Goal: Task Accomplishment & Management: Complete application form

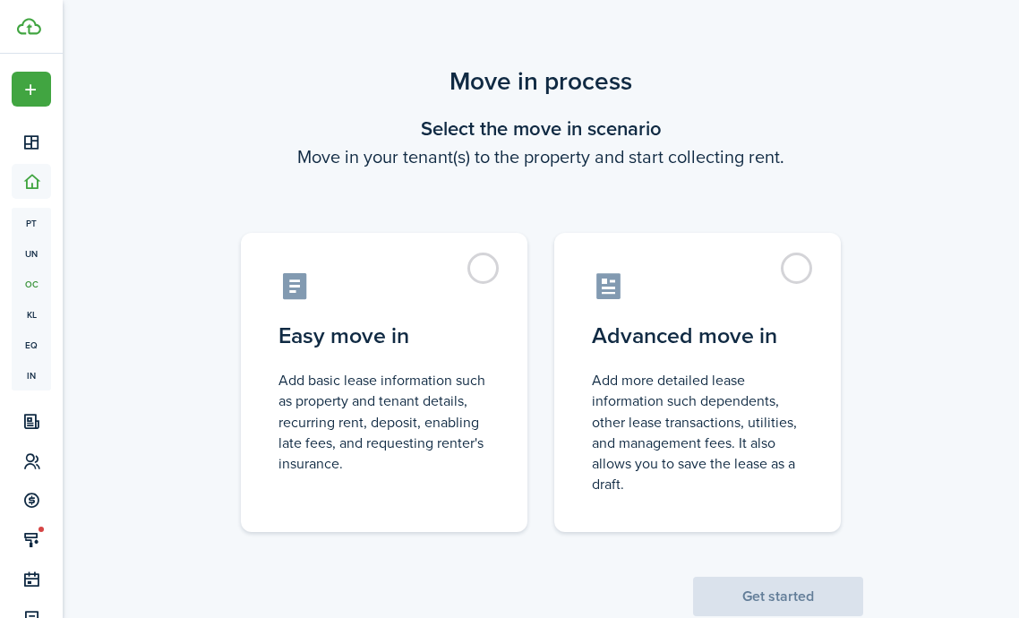
click at [727, 384] on control-radio-card-description "Add more detailed lease information such dependents, other lease transactions, …" at bounding box center [697, 432] width 211 height 125
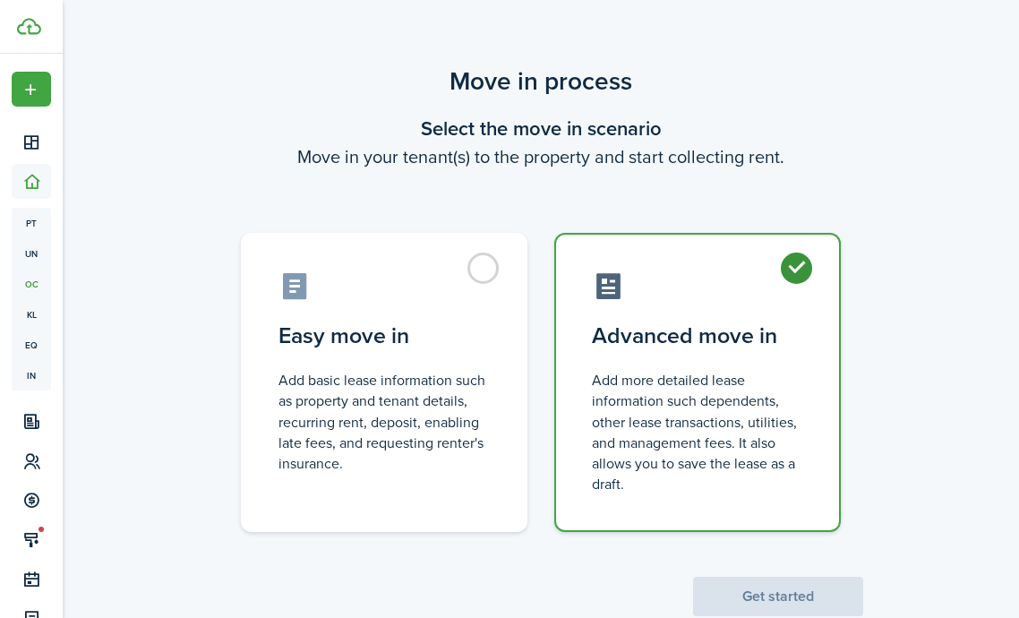
radio input "true"
click at [803, 599] on button "Get started" at bounding box center [778, 596] width 170 height 39
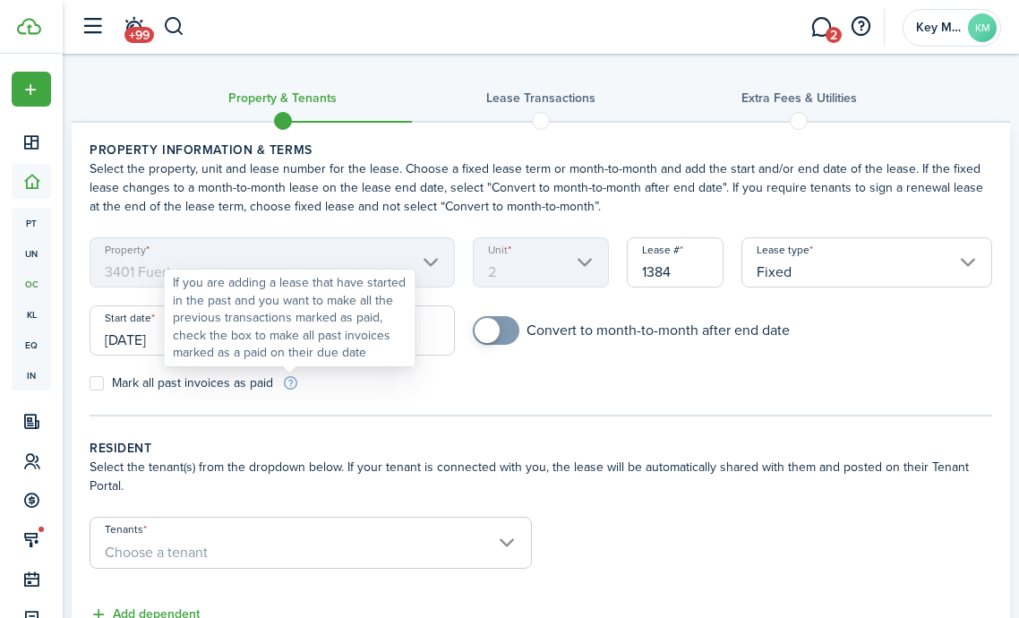
click at [198, 340] on div "If you are adding a lease that have started in the past and you want to make al…" at bounding box center [290, 318] width 235 height 88
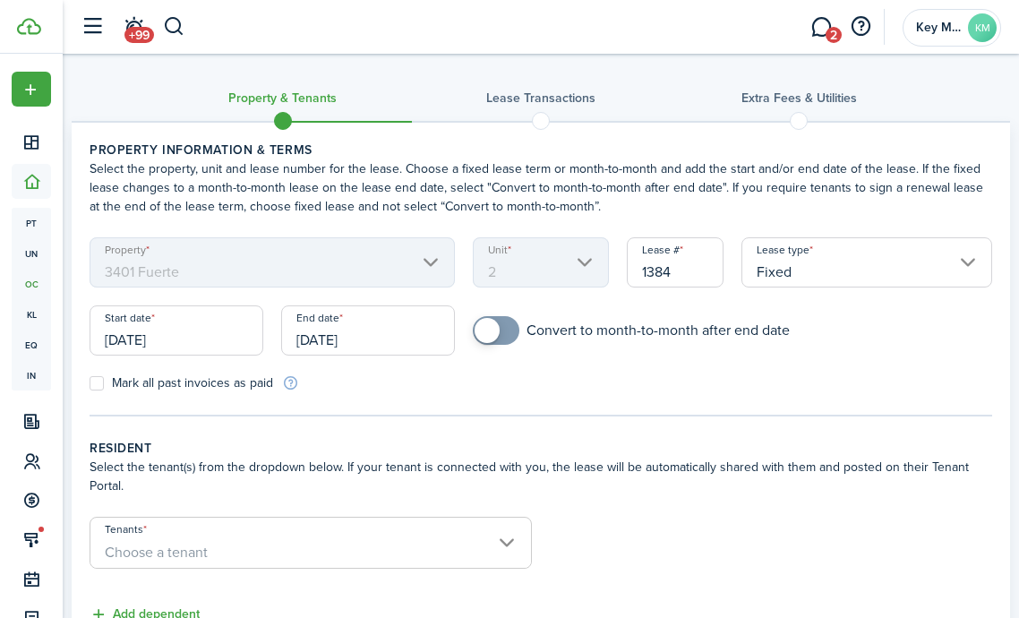
click at [130, 331] on input "[DATE]" at bounding box center [177, 330] width 174 height 50
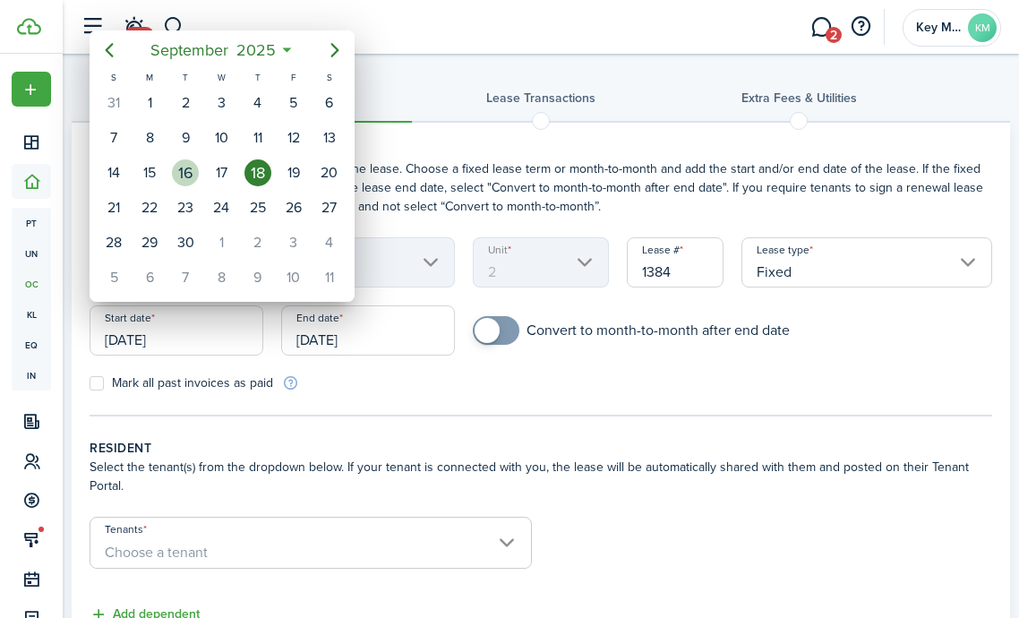
click at [187, 175] on div "16" at bounding box center [185, 172] width 27 height 27
type input "[DATE]"
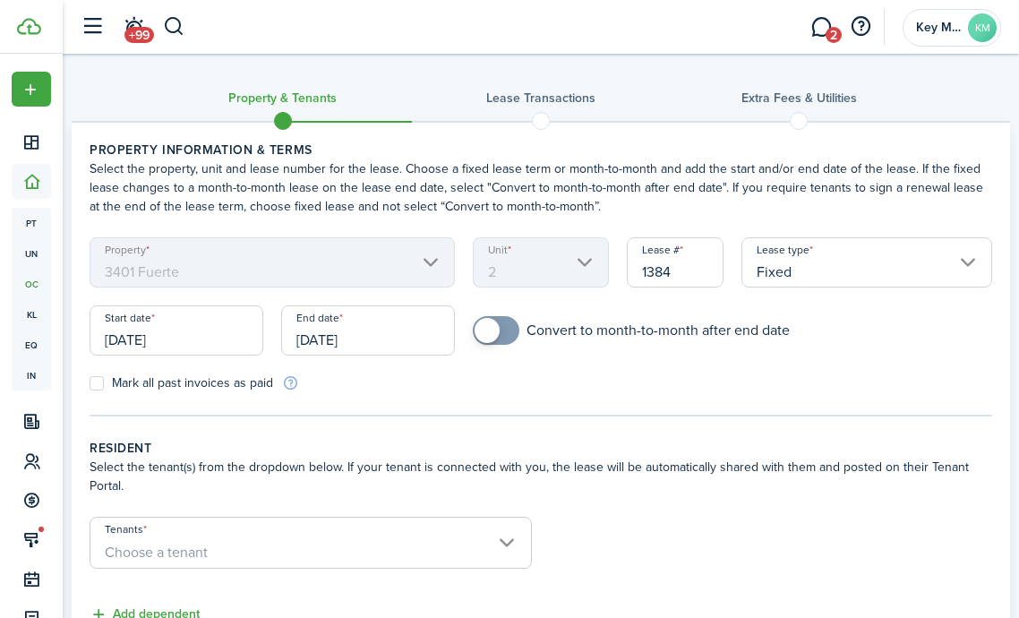
click at [372, 345] on input "[DATE]" at bounding box center [368, 330] width 174 height 50
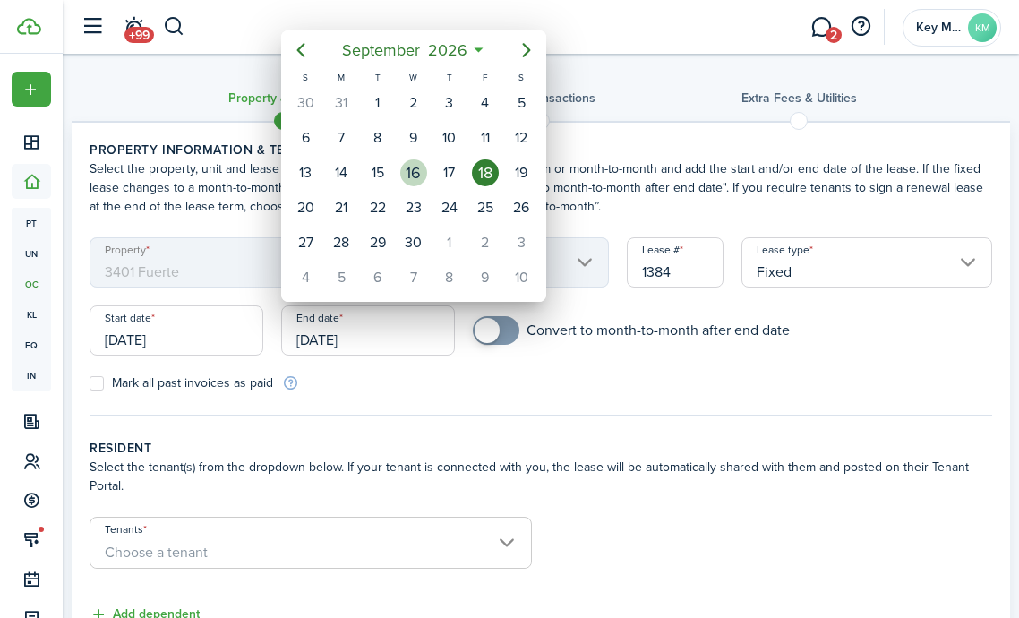
click at [414, 175] on div "16" at bounding box center [413, 172] width 27 height 27
type input "[DATE]"
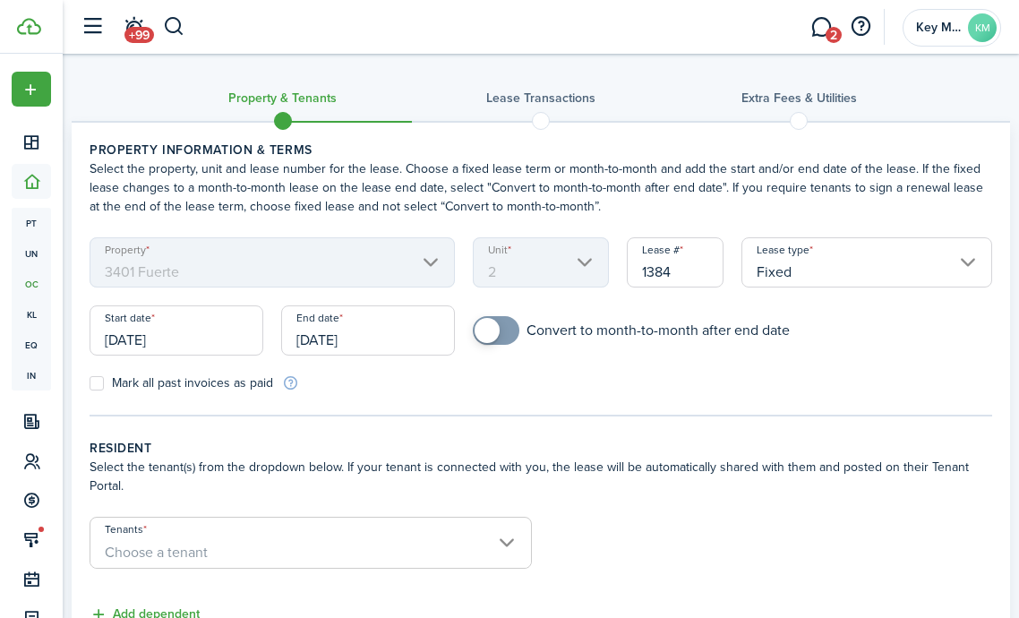
drag, startPoint x: 508, startPoint y: 332, endPoint x: 524, endPoint y: 348, distance: 22.8
checkbox input "true"
click at [505, 332] on span at bounding box center [496, 330] width 18 height 29
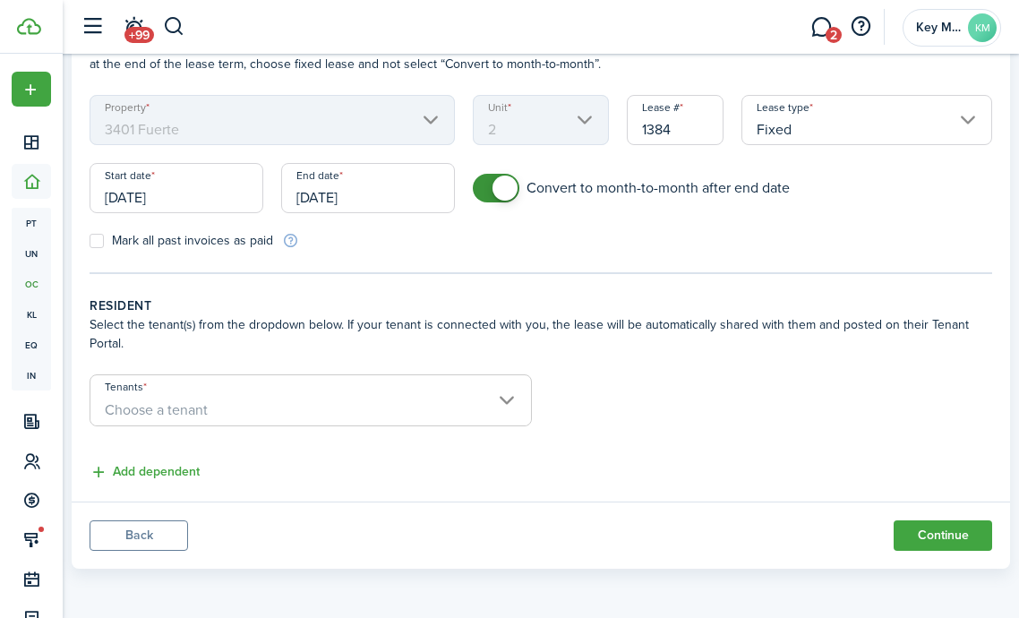
scroll to position [142, 0]
click at [271, 406] on span "Choose a tenant" at bounding box center [310, 410] width 441 height 30
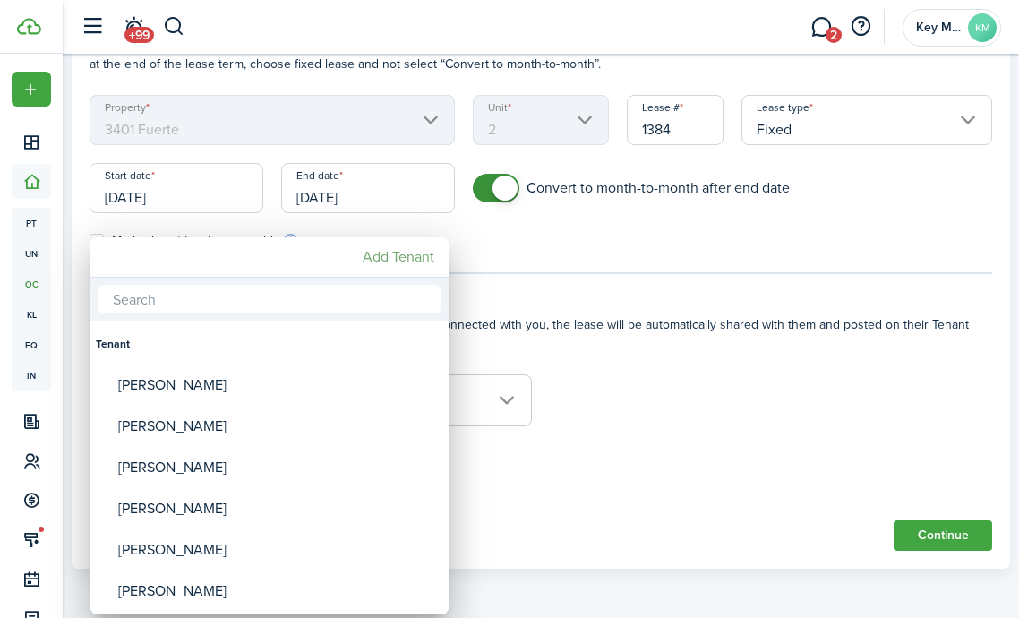
click at [410, 261] on mbsc-button "Add Tenant" at bounding box center [399, 257] width 86 height 32
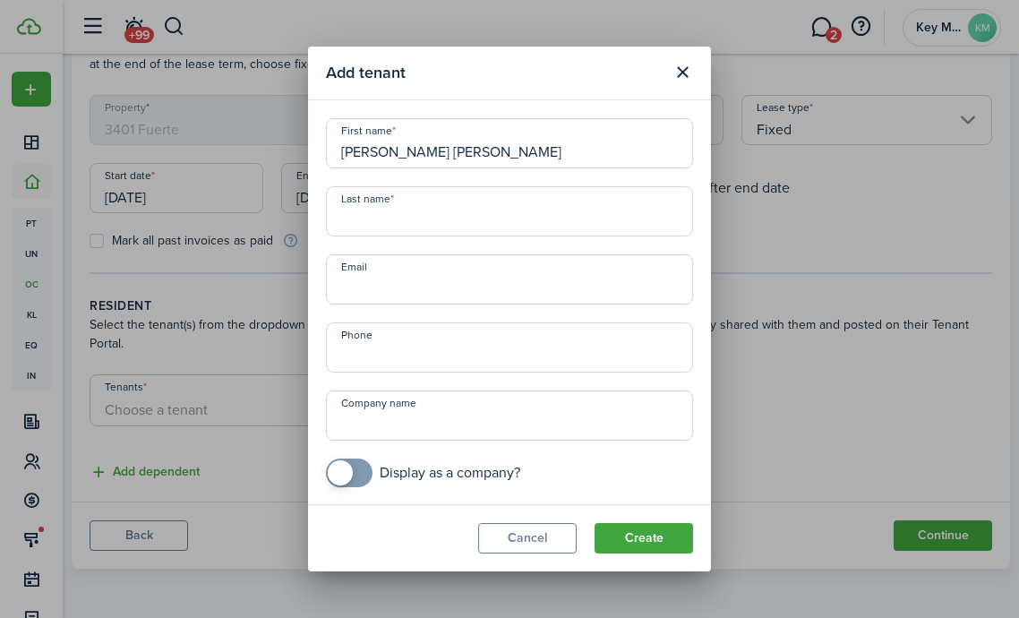
type input "[PERSON_NAME] [PERSON_NAME]"
type input "[PERSON_NAME]"
drag, startPoint x: 637, startPoint y: 531, endPoint x: 546, endPoint y: 502, distance: 95.2
click at [637, 531] on button "Create" at bounding box center [644, 538] width 99 height 30
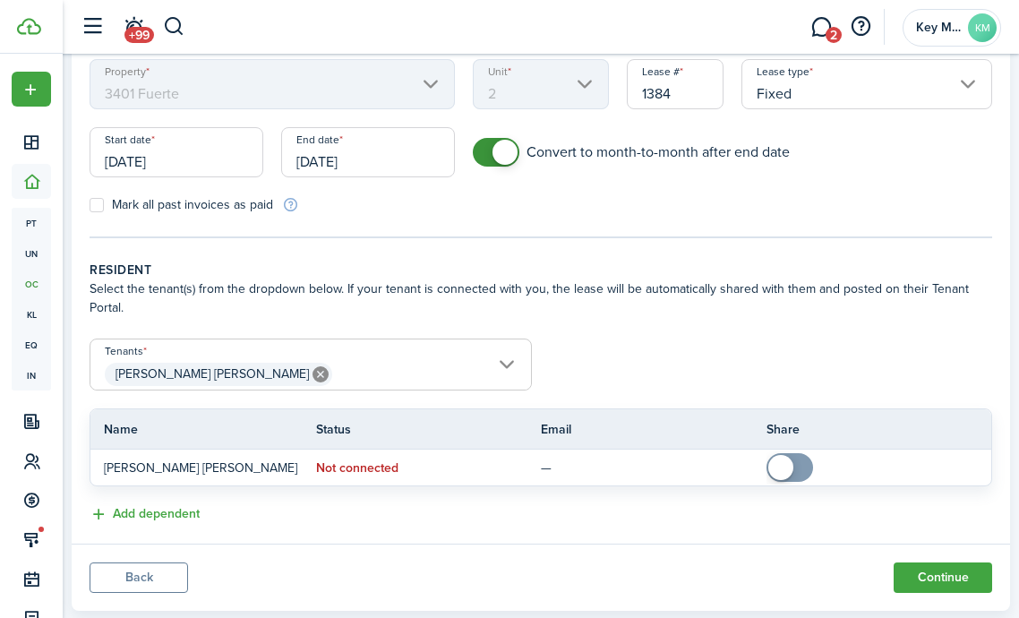
scroll to position [191, 0]
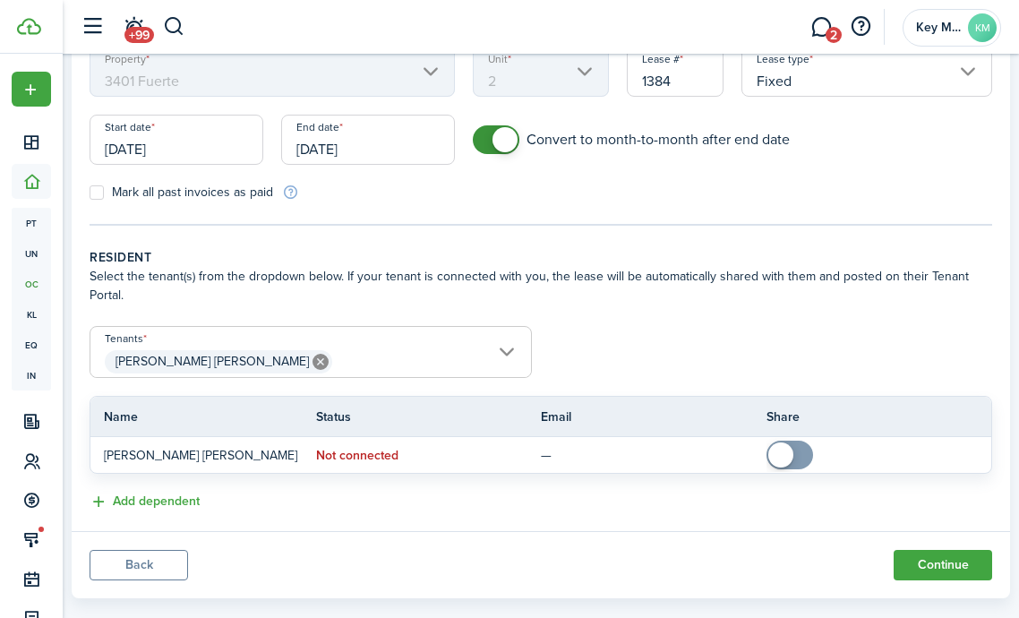
click at [336, 351] on span "[PERSON_NAME] [PERSON_NAME]" at bounding box center [310, 362] width 441 height 30
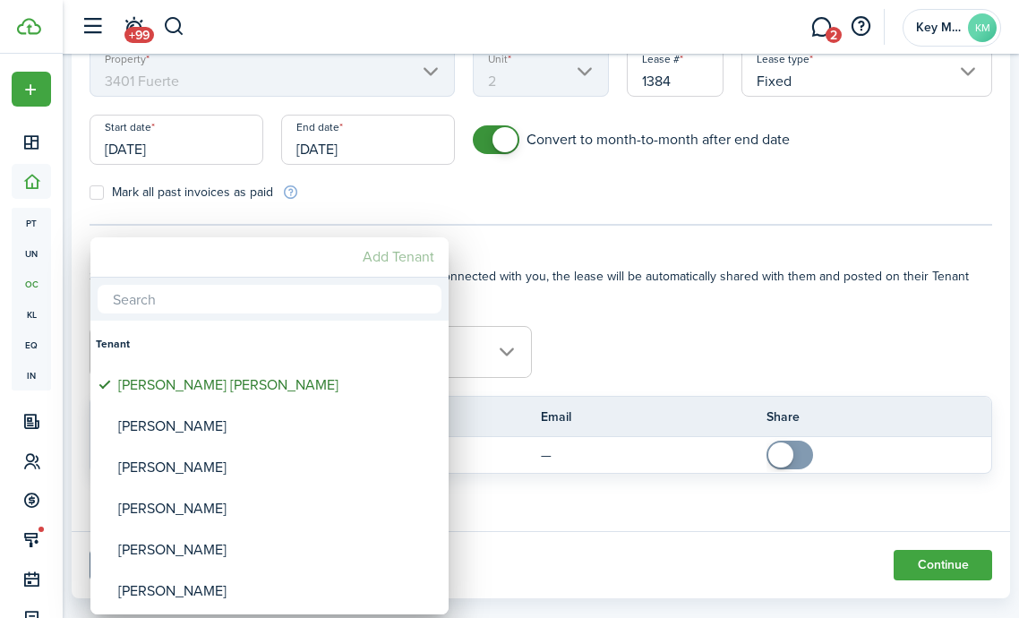
click at [383, 262] on mbsc-button "Add Tenant" at bounding box center [399, 257] width 86 height 32
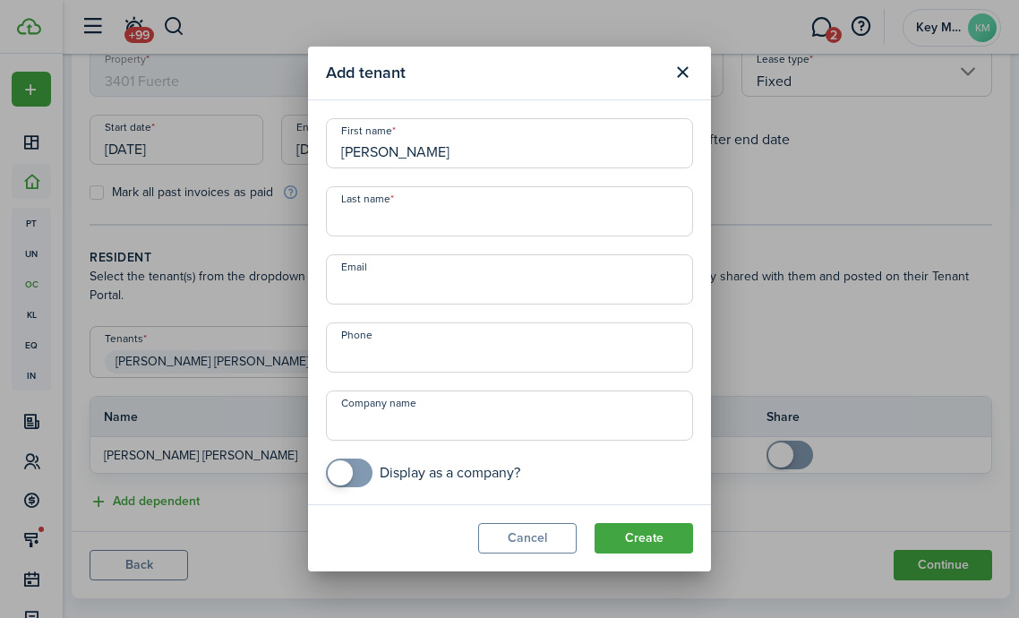
type input "[PERSON_NAME]"
type input "[EMAIL_ADDRESS][DOMAIN_NAME]"
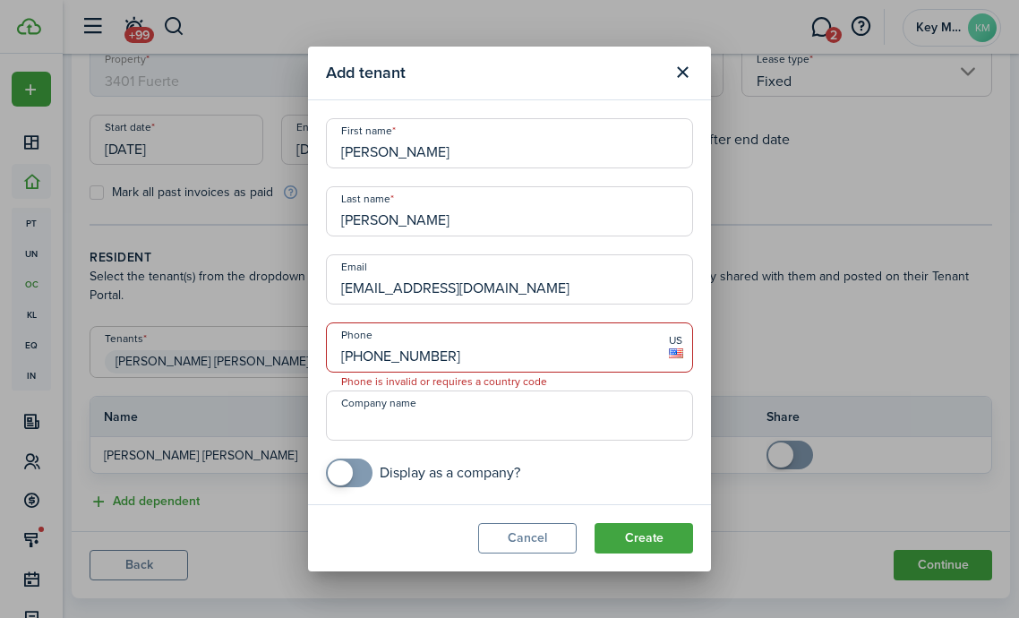
type input "[PHONE_NUMBER]"
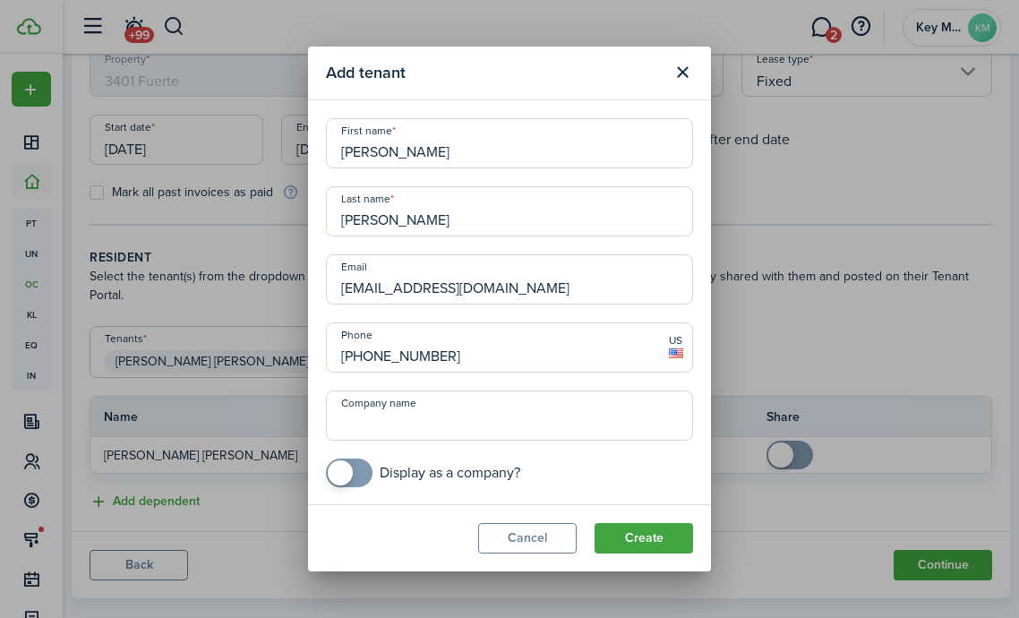
drag, startPoint x: 631, startPoint y: 532, endPoint x: 583, endPoint y: 527, distance: 47.8
click at [632, 532] on button "Create" at bounding box center [644, 538] width 99 height 30
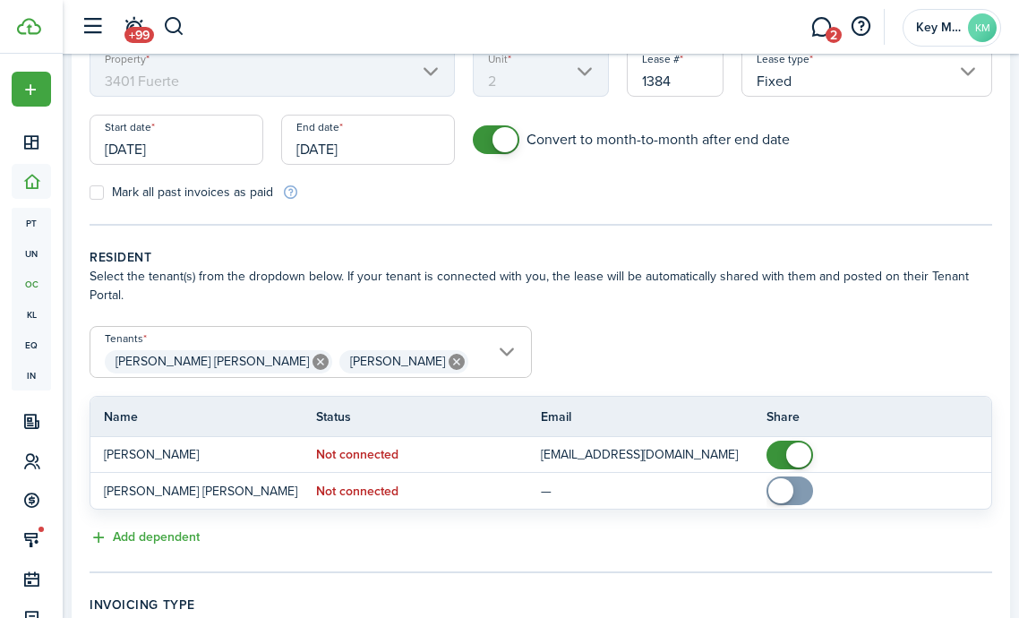
click at [202, 368] on span "[PERSON_NAME] [PERSON_NAME]" at bounding box center [213, 361] width 194 height 19
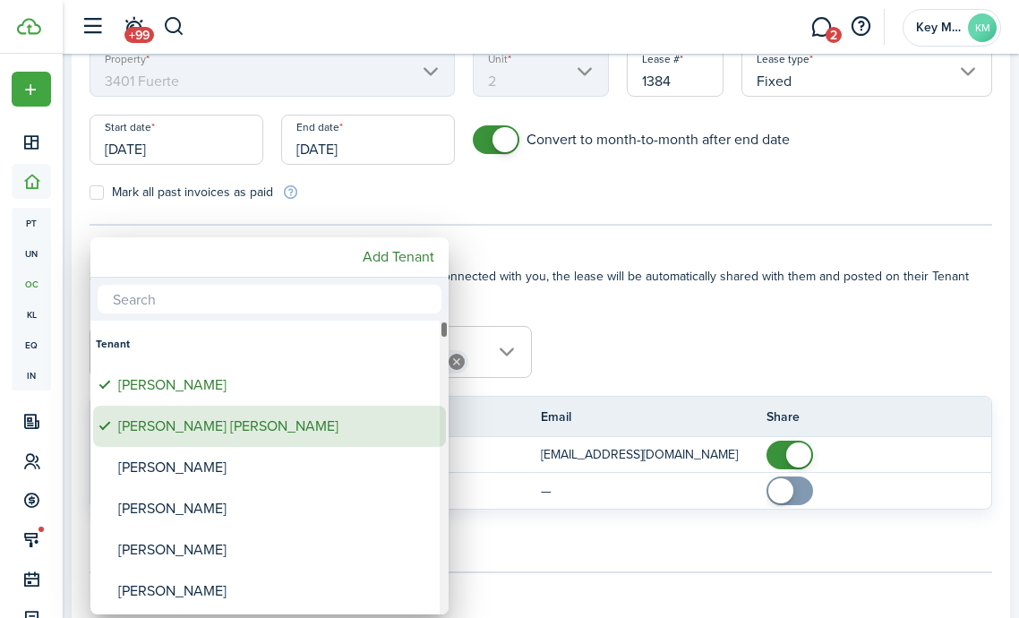
click at [255, 420] on div "[PERSON_NAME] [PERSON_NAME]" at bounding box center [276, 426] width 317 height 41
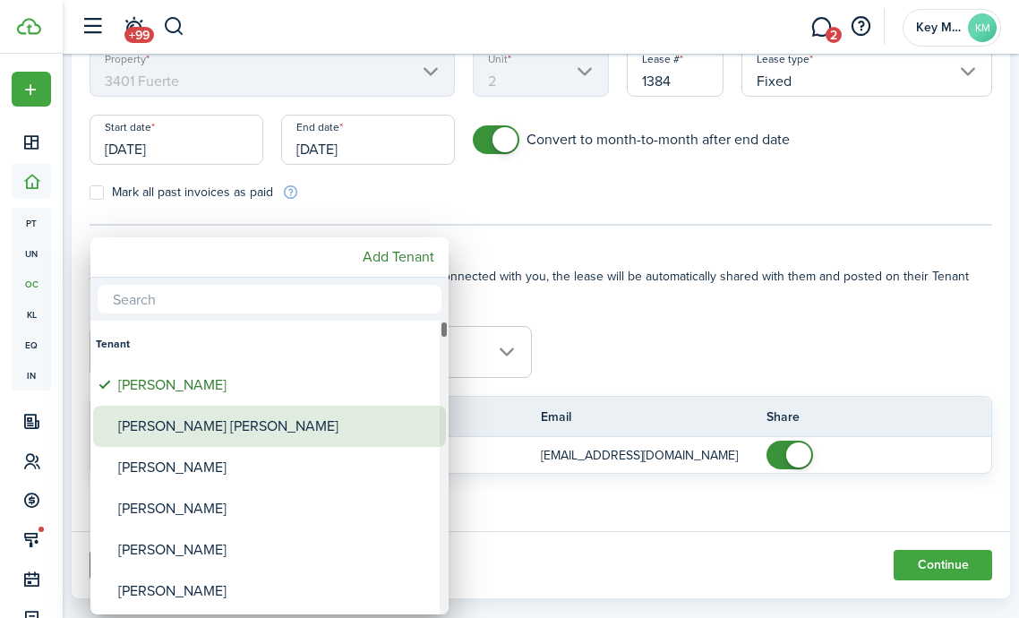
click at [255, 420] on div "[PERSON_NAME] [PERSON_NAME]" at bounding box center [276, 426] width 317 height 41
type input "[PERSON_NAME] [PERSON_NAME] [PERSON_NAME] [PERSON_NAME]"
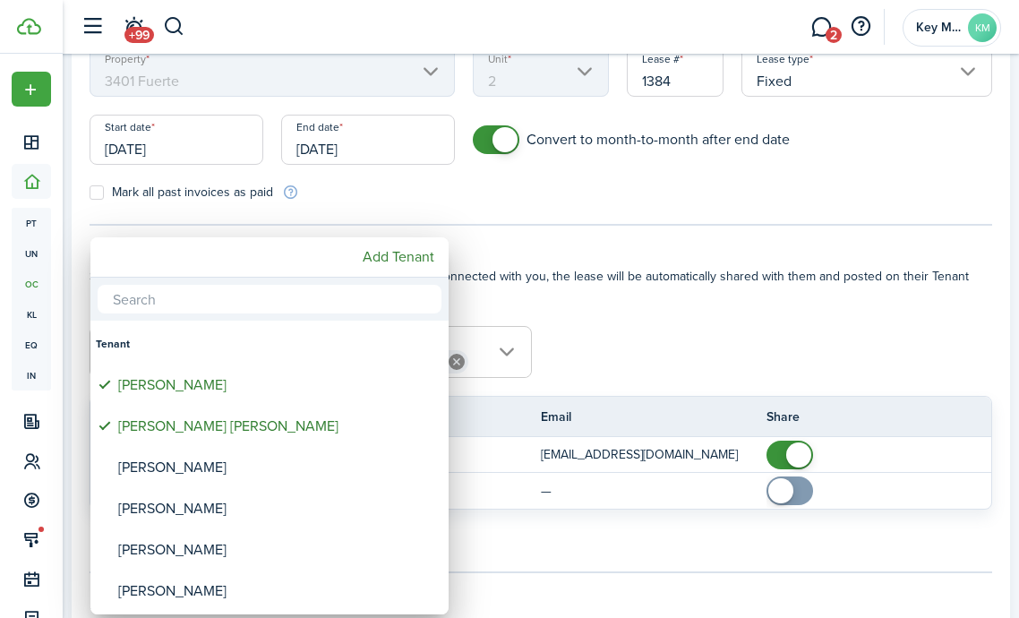
click at [677, 374] on div at bounding box center [510, 309] width 1306 height 905
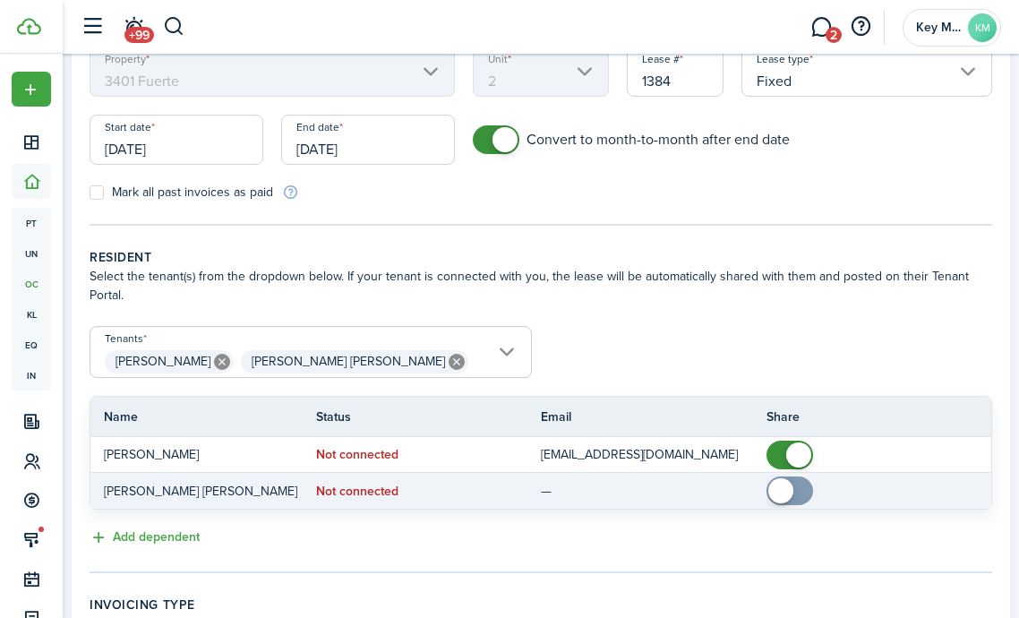
checkbox input "true"
click at [799, 484] on span at bounding box center [790, 491] width 18 height 29
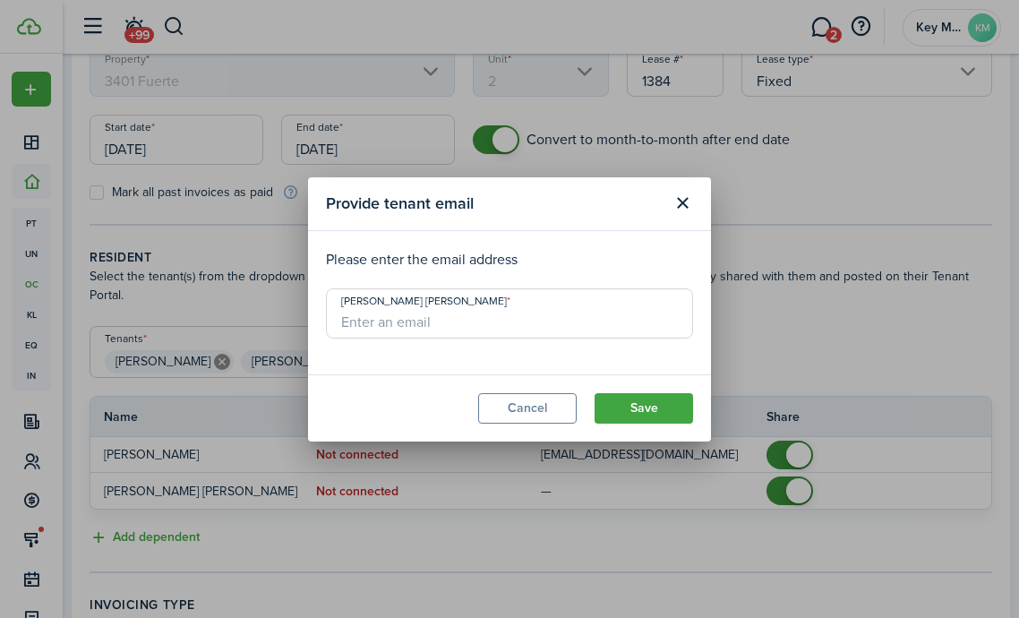
click at [501, 324] on input "[PERSON_NAME] [PERSON_NAME]" at bounding box center [509, 313] width 367 height 50
type input "[EMAIL_ADDRESS][DOMAIN_NAME]"
click at [620, 410] on button "Save" at bounding box center [644, 408] width 99 height 30
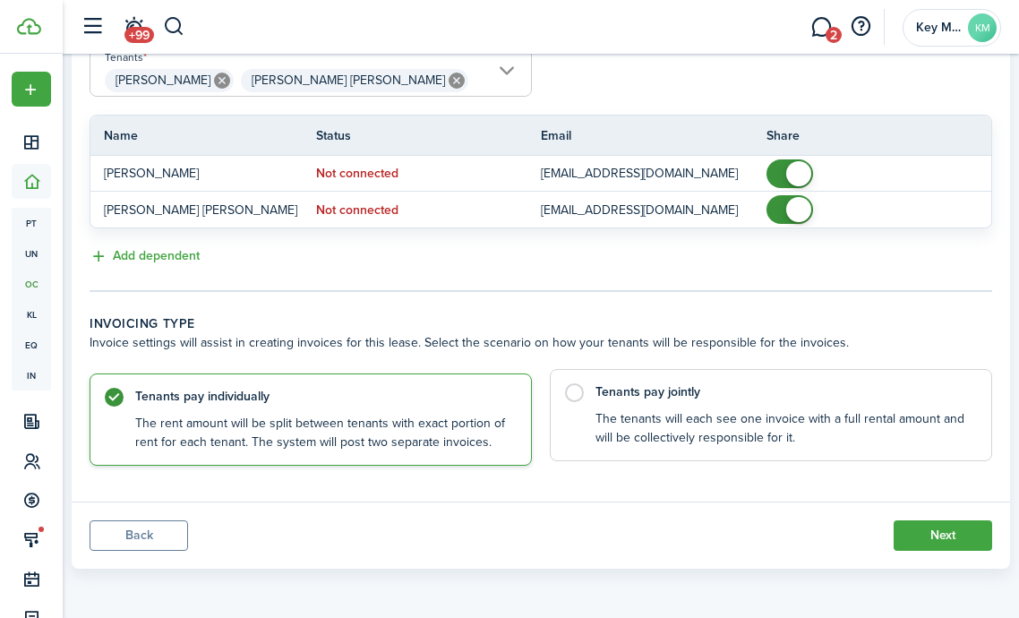
scroll to position [471, 0]
click at [698, 400] on control-radio-card-title "Tenants pay jointly" at bounding box center [785, 393] width 378 height 18
radio input "false"
radio input "true"
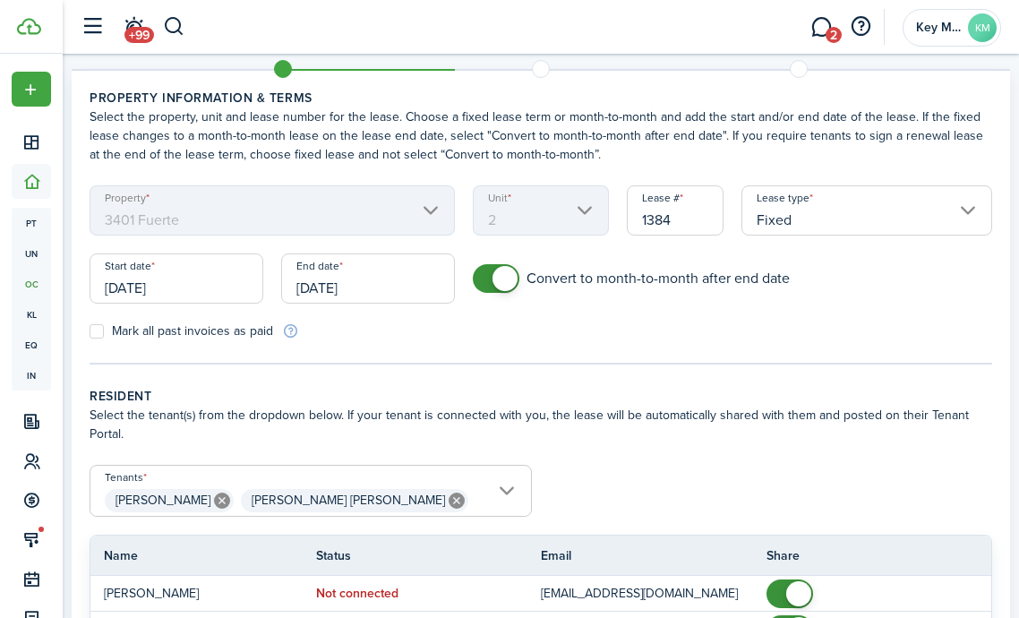
scroll to position [53, 0]
click at [406, 264] on input "[DATE]" at bounding box center [368, 278] width 174 height 50
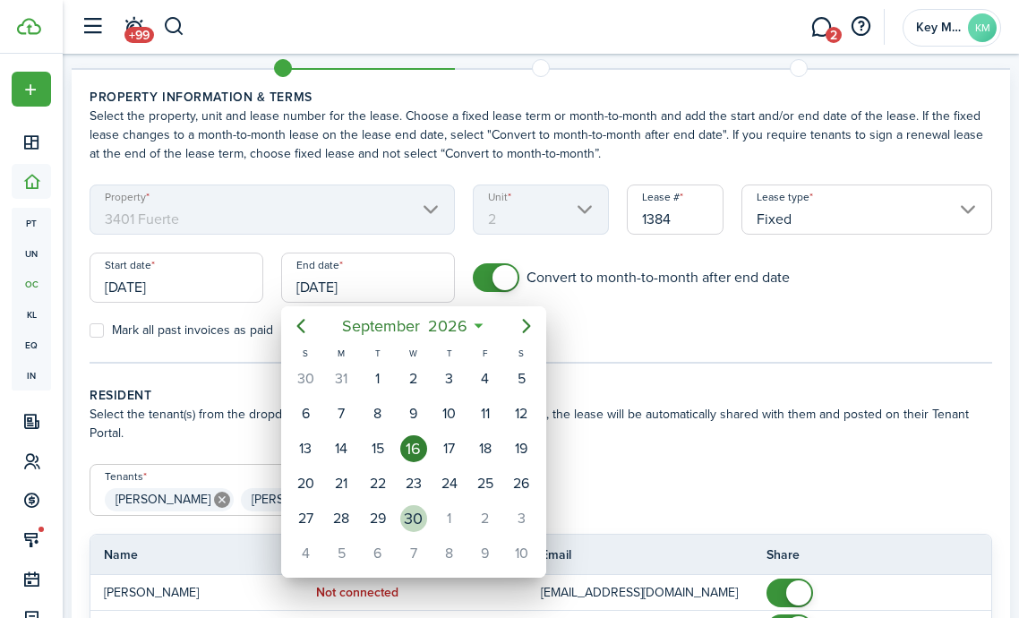
click at [412, 520] on div "30" at bounding box center [413, 518] width 27 height 27
type input "[DATE]"
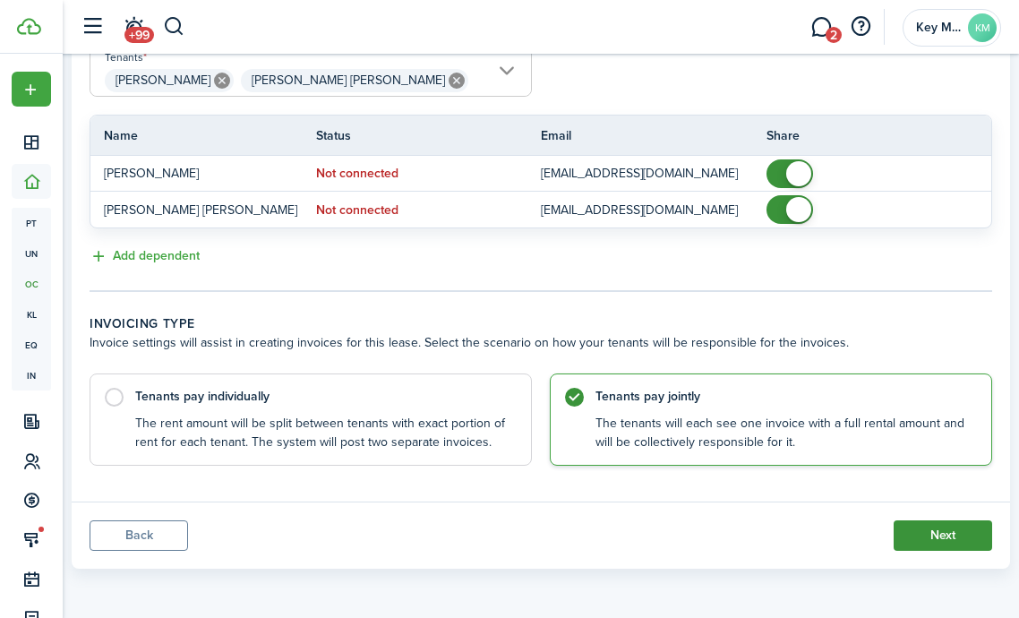
scroll to position [471, 0]
click at [933, 533] on button "Next" at bounding box center [943, 536] width 99 height 30
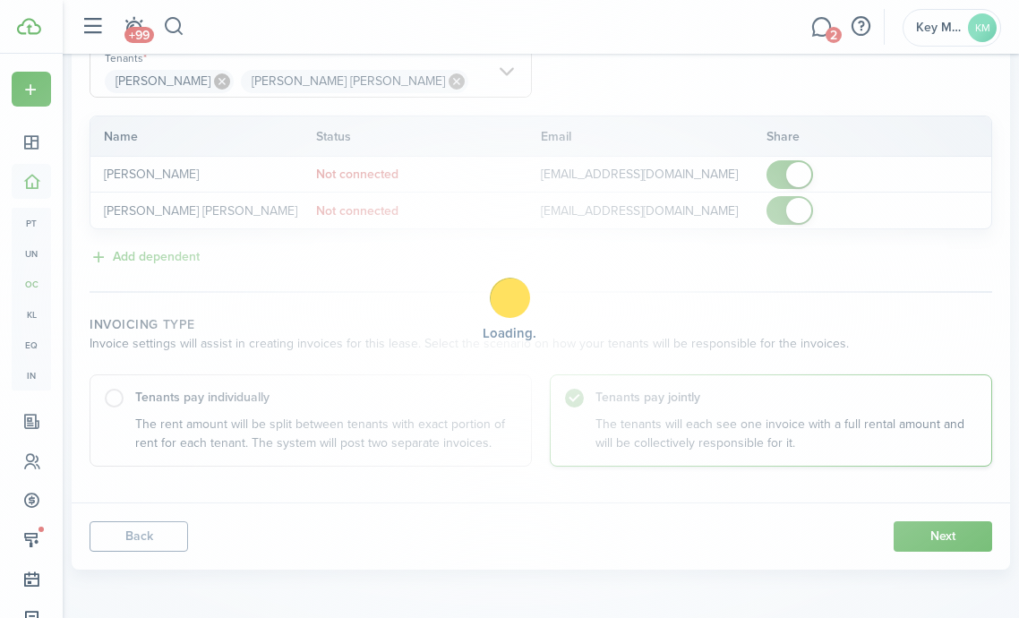
scroll to position [472, 0]
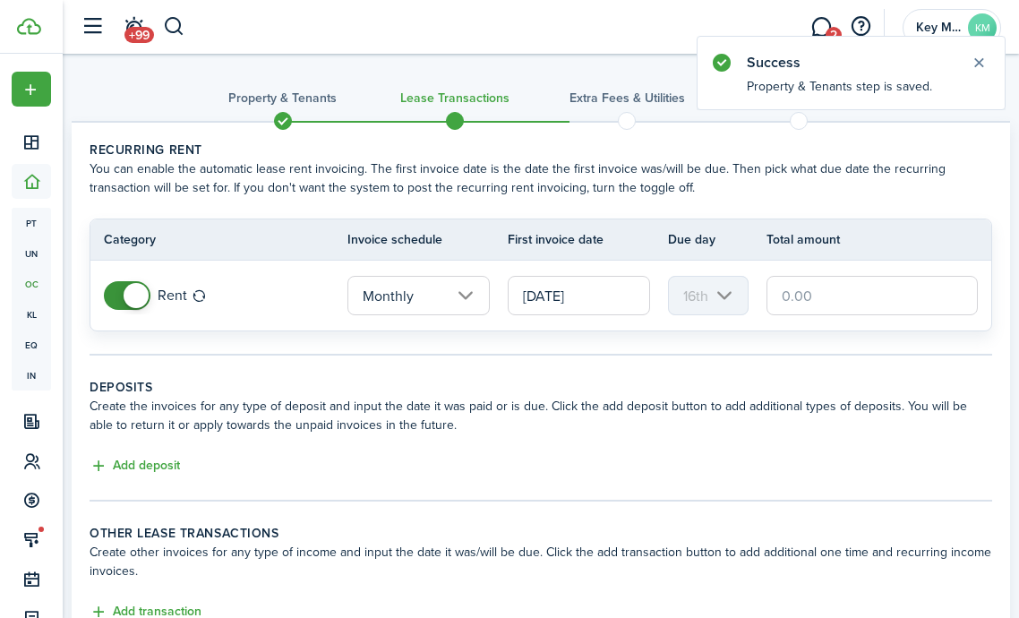
click at [572, 296] on input "[DATE]" at bounding box center [579, 295] width 142 height 39
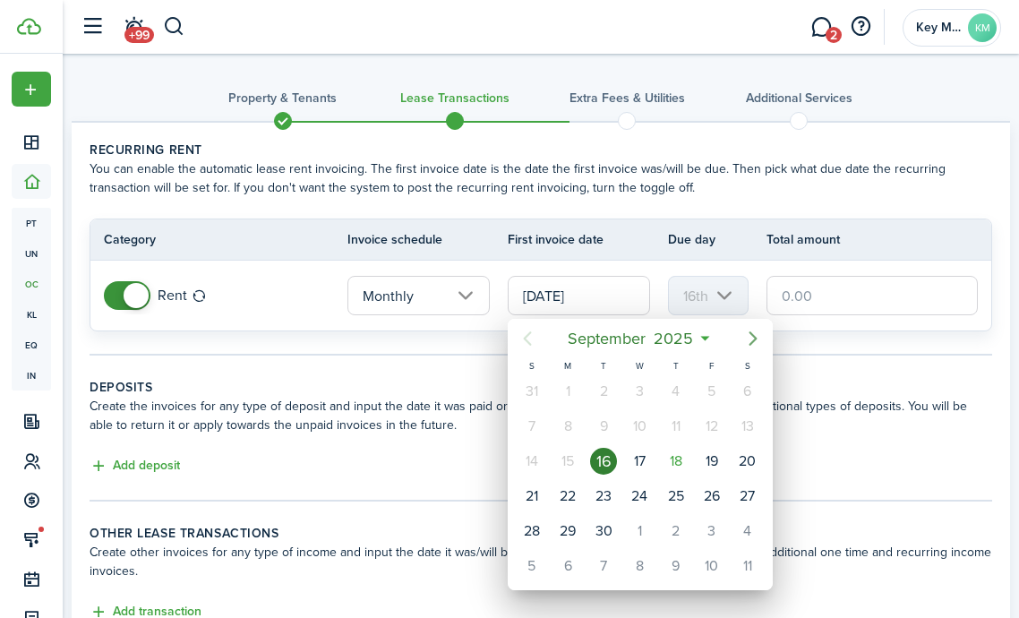
click at [757, 340] on icon "Next page" at bounding box center [754, 339] width 22 height 22
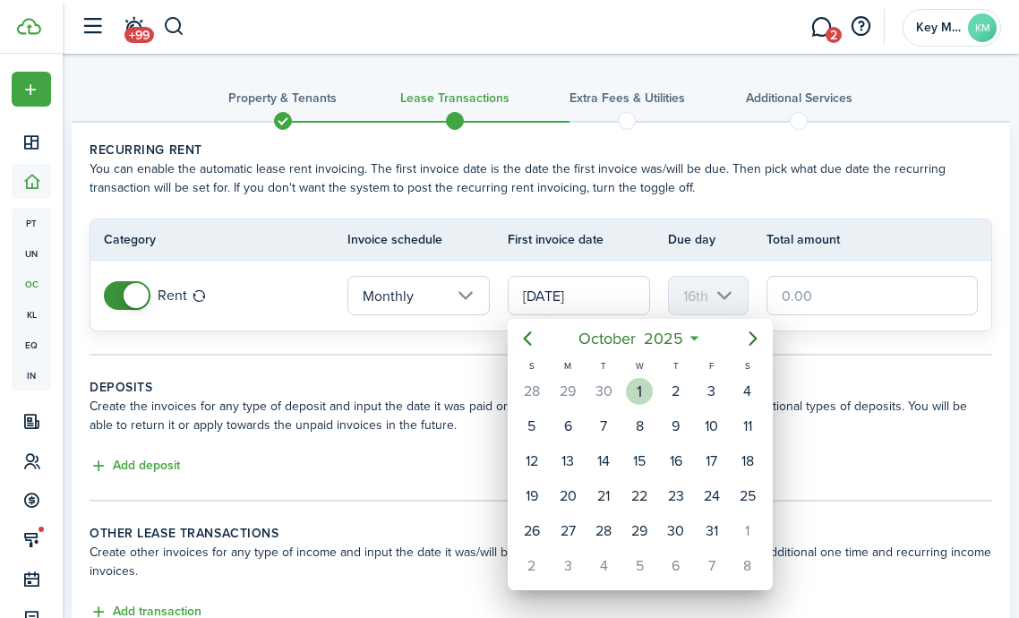
click at [635, 398] on div "1" at bounding box center [639, 391] width 27 height 27
type input "[DATE]"
type input "1st"
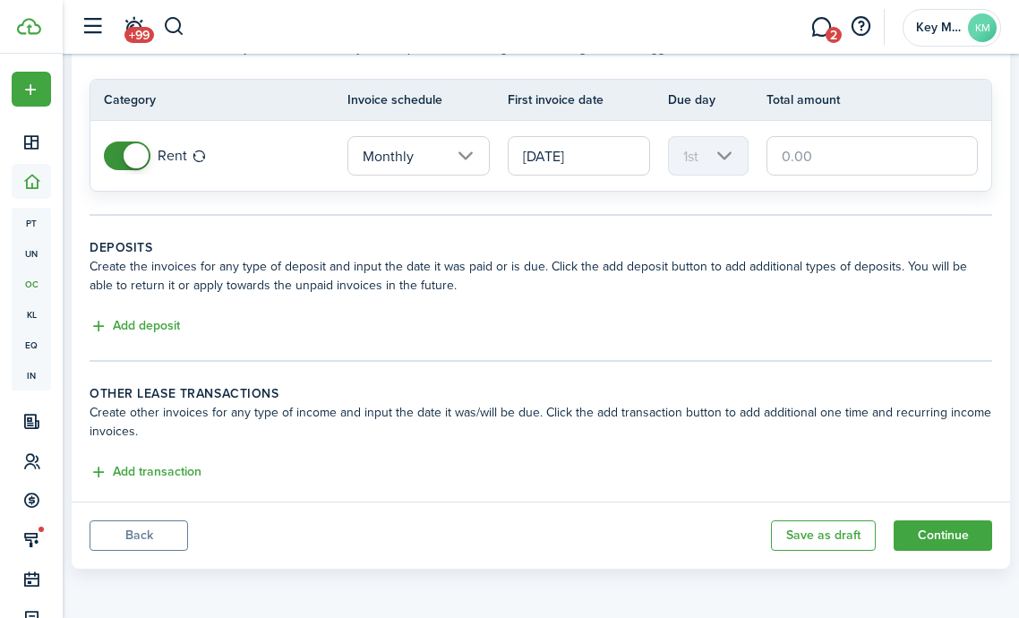
scroll to position [140, 0]
click at [829, 155] on input "text" at bounding box center [872, 155] width 211 height 39
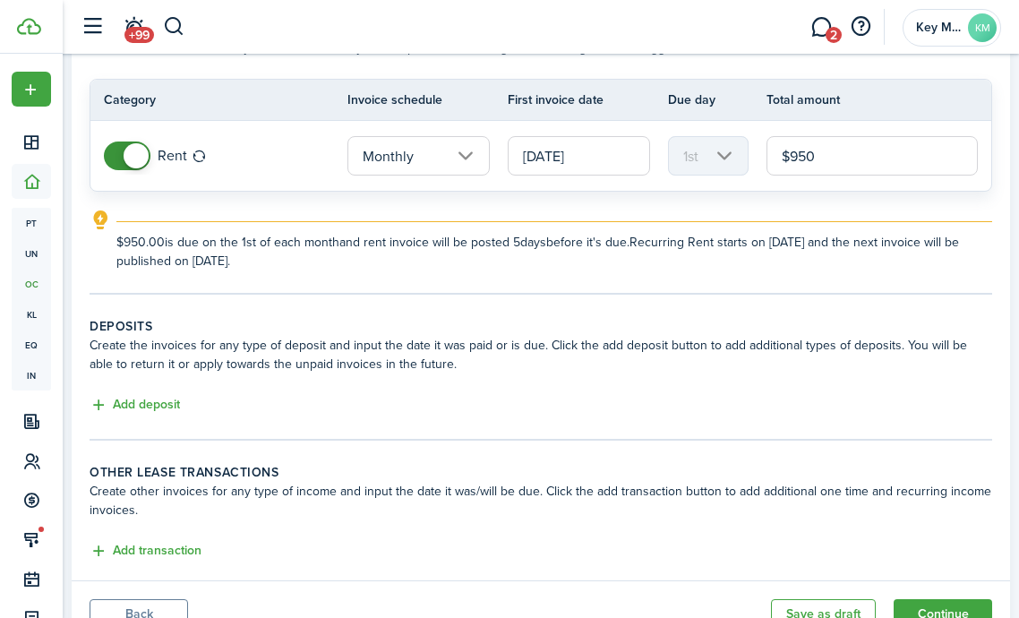
type input "$950.00"
click at [663, 340] on wizard-step-header-description "Create the invoices for any type of deposit and input the date it was paid or i…" at bounding box center [541, 355] width 903 height 38
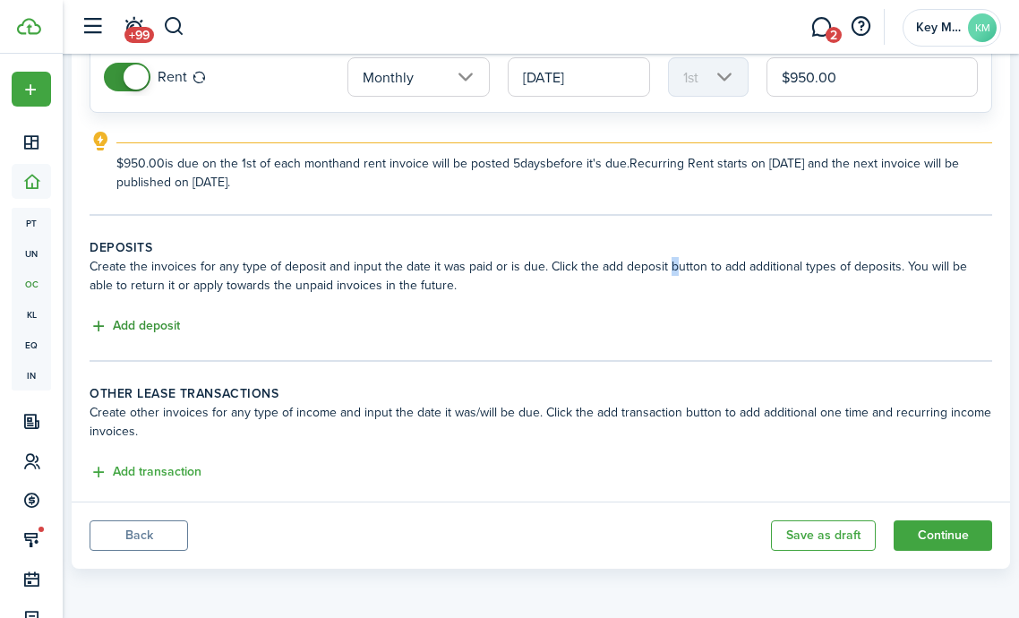
scroll to position [219, 0]
click at [145, 329] on button "Add deposit" at bounding box center [135, 326] width 90 height 21
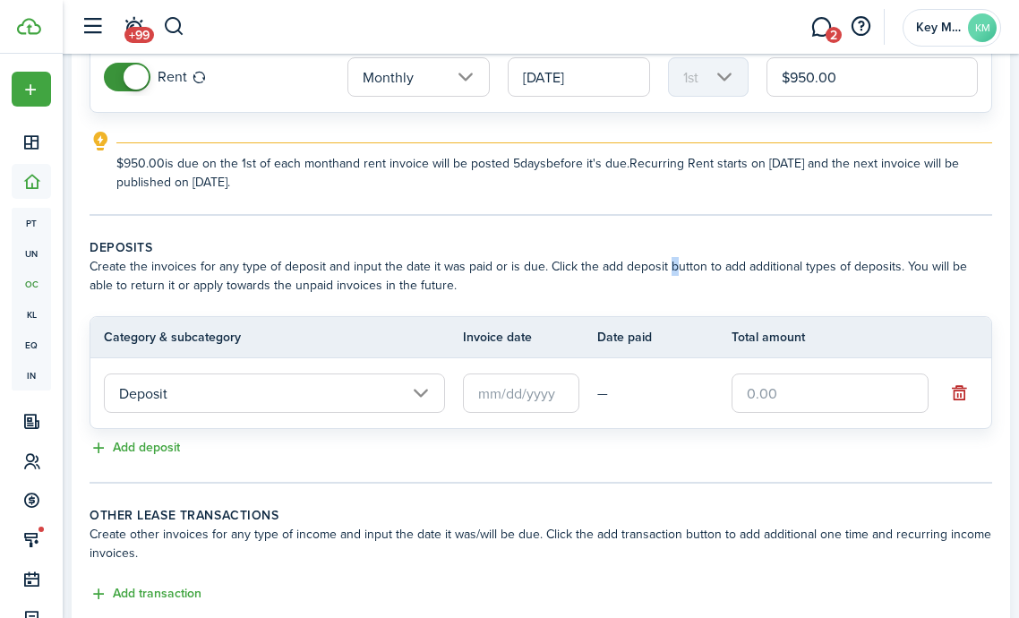
click at [566, 387] on input "text" at bounding box center [521, 393] width 116 height 39
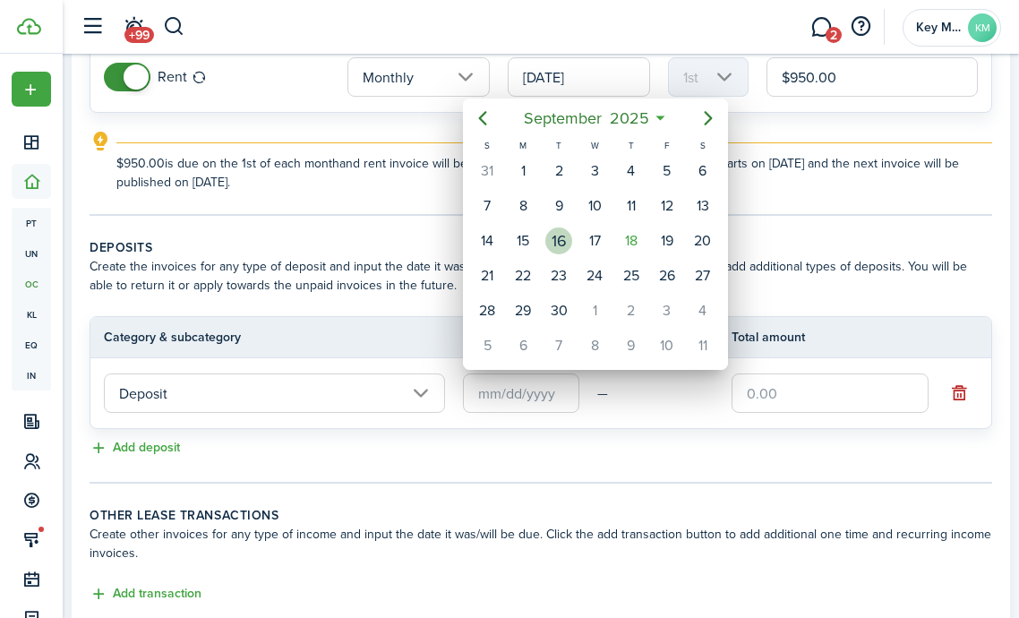
drag, startPoint x: 564, startPoint y: 241, endPoint x: 594, endPoint y: 254, distance: 32.5
click at [564, 241] on div "16" at bounding box center [559, 241] width 27 height 27
type input "[DATE]"
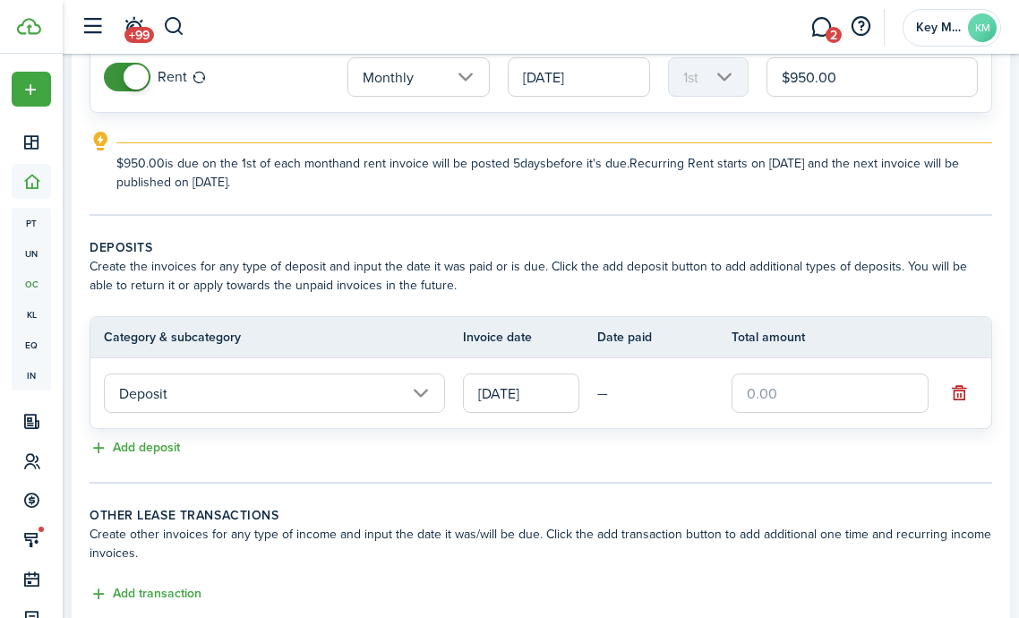
click at [827, 407] on input "text" at bounding box center [830, 393] width 197 height 39
type input "$650.00"
click at [556, 476] on tc-wizard-step "Deposits Create the invoices for any type of deposit and input the date it was …" at bounding box center [541, 360] width 903 height 245
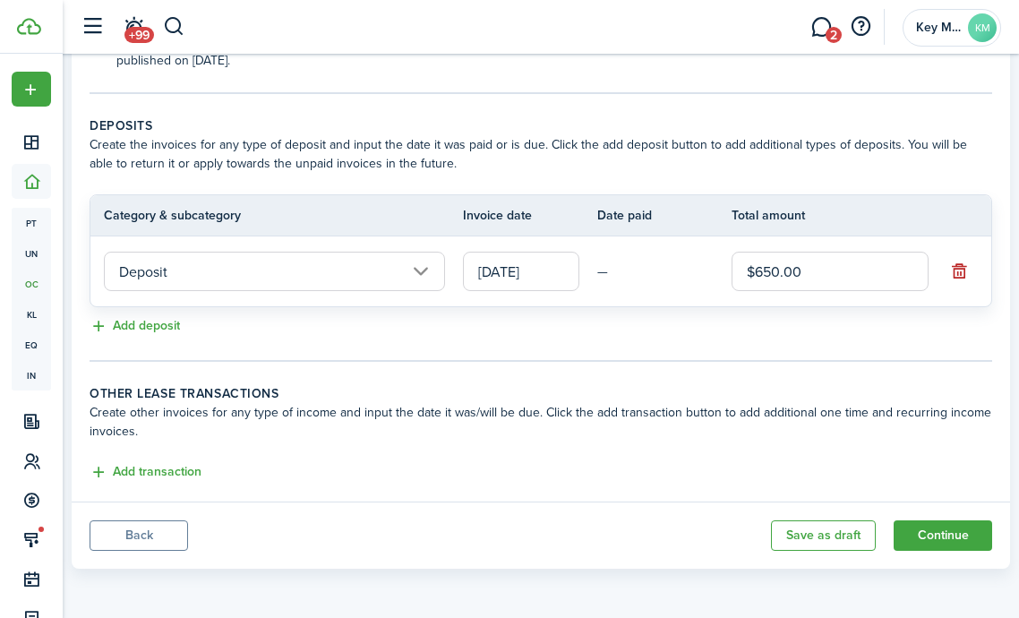
scroll to position [340, 0]
click at [178, 468] on button "Add transaction" at bounding box center [146, 472] width 112 height 21
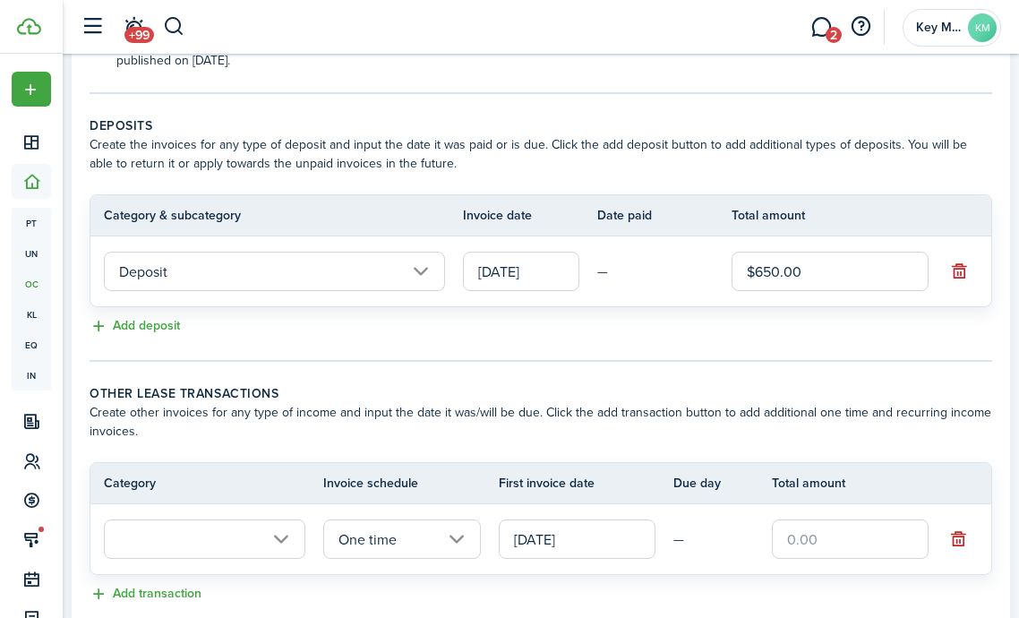
click at [228, 548] on input "text" at bounding box center [205, 539] width 202 height 39
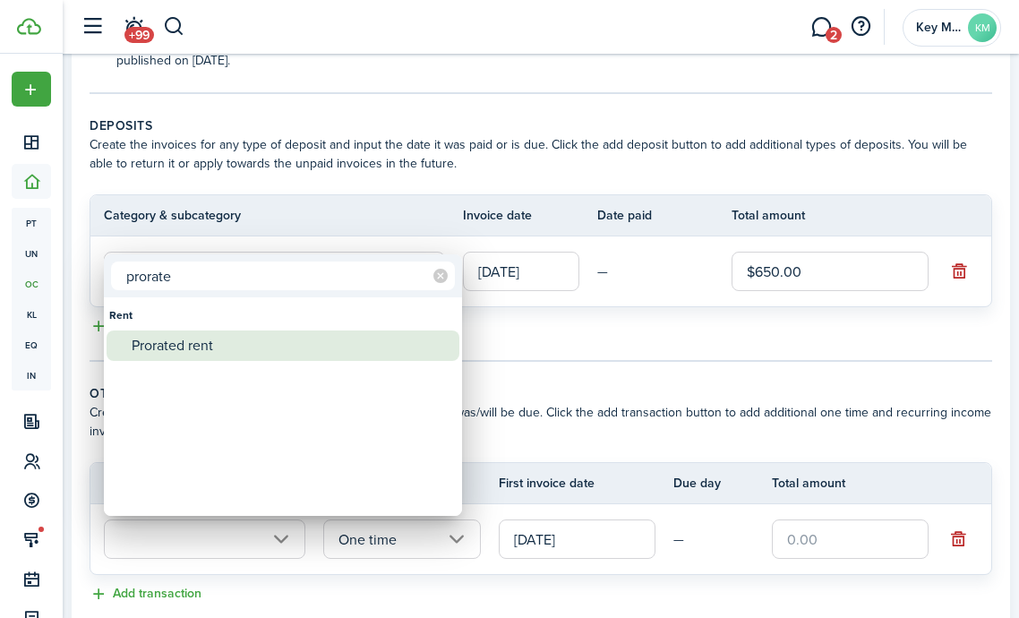
type input "prorate"
click at [238, 342] on div "Prorated rent" at bounding box center [290, 346] width 317 height 30
type input "Rent / Prorated rent"
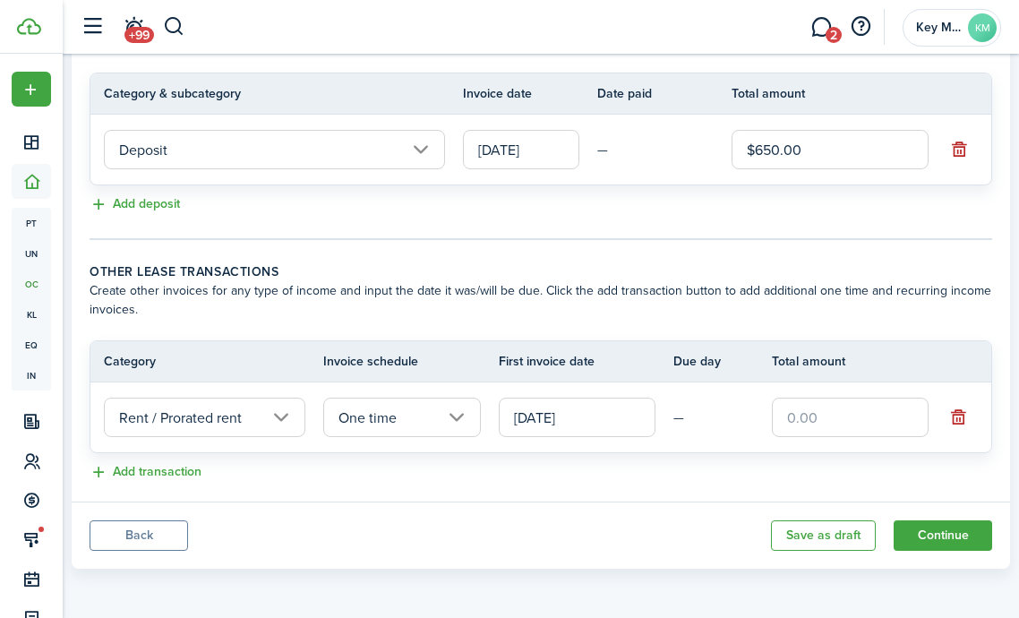
scroll to position [462, 0]
click at [823, 416] on input "text" at bounding box center [850, 417] width 157 height 39
type input "$950.00"
click at [966, 544] on button "Continue" at bounding box center [943, 535] width 99 height 30
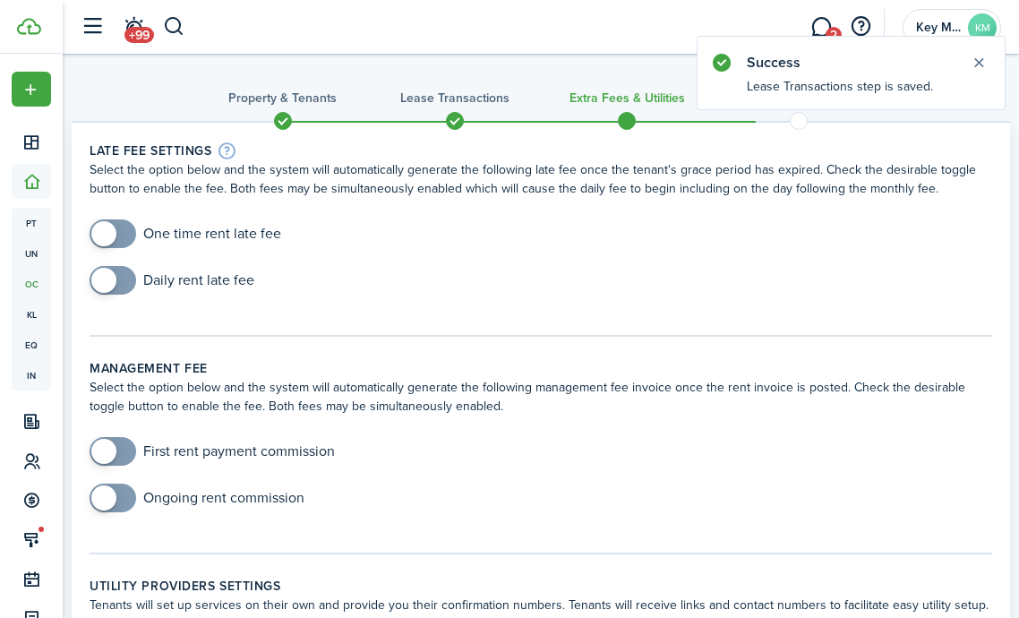
checkbox input "true"
click at [118, 237] on span at bounding box center [113, 233] width 18 height 29
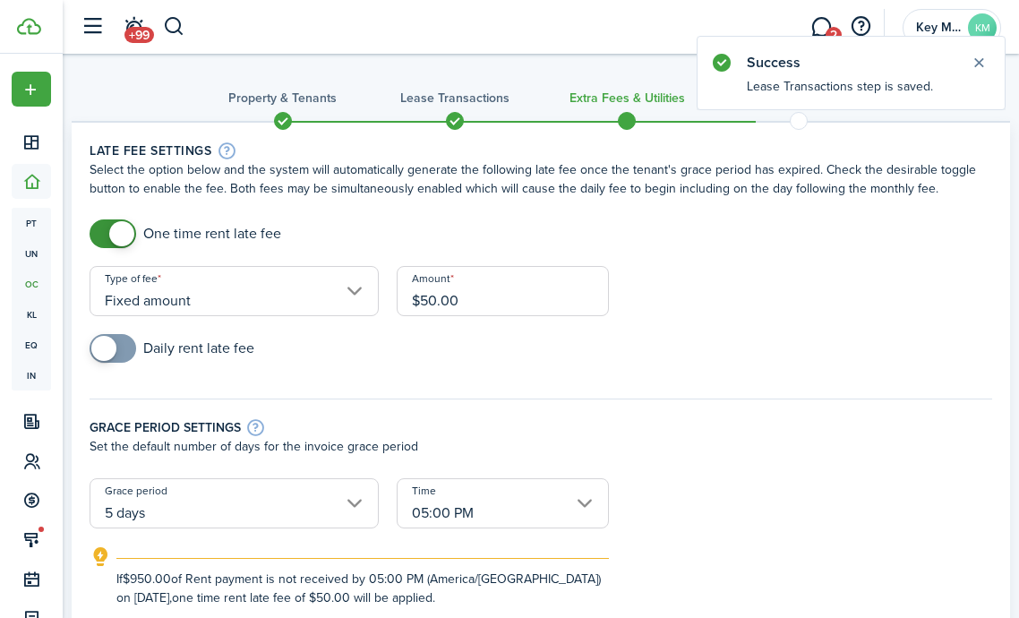
click at [127, 332] on div "Type of fee Fixed amount" at bounding box center [234, 300] width 307 height 68
checkbox input "true"
click at [104, 347] on span at bounding box center [103, 348] width 25 height 25
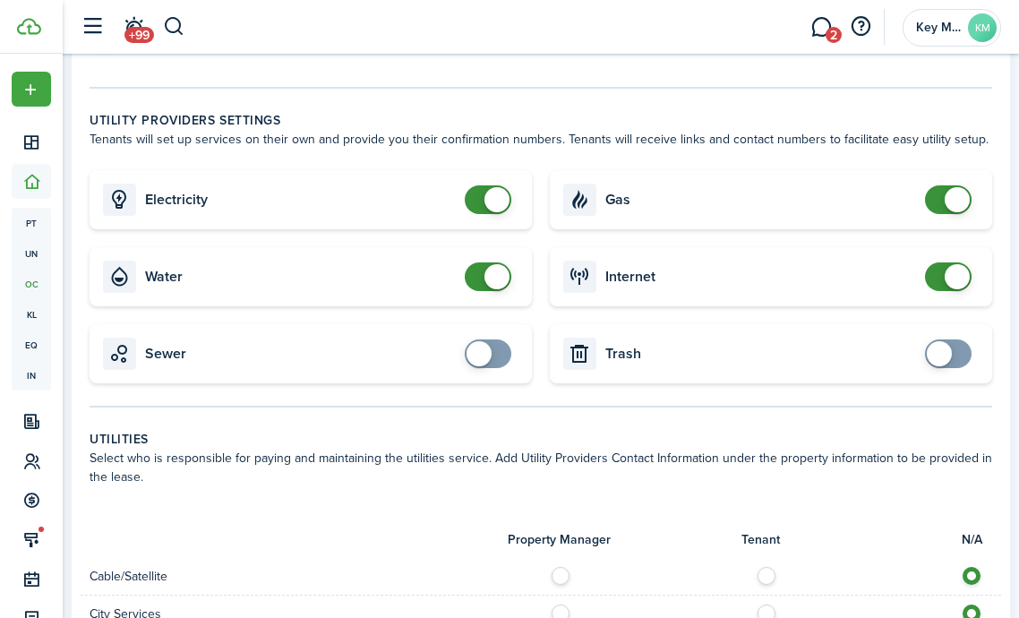
scroll to position [874, 0]
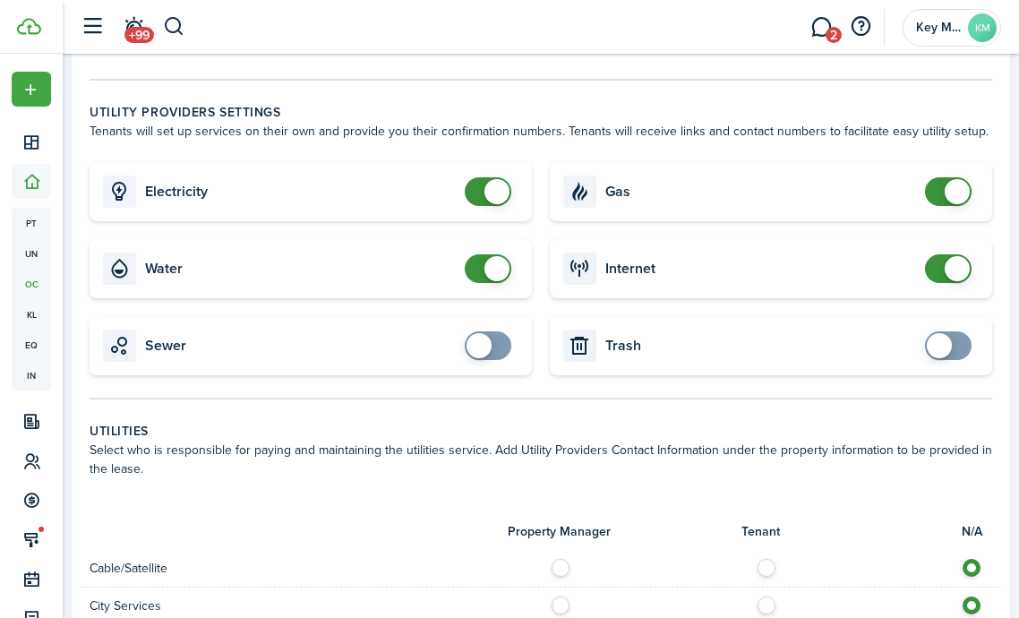
checkbox input "false"
click at [490, 189] on span at bounding box center [497, 191] width 25 height 25
checkbox input "false"
click at [479, 272] on span at bounding box center [488, 268] width 18 height 29
checkbox input "false"
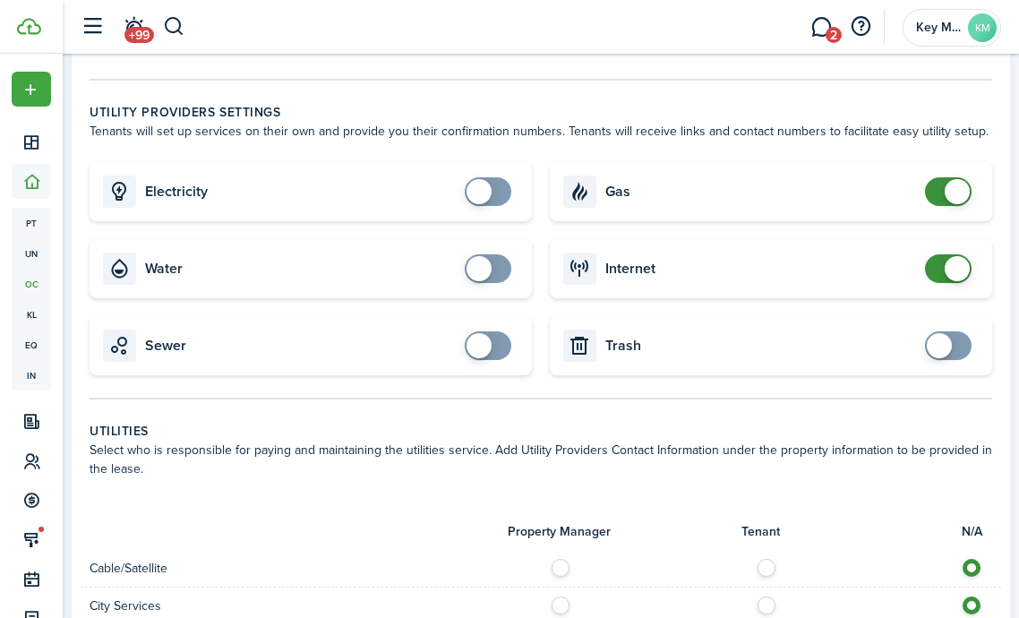
click at [965, 194] on span at bounding box center [957, 191] width 25 height 25
checkbox input "false"
click at [951, 264] on span at bounding box center [957, 268] width 25 height 25
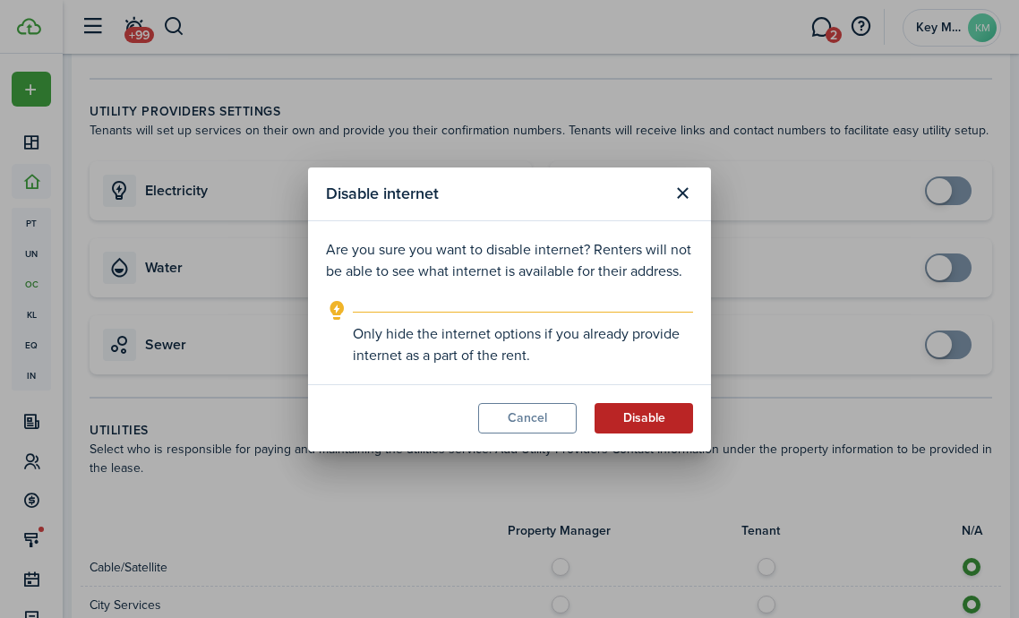
click at [650, 413] on button "Disable" at bounding box center [644, 418] width 99 height 30
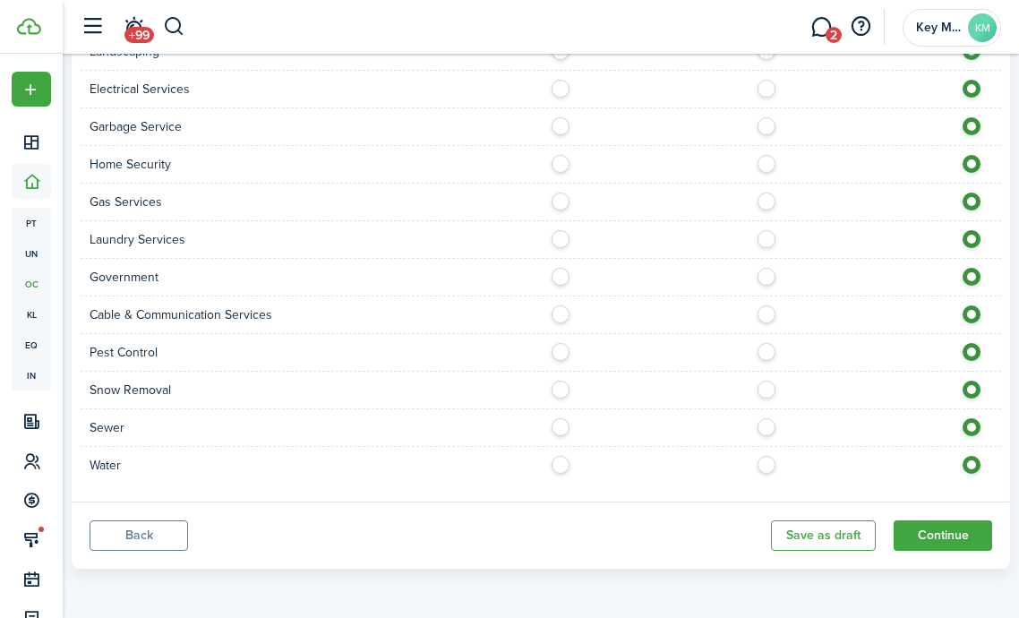
scroll to position [1579, 0]
click at [953, 543] on button "Continue" at bounding box center [943, 535] width 99 height 30
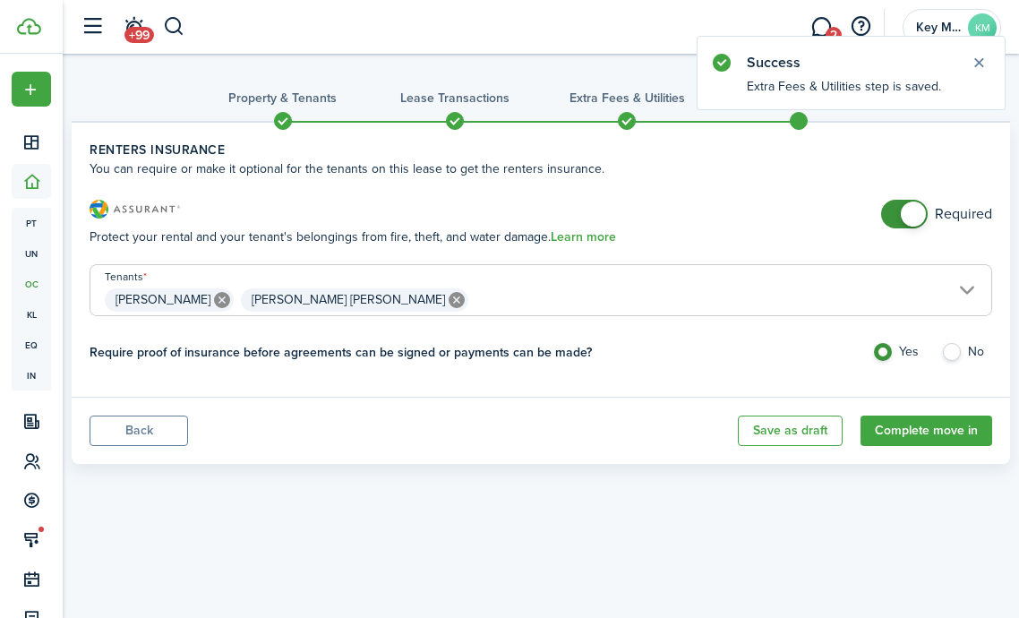
checkbox input "false"
click at [896, 211] on span at bounding box center [905, 214] width 18 height 29
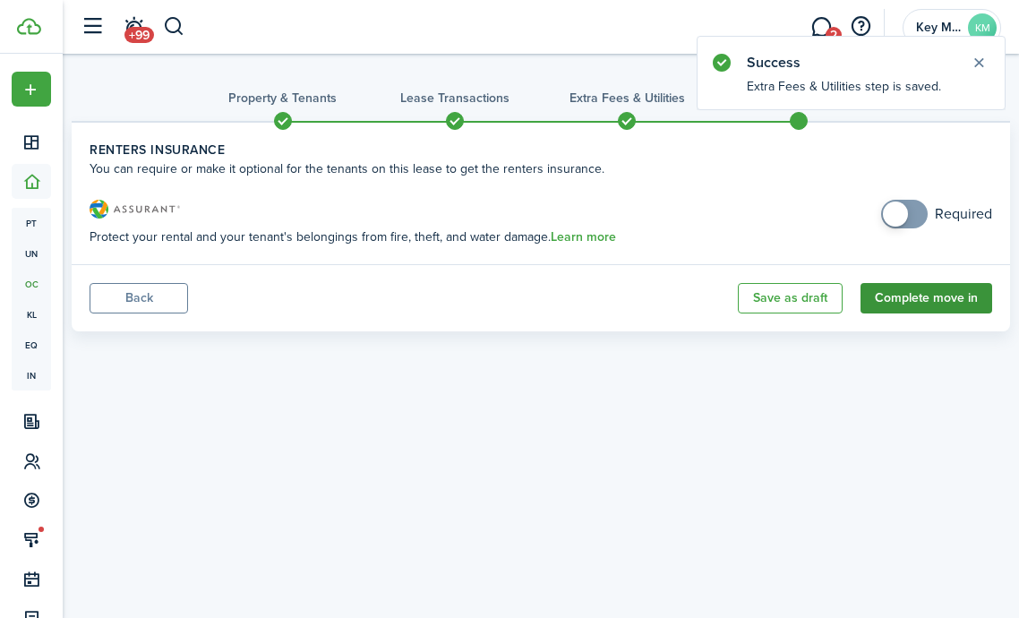
click at [941, 301] on button "Complete move in" at bounding box center [927, 298] width 132 height 30
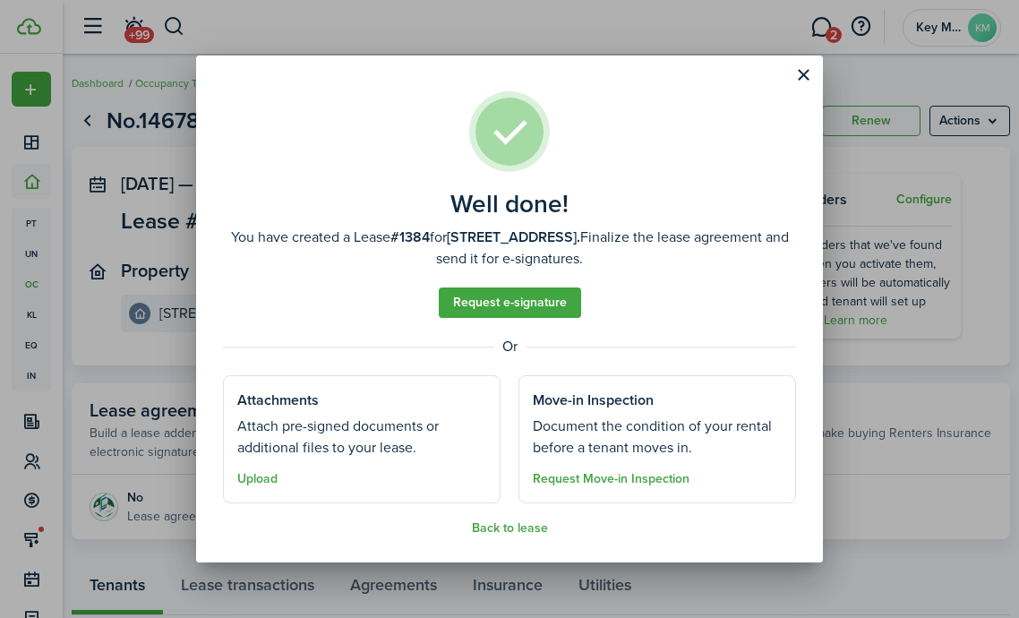
click at [269, 479] on button "Upload" at bounding box center [257, 479] width 40 height 14
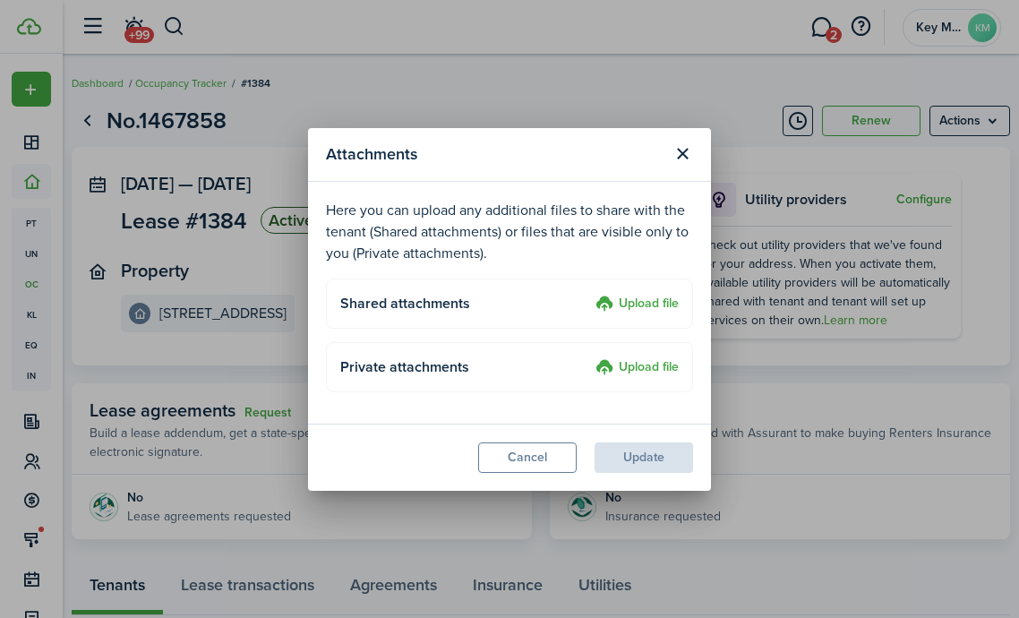
click at [665, 300] on label "Upload file" at bounding box center [637, 305] width 83 height 22
click at [589, 294] on input "Upload file" at bounding box center [589, 294] width 0 height 0
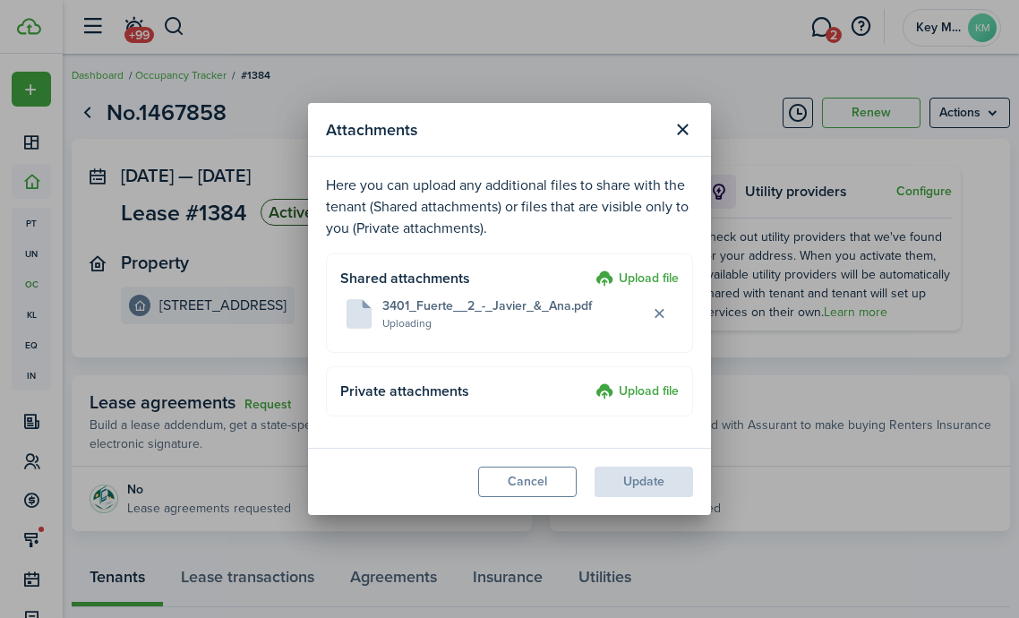
click at [628, 395] on label "Upload file" at bounding box center [637, 393] width 83 height 22
click at [589, 382] on input "Upload file" at bounding box center [589, 382] width 0 height 0
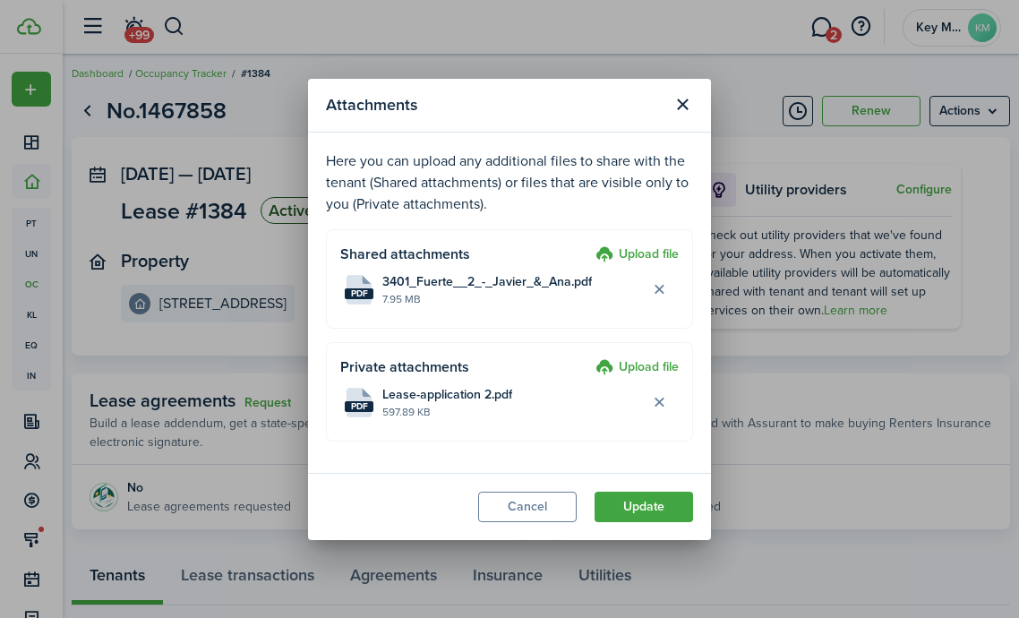
click at [654, 371] on label "Upload file" at bounding box center [637, 368] width 83 height 22
click at [589, 357] on input "Upload file" at bounding box center [589, 357] width 0 height 0
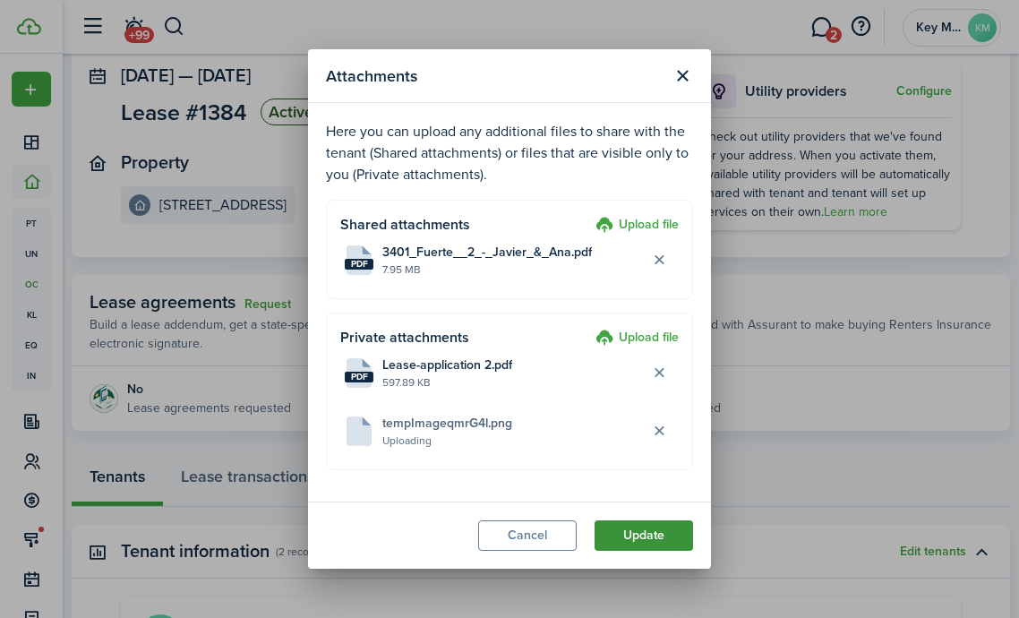
scroll to position [116, 0]
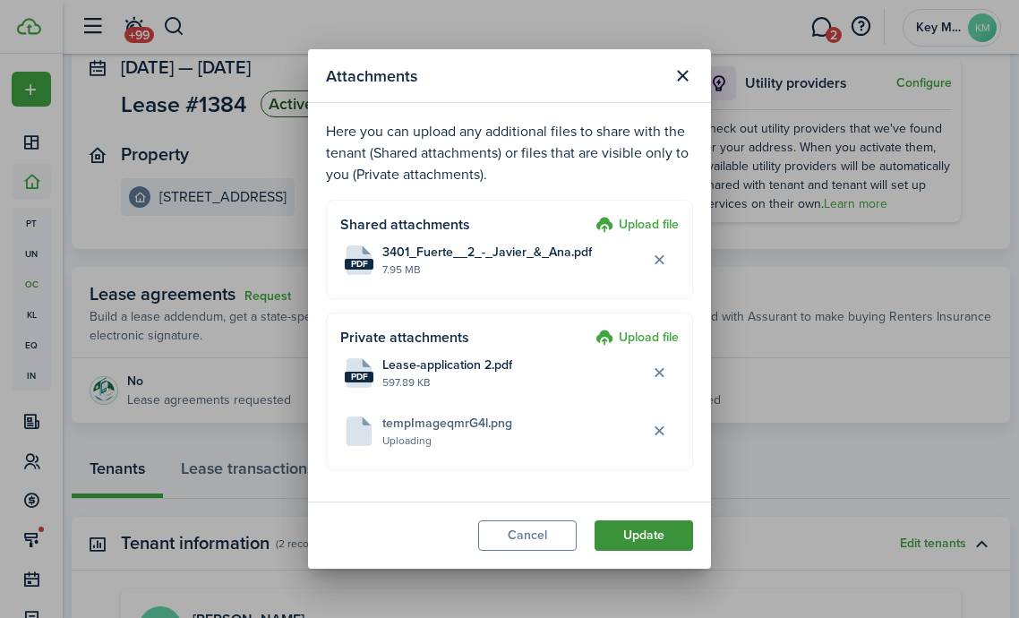
click at [638, 532] on button "Update" at bounding box center [644, 535] width 99 height 30
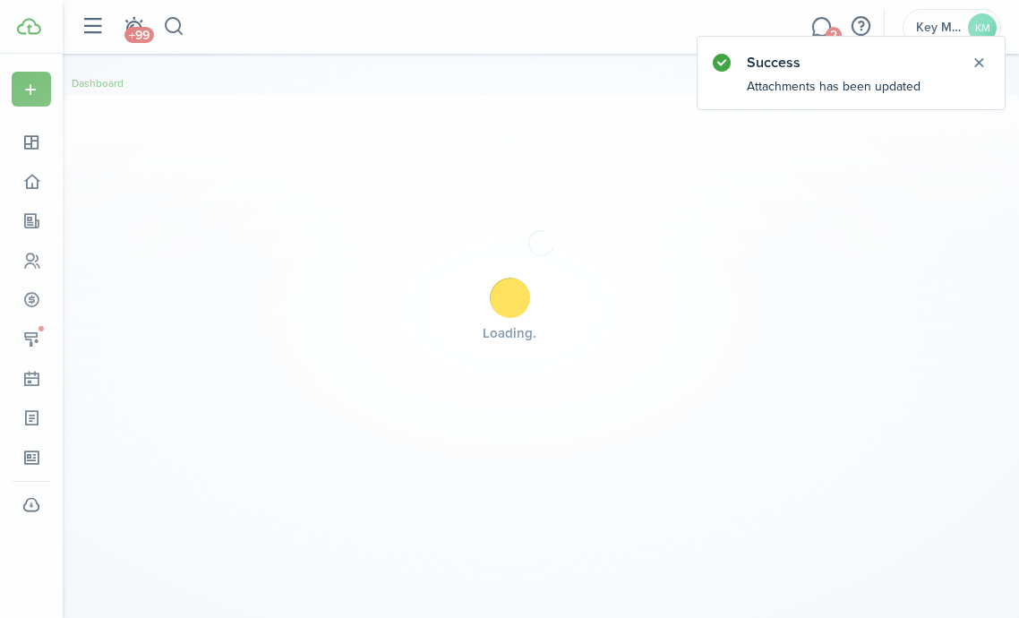
scroll to position [0, 0]
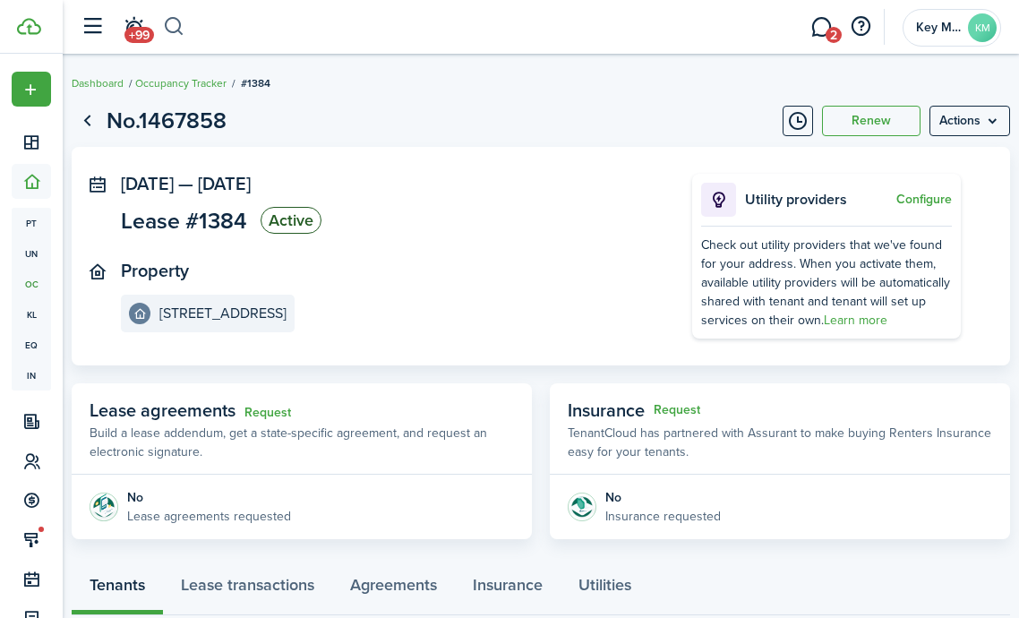
click at [171, 27] on button "button" at bounding box center [174, 27] width 22 height 30
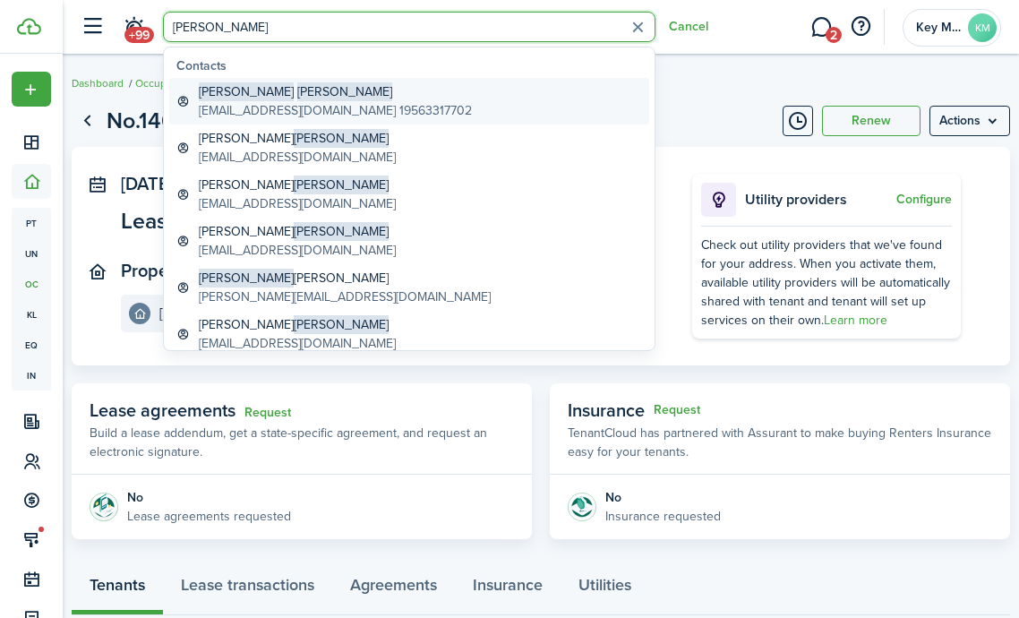
type input "[PERSON_NAME]"
click at [287, 99] on div "[PERSON_NAME] [EMAIL_ADDRESS][DOMAIN_NAME] 19563317702" at bounding box center [335, 101] width 273 height 38
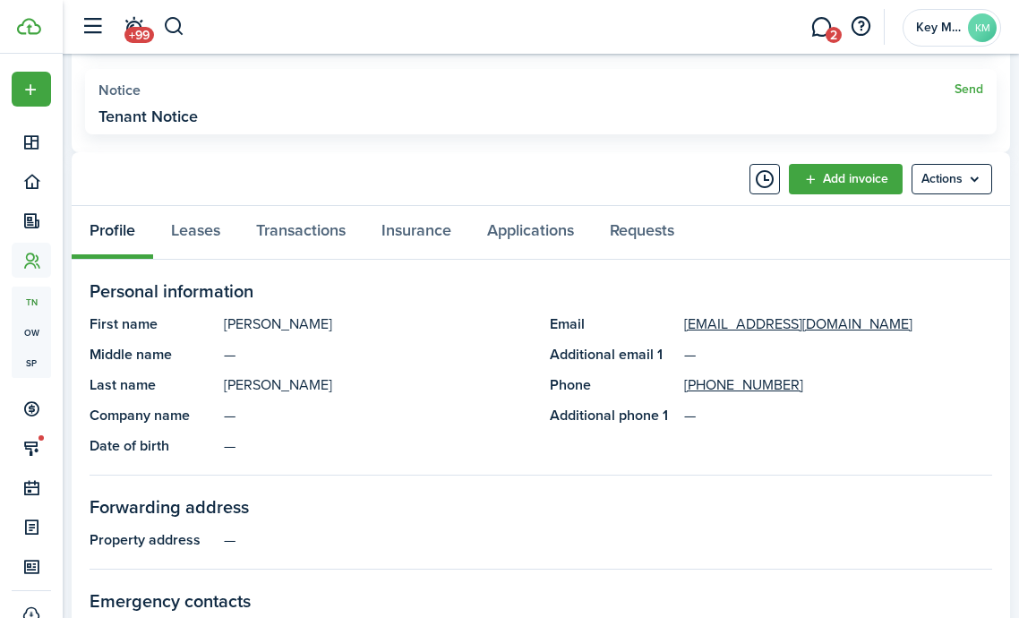
scroll to position [770, 0]
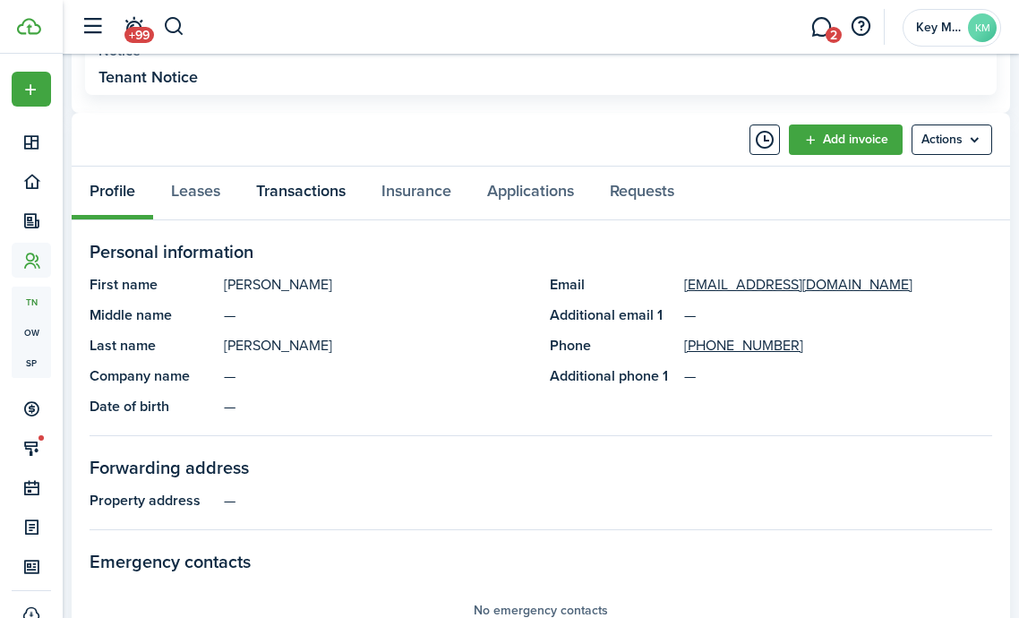
click at [328, 188] on link "Transactions" at bounding box center [300, 193] width 125 height 53
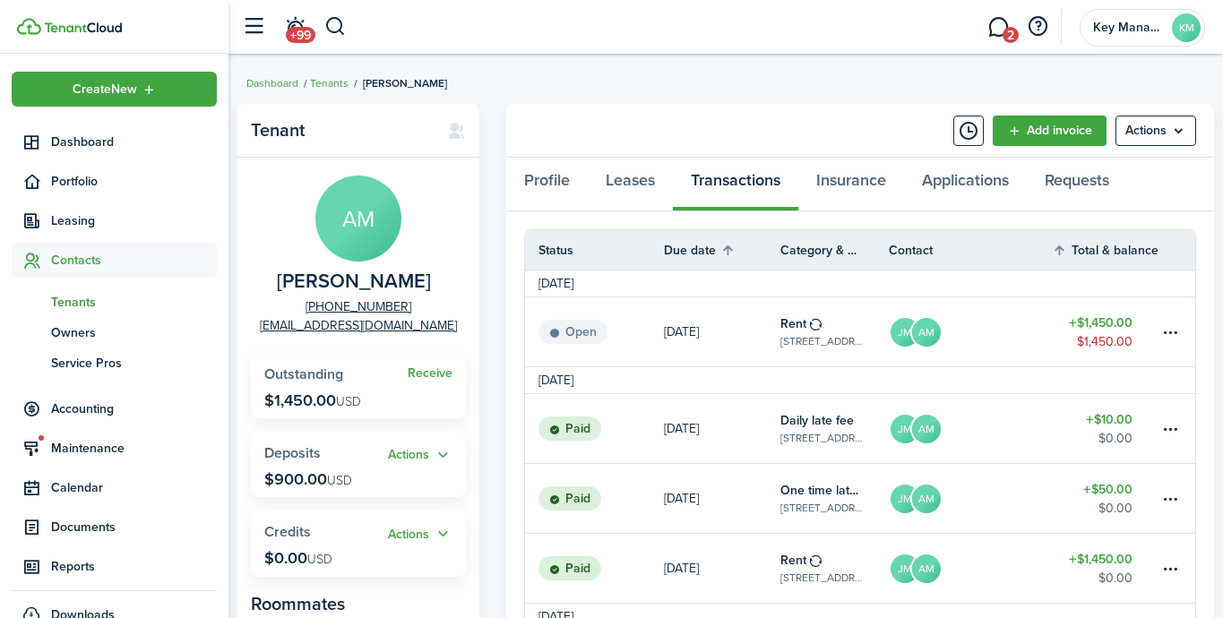
click at [79, 28] on img at bounding box center [83, 27] width 78 height 11
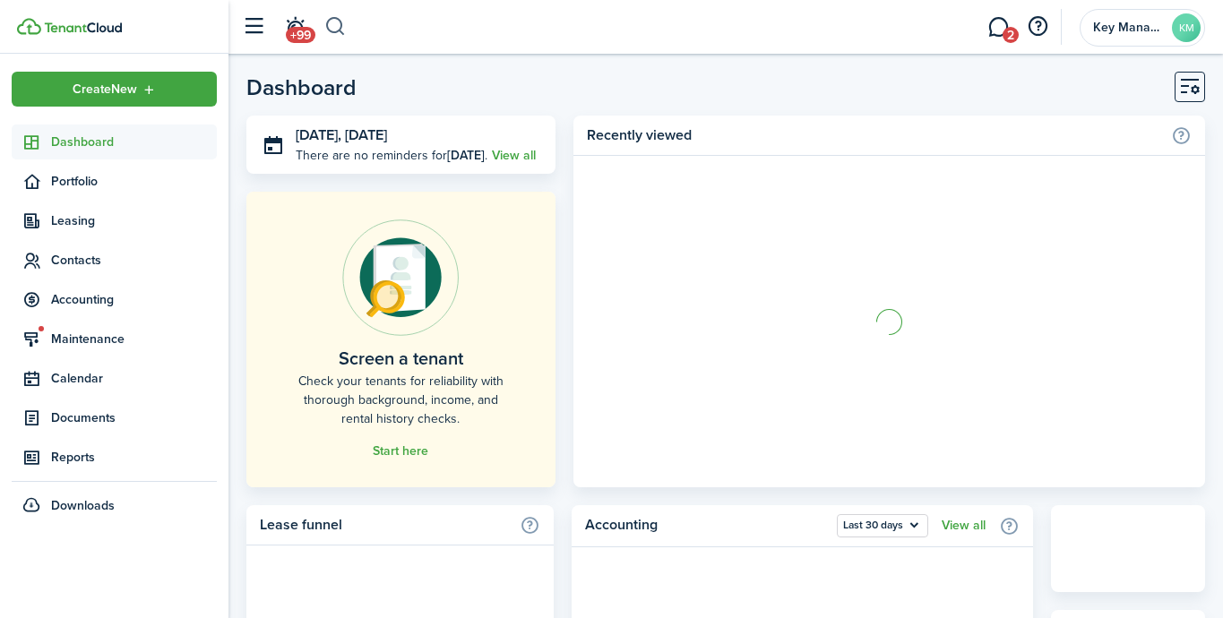
click at [336, 31] on button "button" at bounding box center [335, 27] width 22 height 30
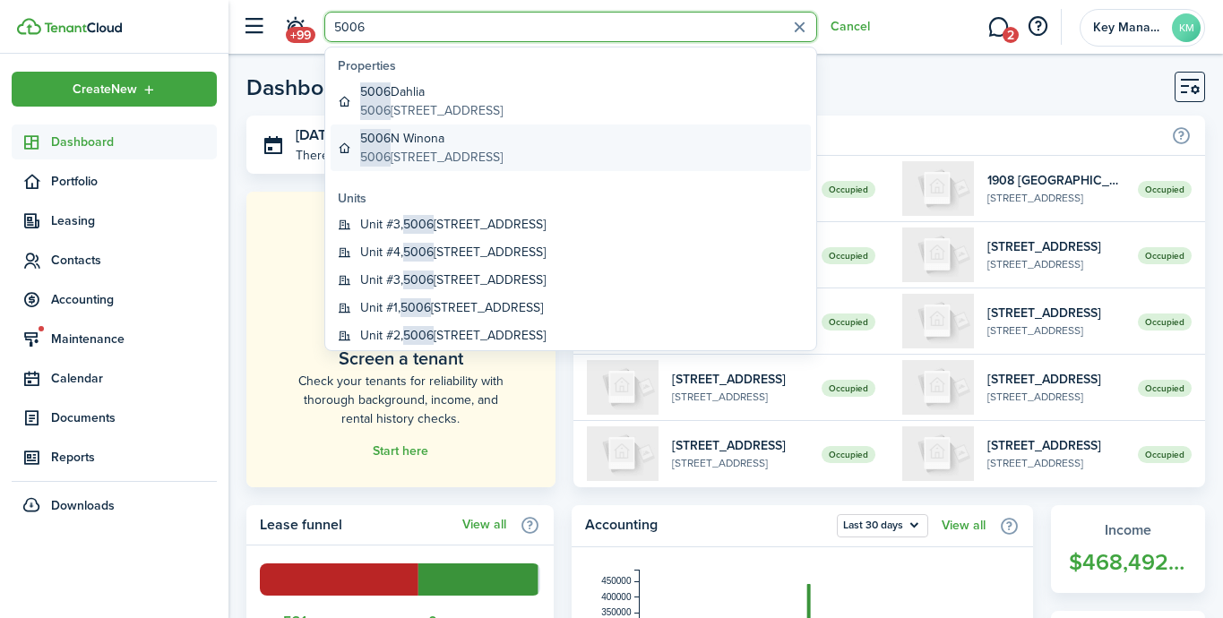
type input "5006"
click at [457, 136] on global-search-item-title "5006 N Winona" at bounding box center [431, 138] width 142 height 19
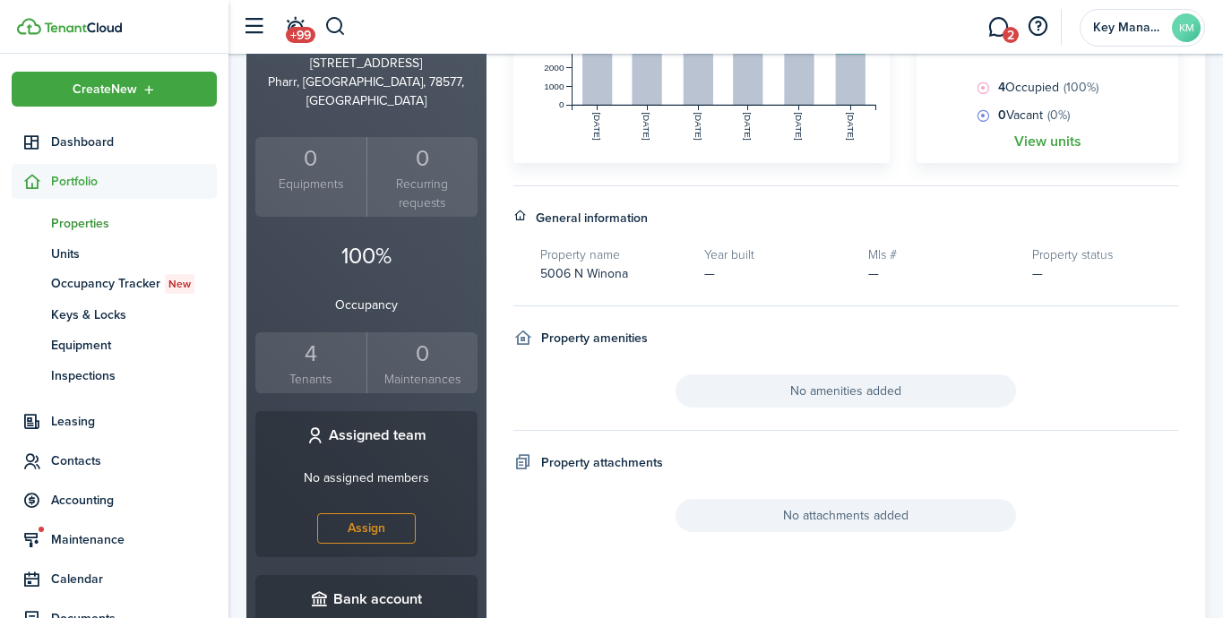
scroll to position [407, 0]
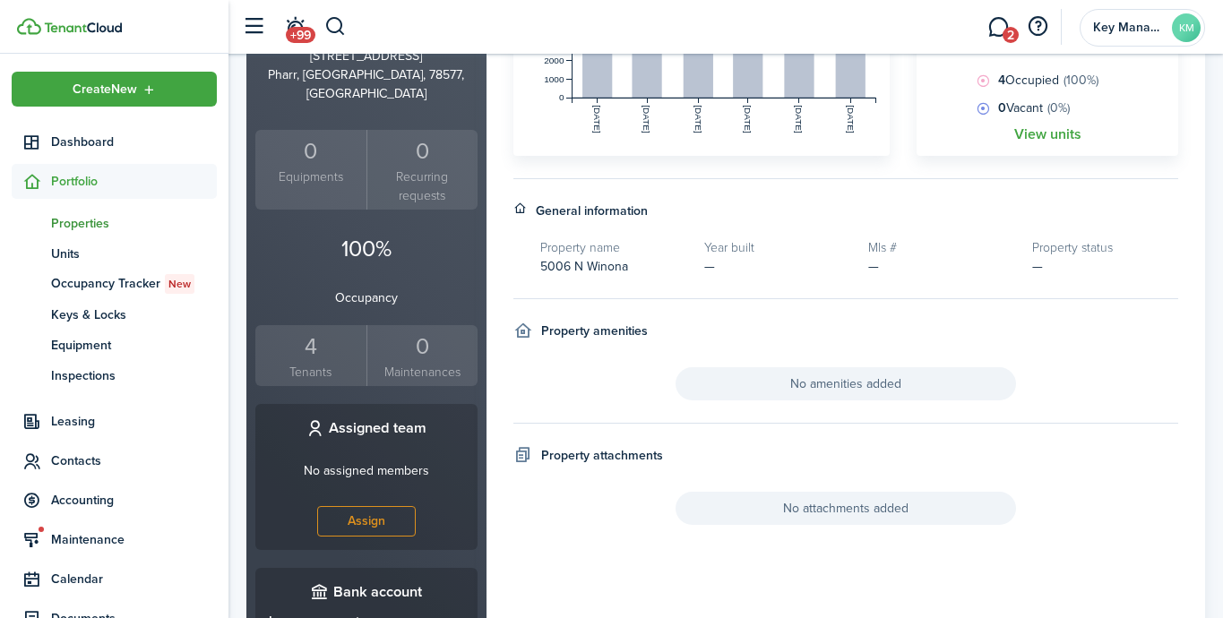
click at [338, 330] on div "4" at bounding box center [311, 347] width 102 height 34
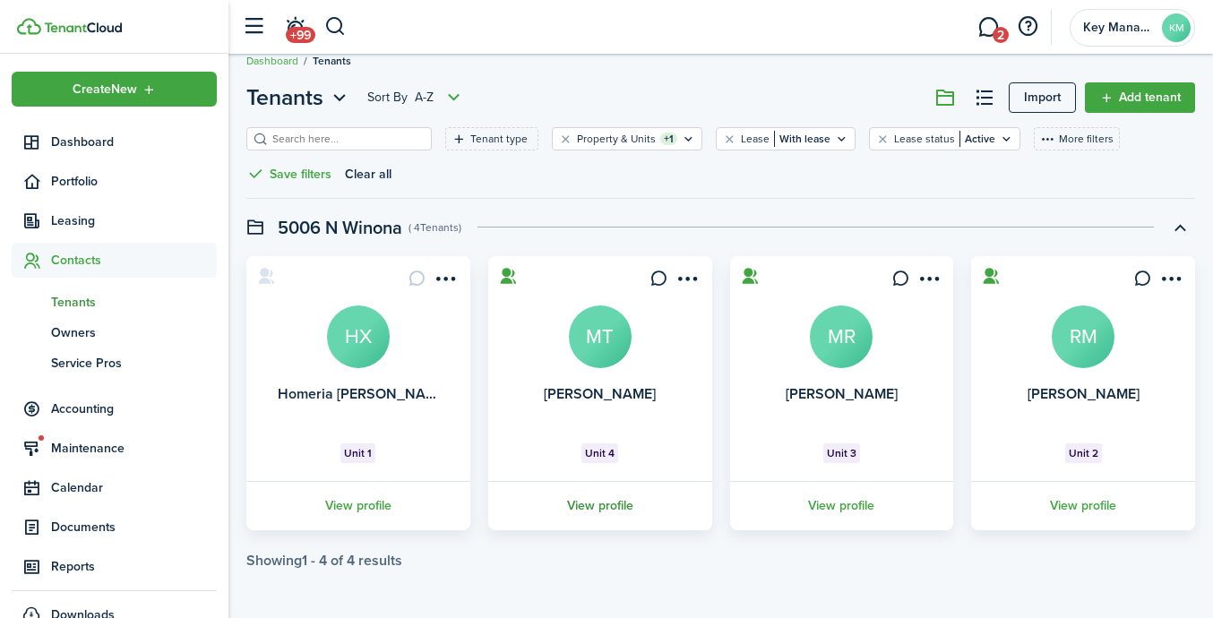
scroll to position [22, 0]
click at [331, 21] on button "button" at bounding box center [335, 27] width 22 height 30
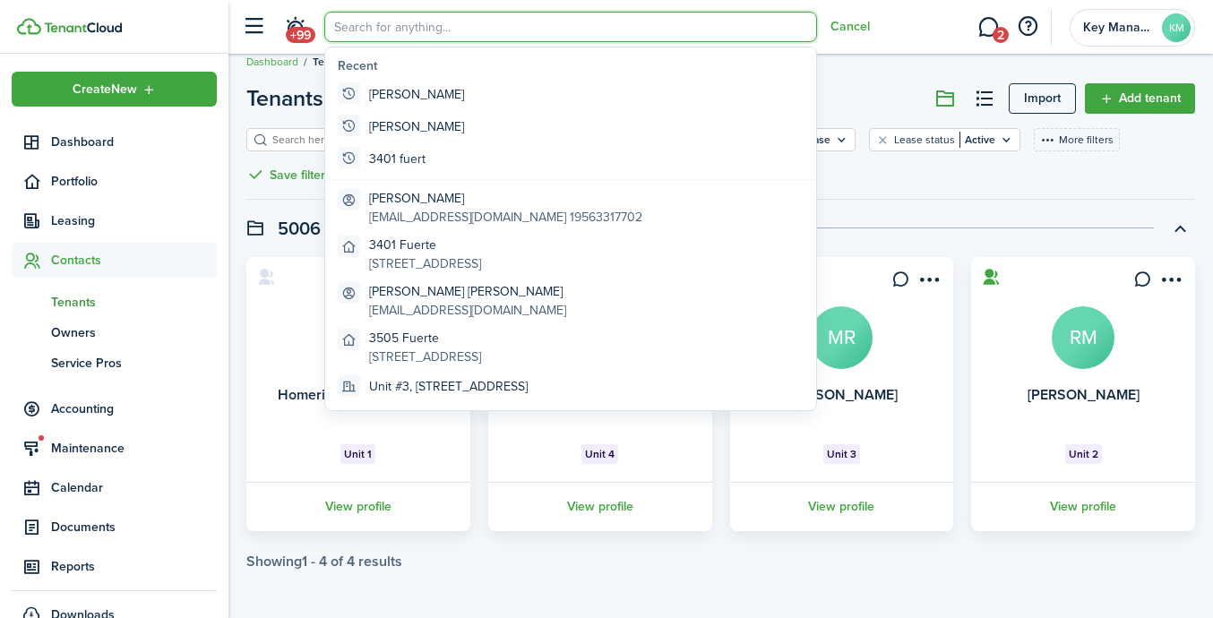
scroll to position [0, 0]
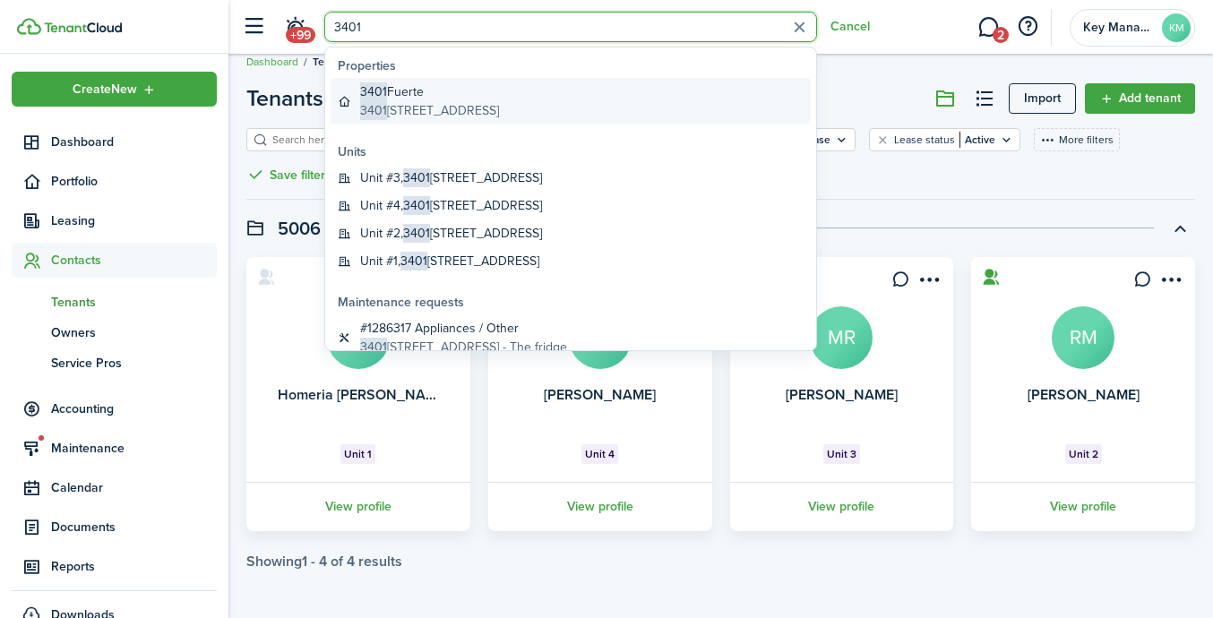
type input "3401"
click at [417, 113] on global-search-item-description "[STREET_ADDRESS]" at bounding box center [429, 110] width 139 height 19
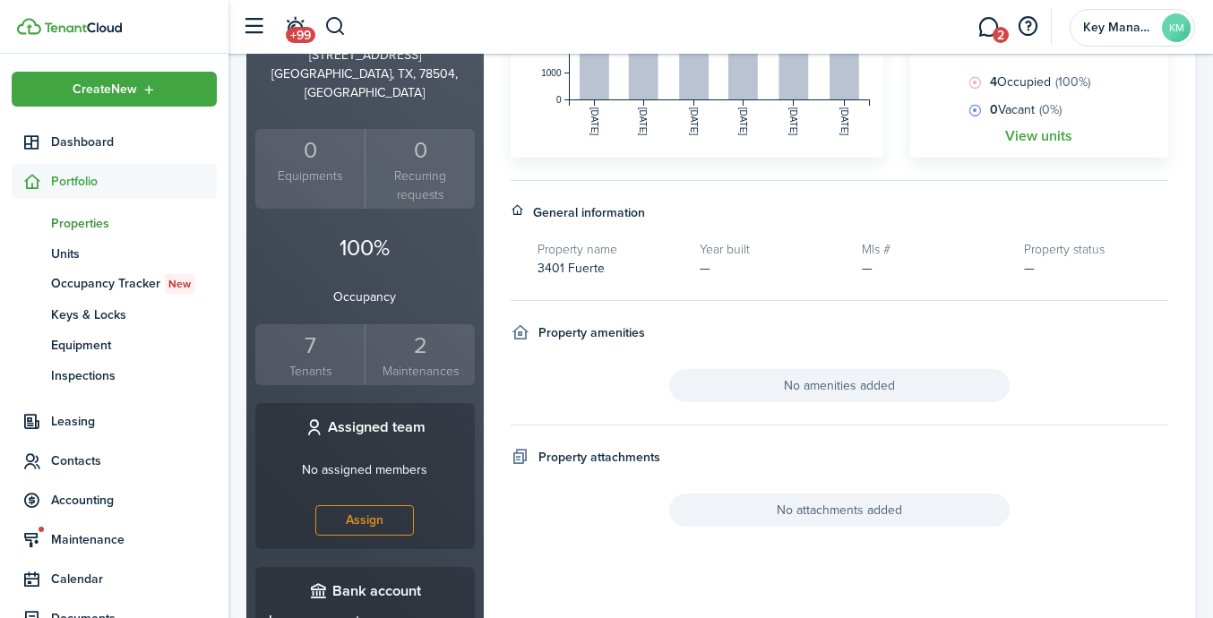
scroll to position [439, 0]
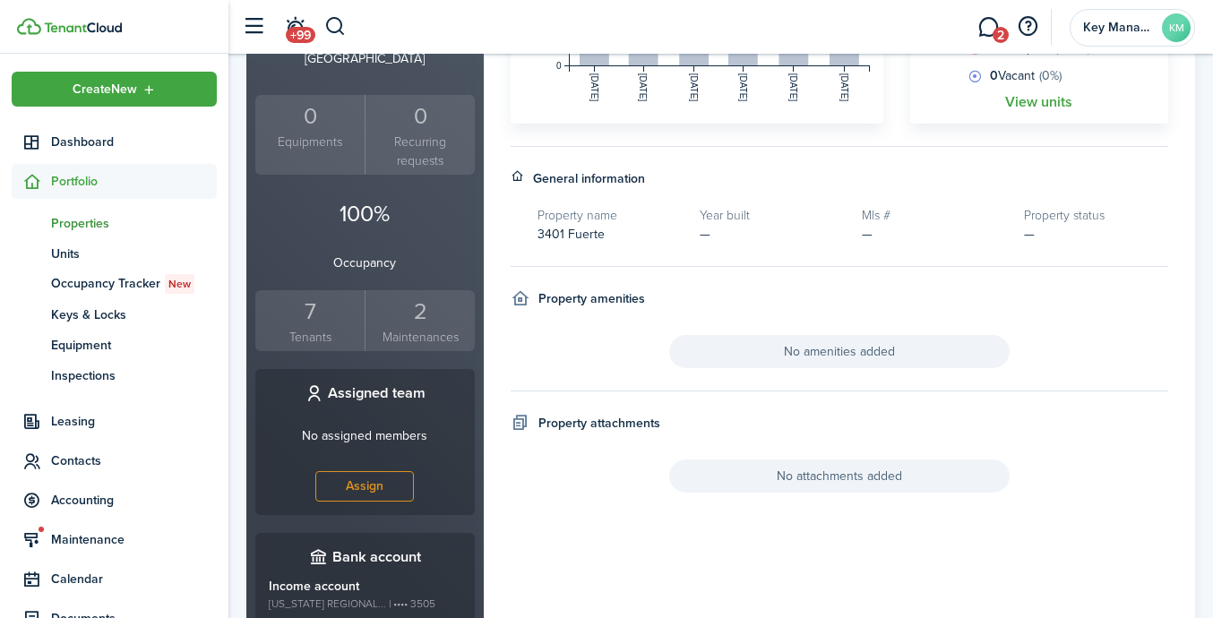
click at [310, 295] on div "7" at bounding box center [310, 312] width 100 height 34
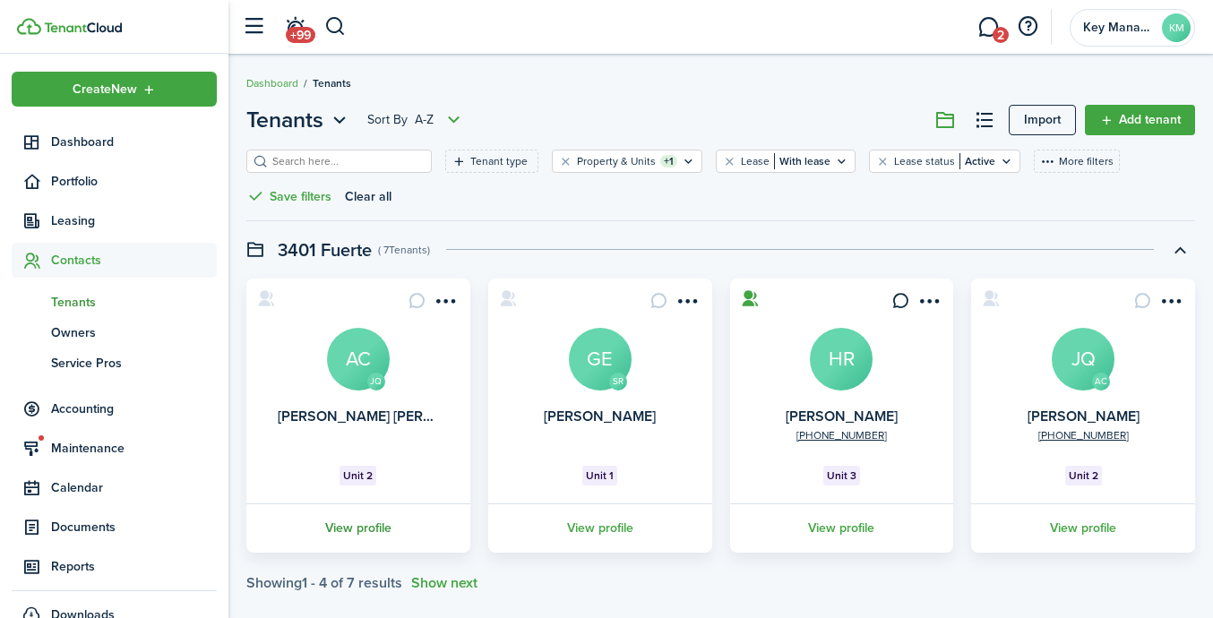
click at [383, 529] on link "View profile" at bounding box center [358, 527] width 229 height 49
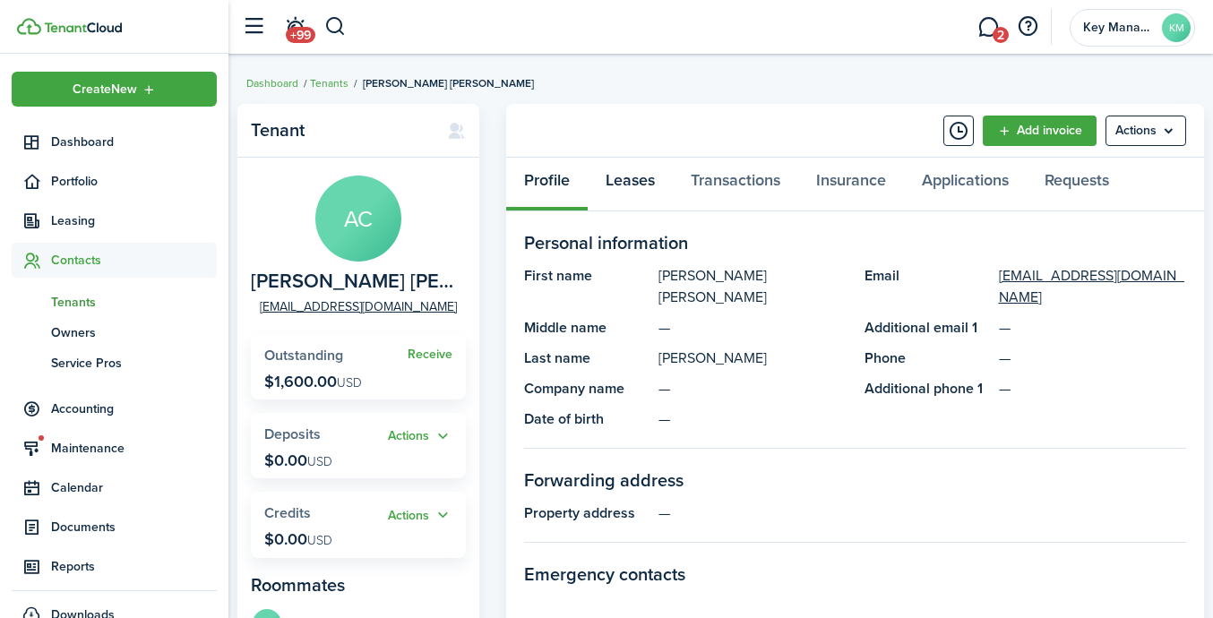
click at [642, 184] on link "Leases" at bounding box center [630, 185] width 85 height 54
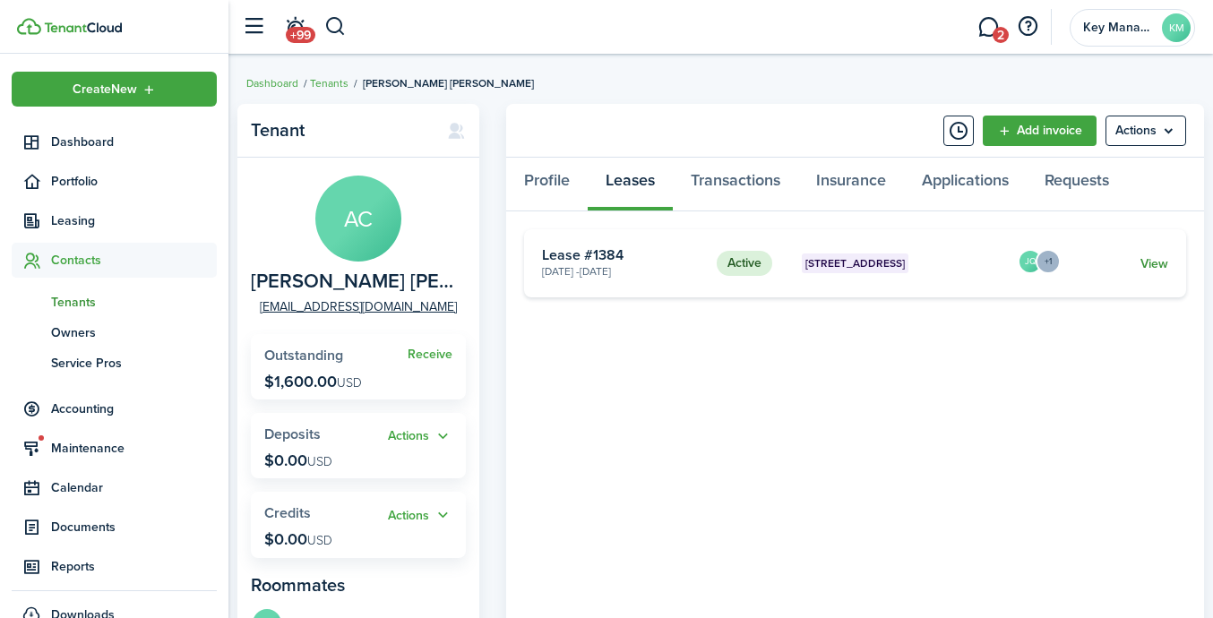
click at [1019, 260] on link "View" at bounding box center [1154, 263] width 28 height 19
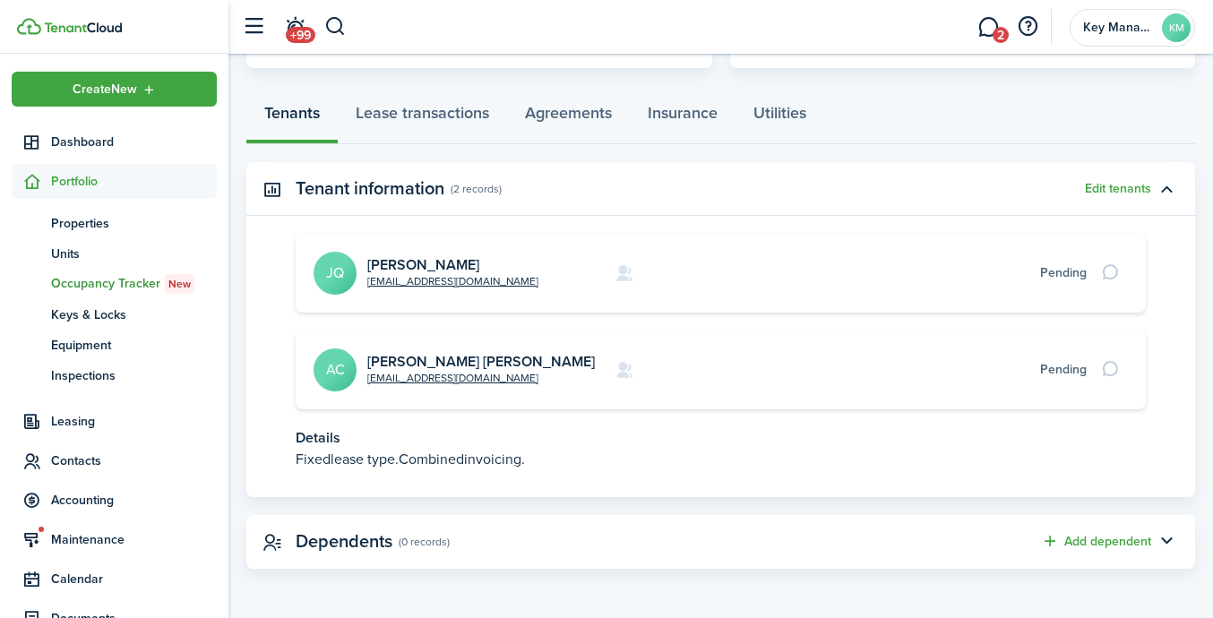
scroll to position [470, 0]
click at [596, 125] on link "Agreements" at bounding box center [568, 118] width 123 height 54
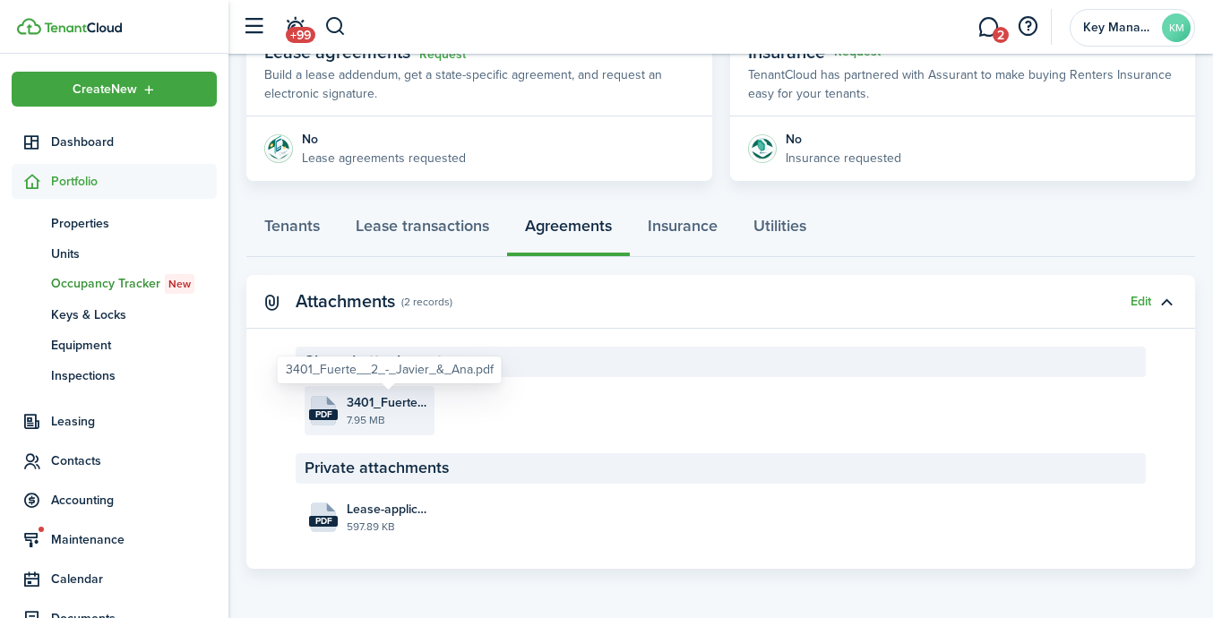
scroll to position [357, 0]
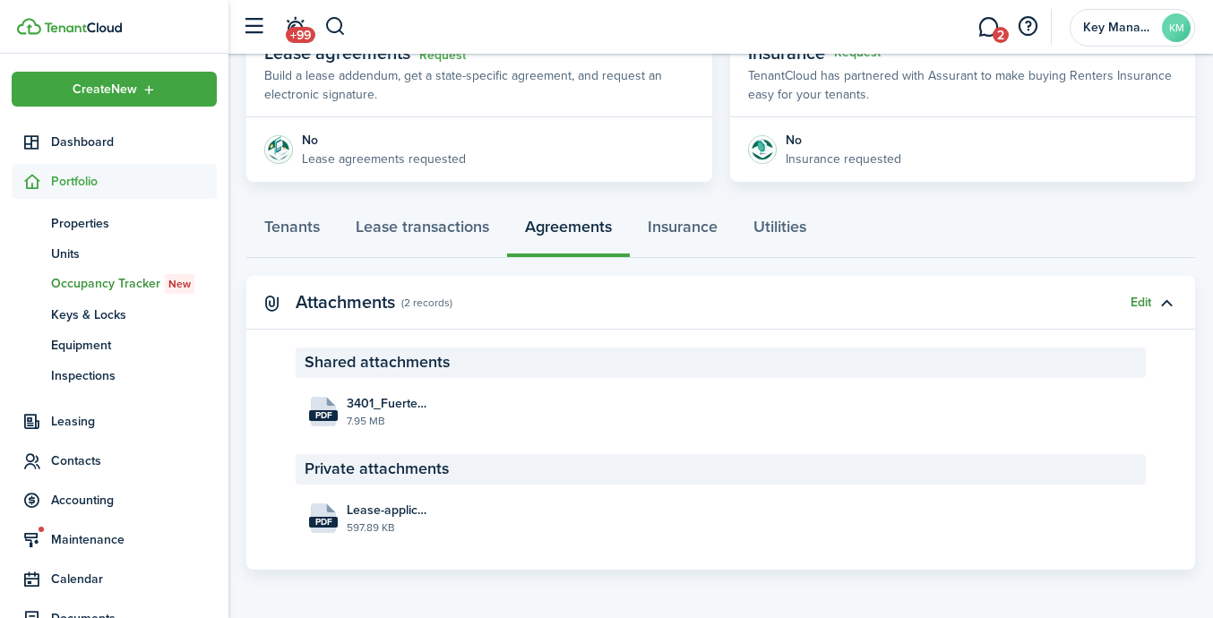
click at [1019, 302] on button "Edit" at bounding box center [1141, 303] width 21 height 14
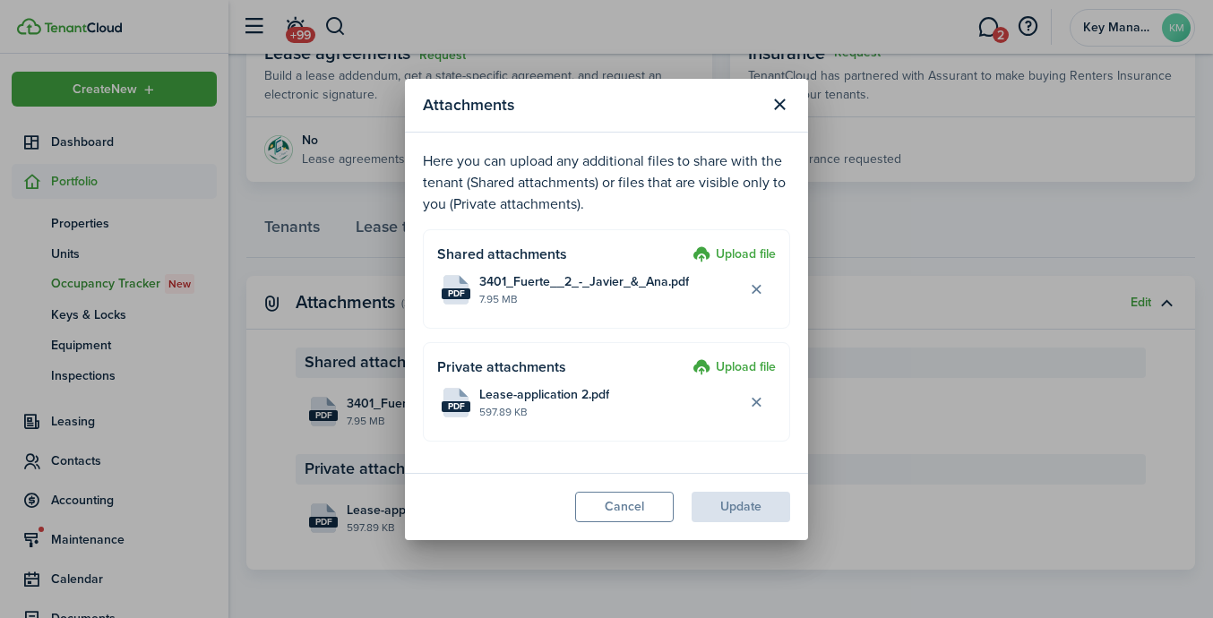
click at [762, 365] on label "Upload file" at bounding box center [733, 368] width 83 height 22
click at [686, 357] on input "Upload file" at bounding box center [686, 357] width 0 height 0
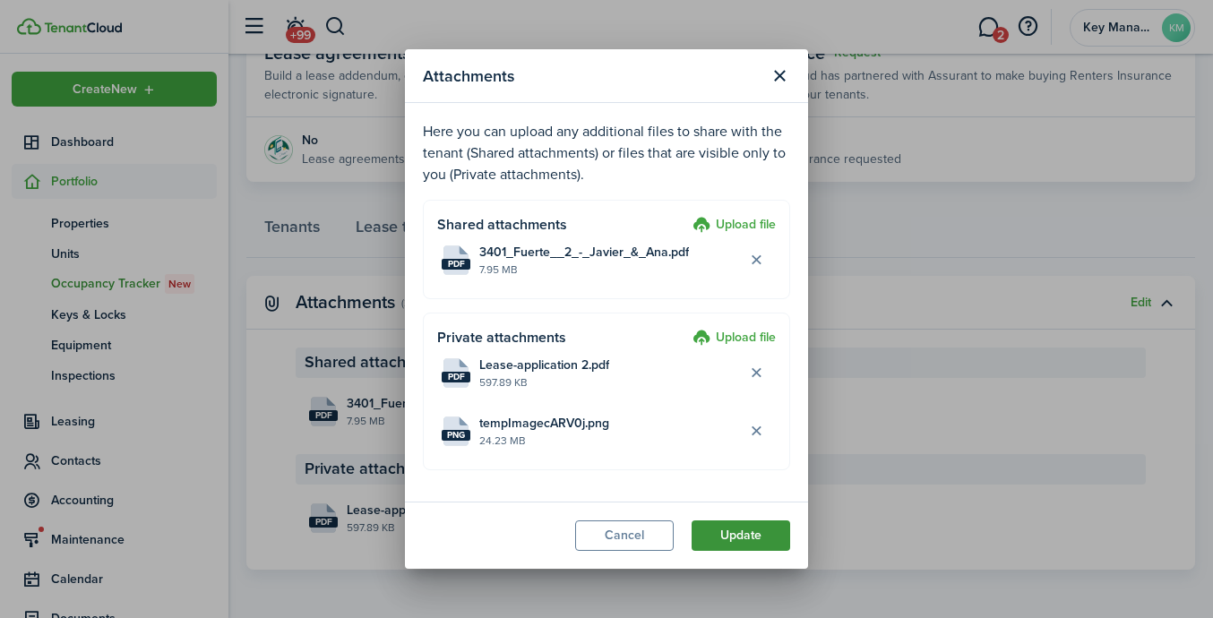
click at [762, 522] on button "Update" at bounding box center [741, 535] width 99 height 30
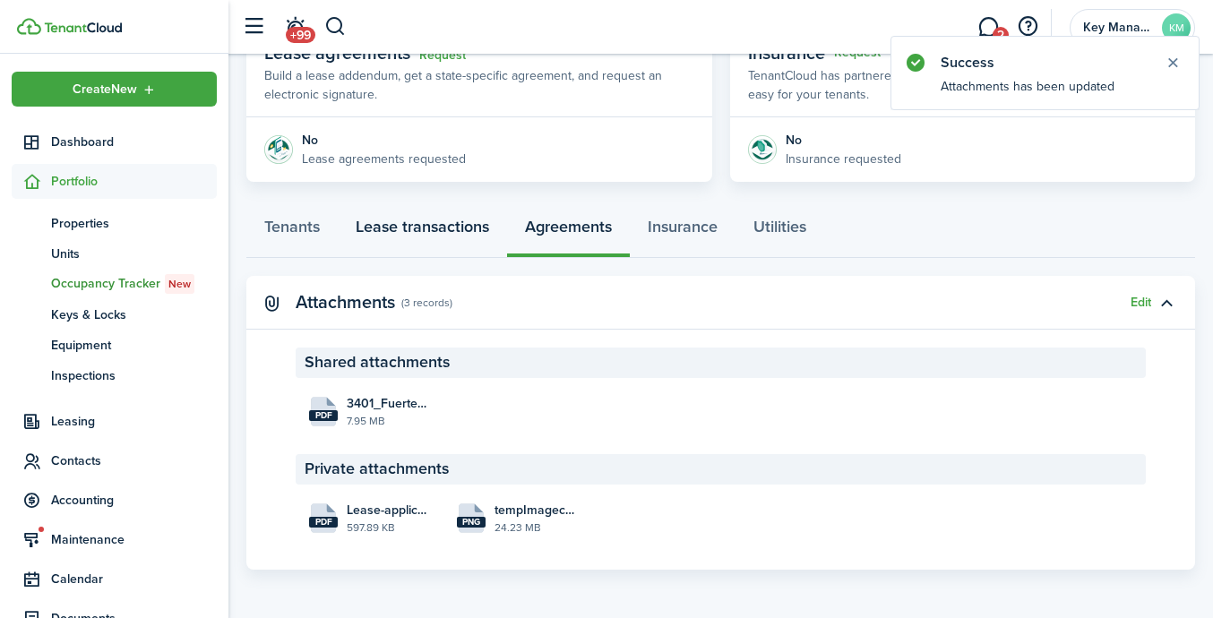
click at [392, 234] on link "Lease transactions" at bounding box center [422, 231] width 169 height 54
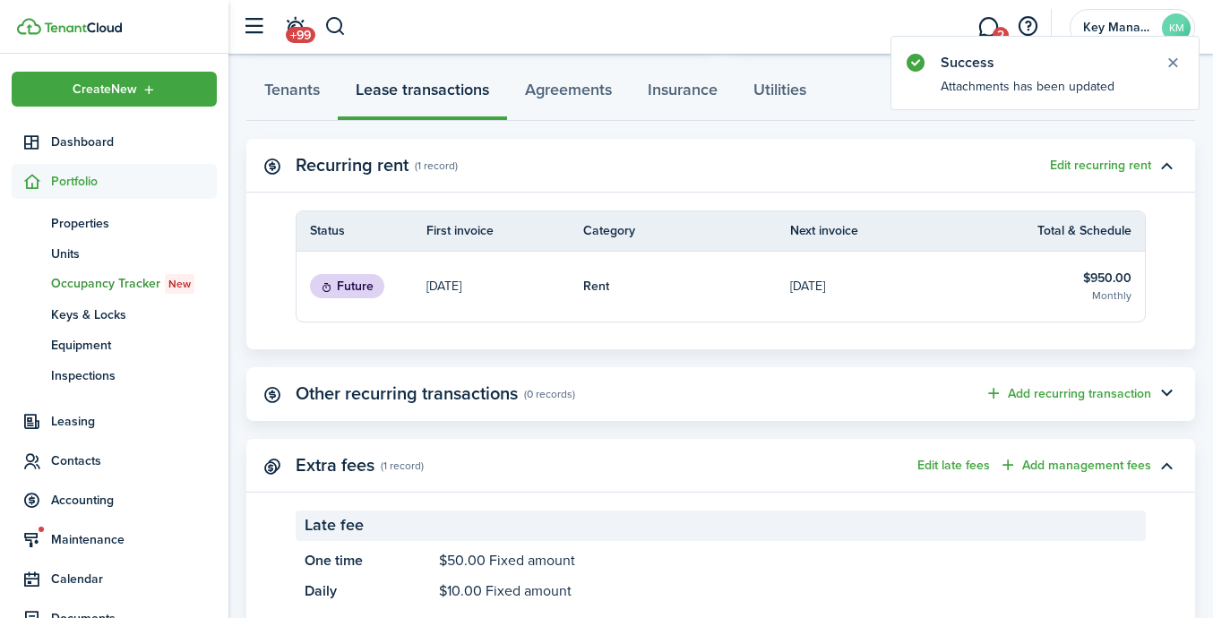
scroll to position [512, 0]
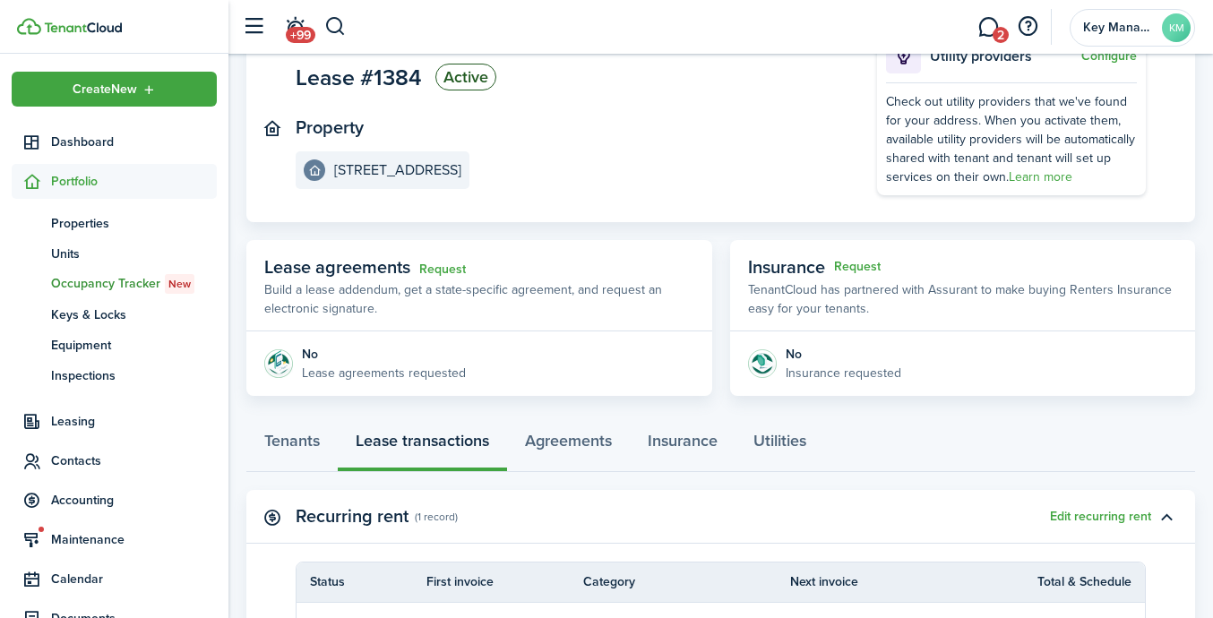
click at [415, 178] on e-details-info-label "[STREET_ADDRESS]" at bounding box center [383, 170] width 174 height 38
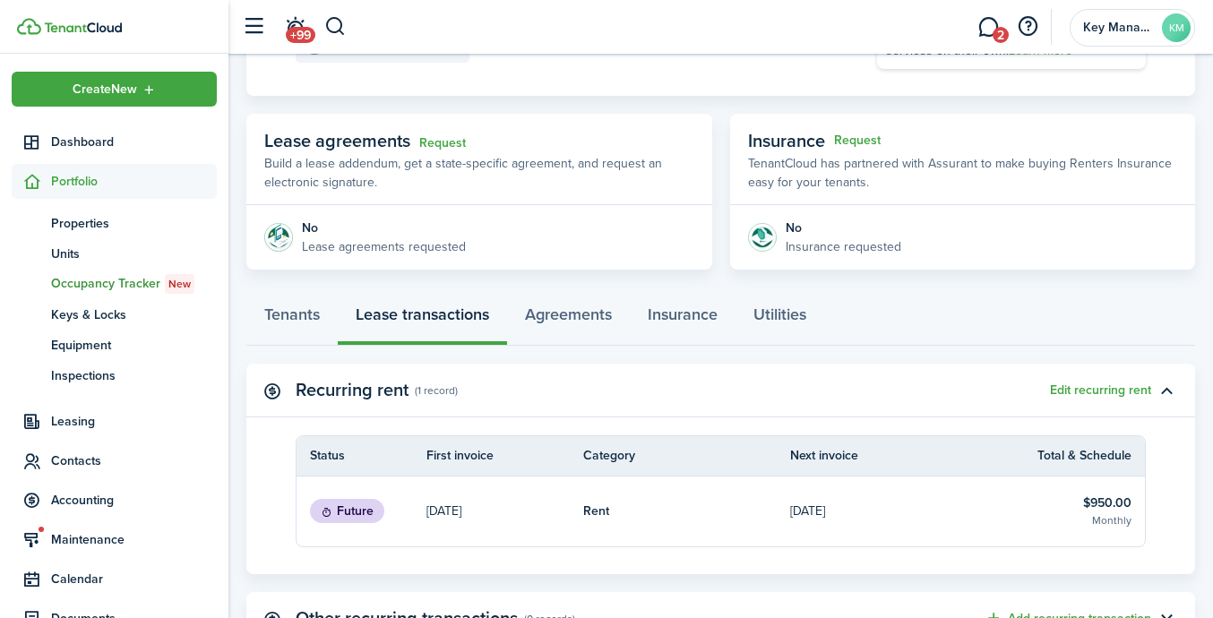
scroll to position [269, 0]
click at [1019, 396] on button "Edit recurring rent" at bounding box center [1100, 391] width 101 height 14
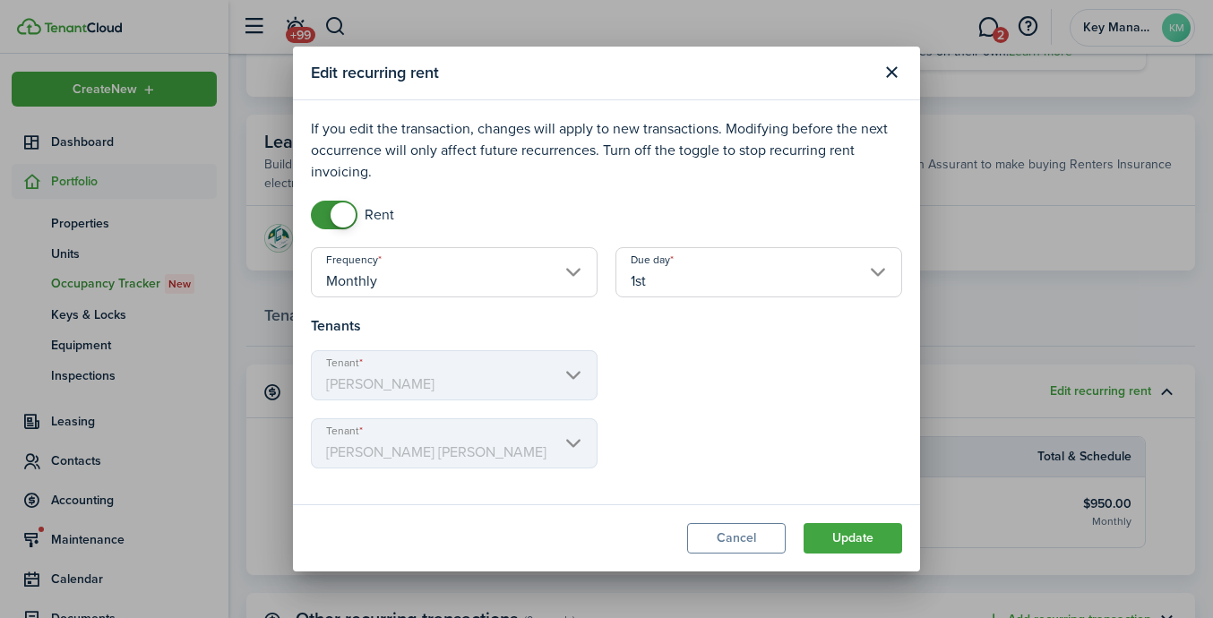
drag, startPoint x: 849, startPoint y: 546, endPoint x: 792, endPoint y: 521, distance: 62.2
click at [849, 545] on button "Update" at bounding box center [853, 538] width 99 height 30
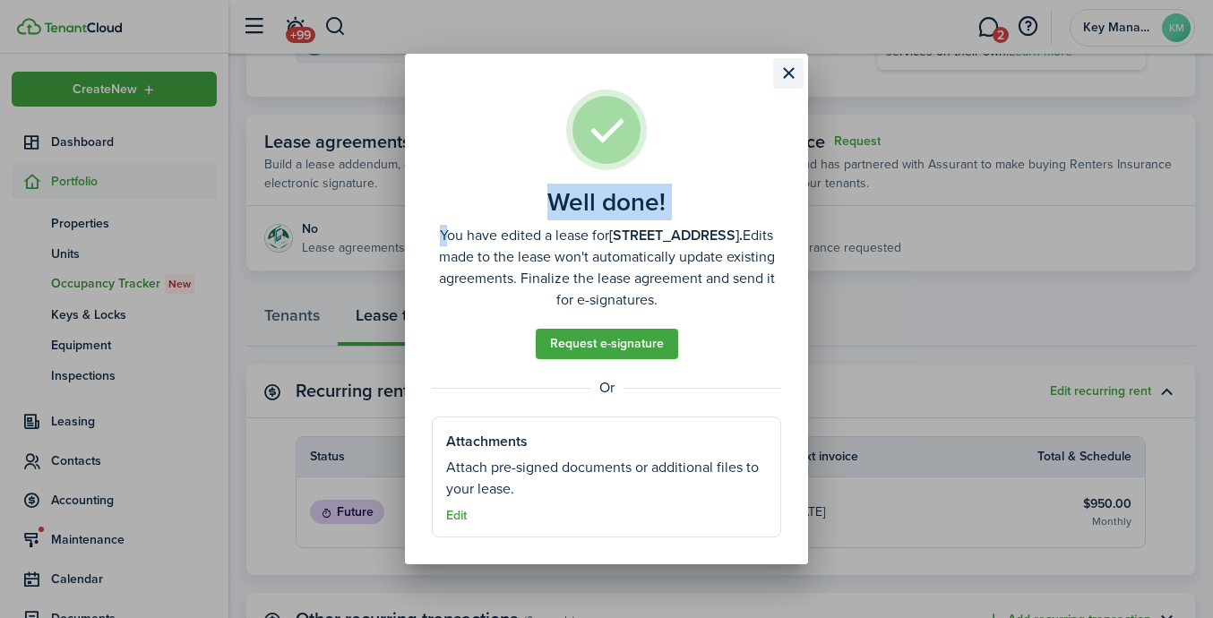
click at [788, 86] on section "Well done! You have edited a lease for [STREET_ADDRESS]. Edits made to the leas…" at bounding box center [606, 309] width 403 height 511
click at [792, 73] on button "Close modal" at bounding box center [788, 73] width 30 height 30
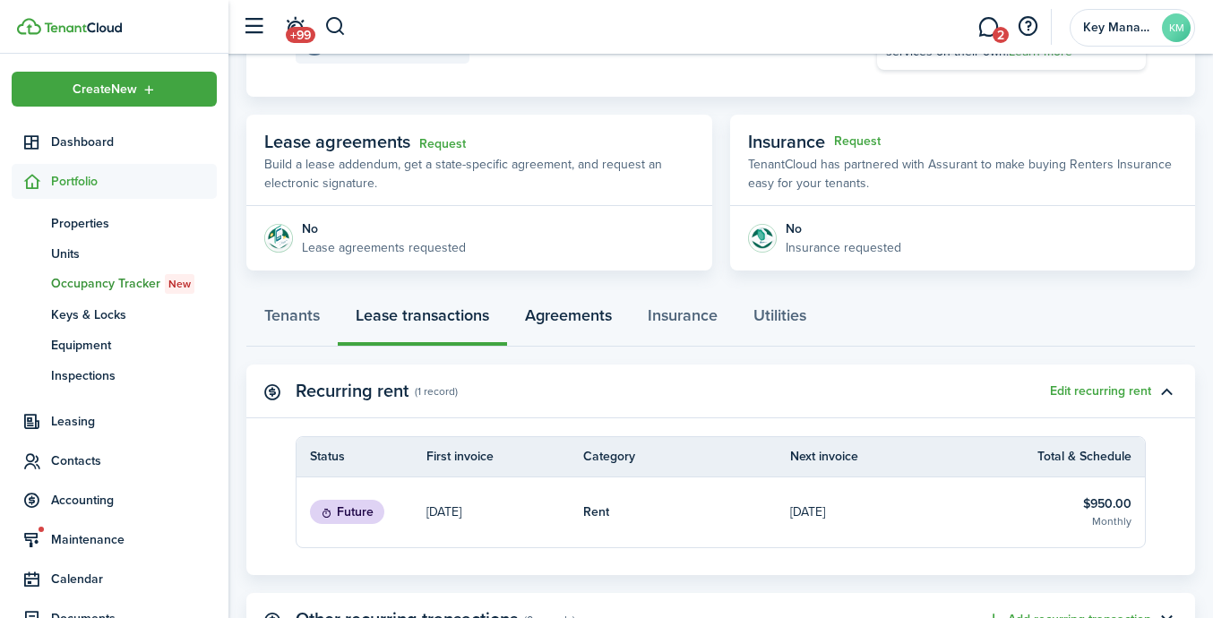
click at [560, 314] on link "Agreements" at bounding box center [568, 320] width 123 height 54
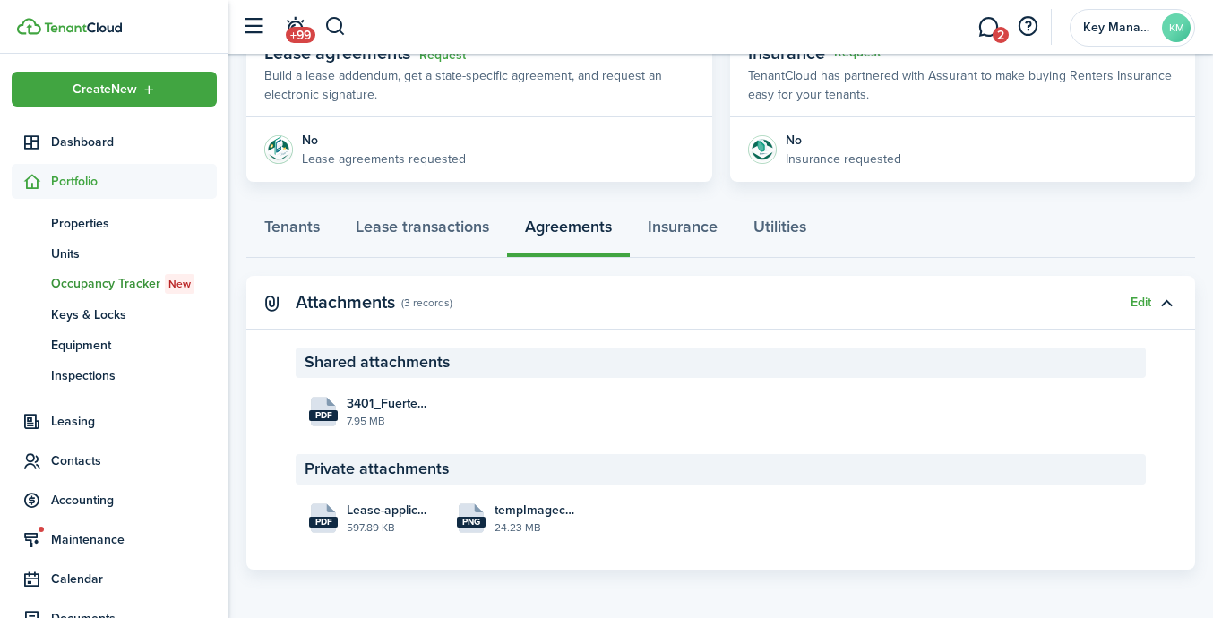
scroll to position [331, 0]
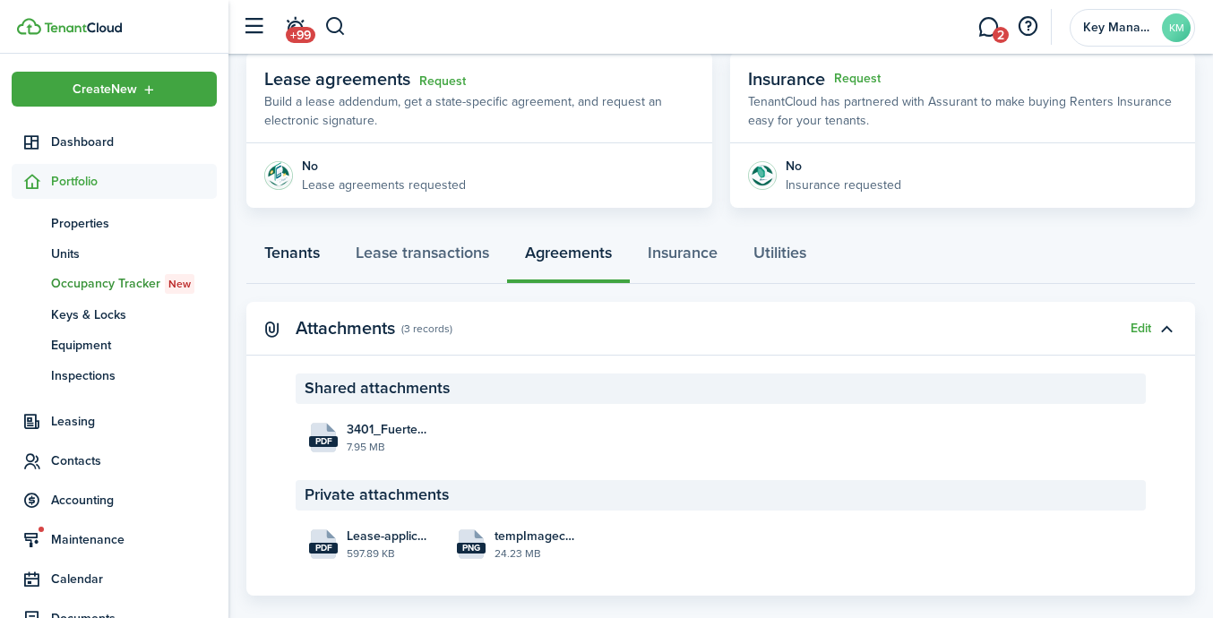
click at [285, 239] on link "Tenants" at bounding box center [291, 257] width 91 height 54
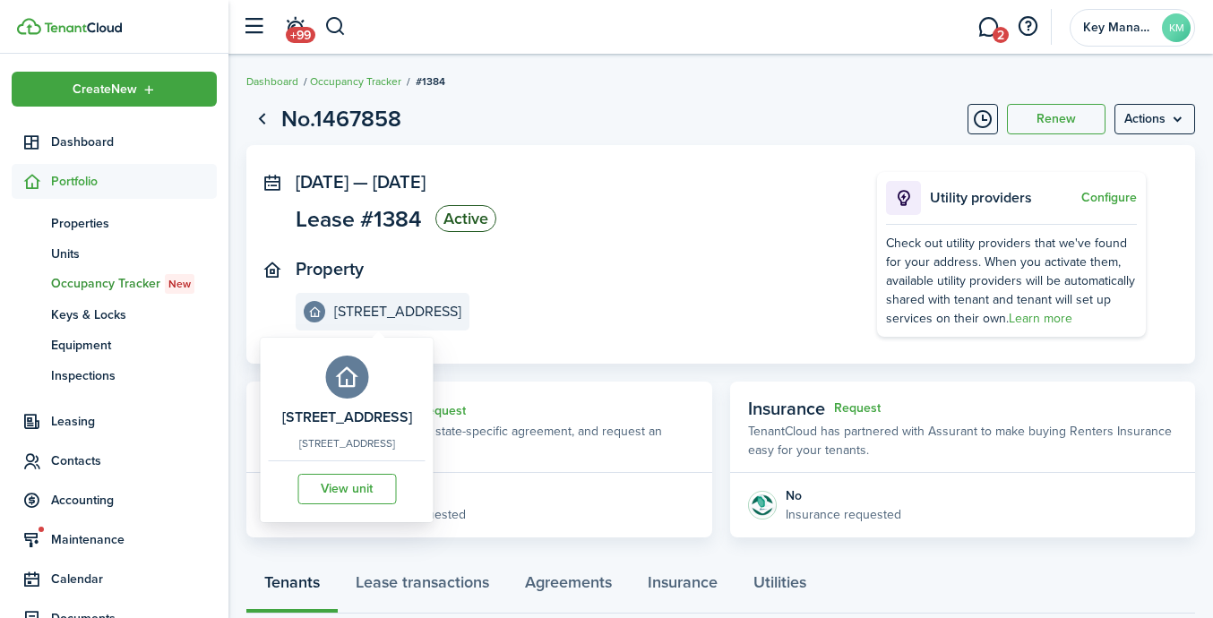
scroll to position [8, 0]
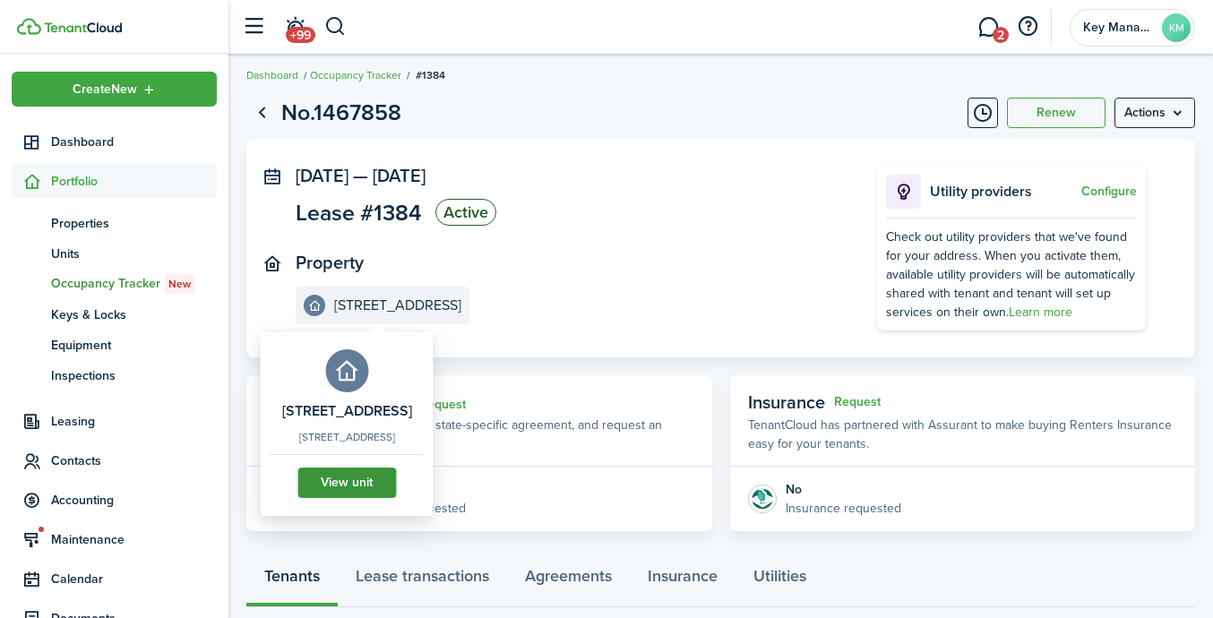
click at [390, 473] on link "View unit" at bounding box center [346, 483] width 99 height 30
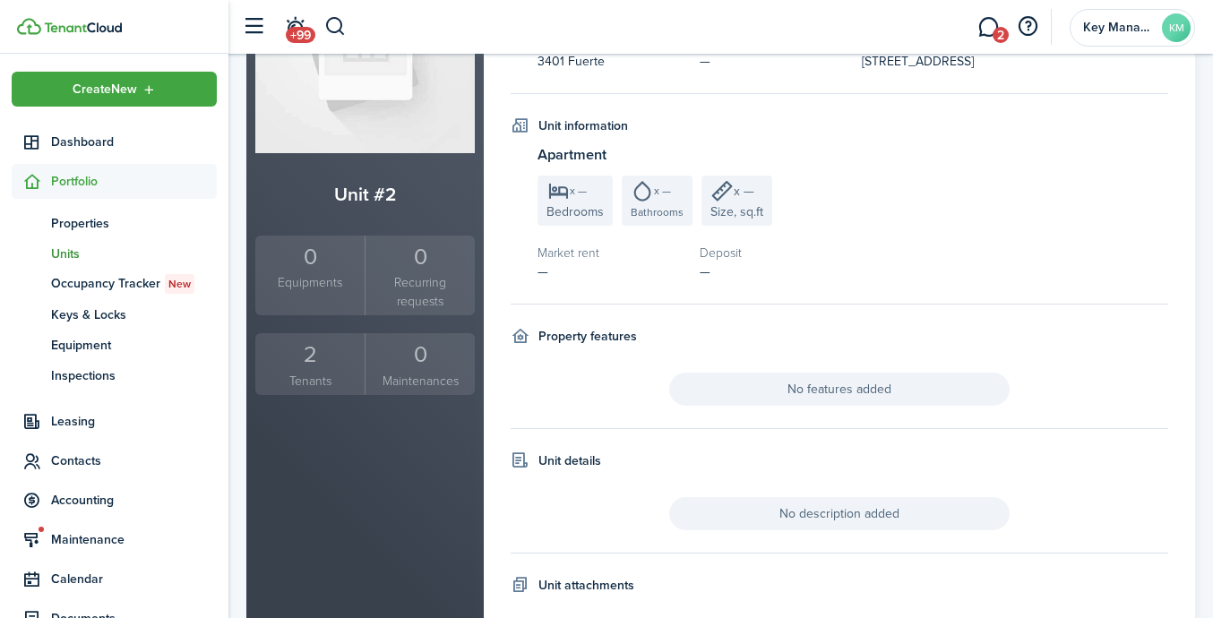
scroll to position [230, 0]
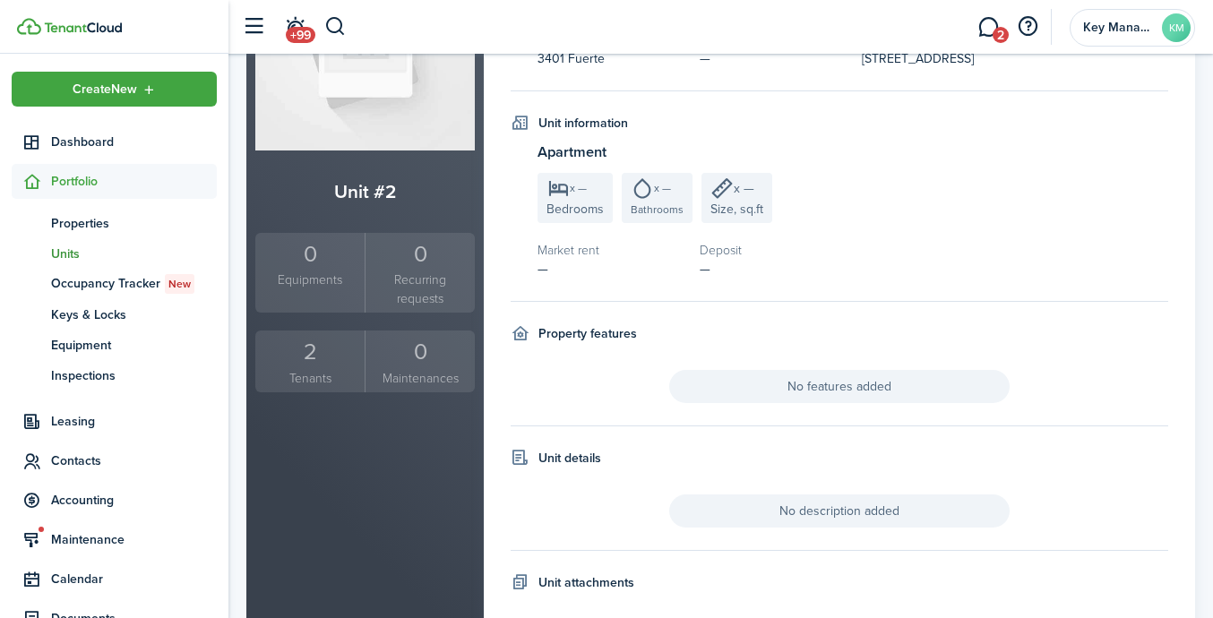
click at [328, 361] on div "2" at bounding box center [310, 352] width 100 height 34
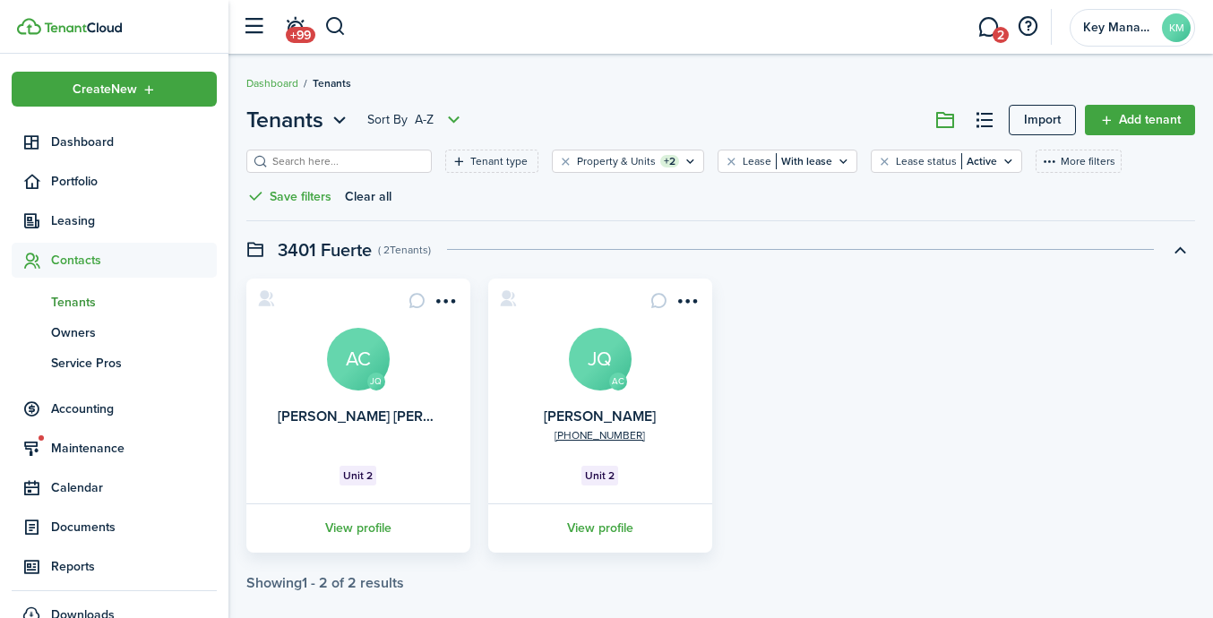
click at [376, 529] on link "View profile" at bounding box center [358, 527] width 229 height 49
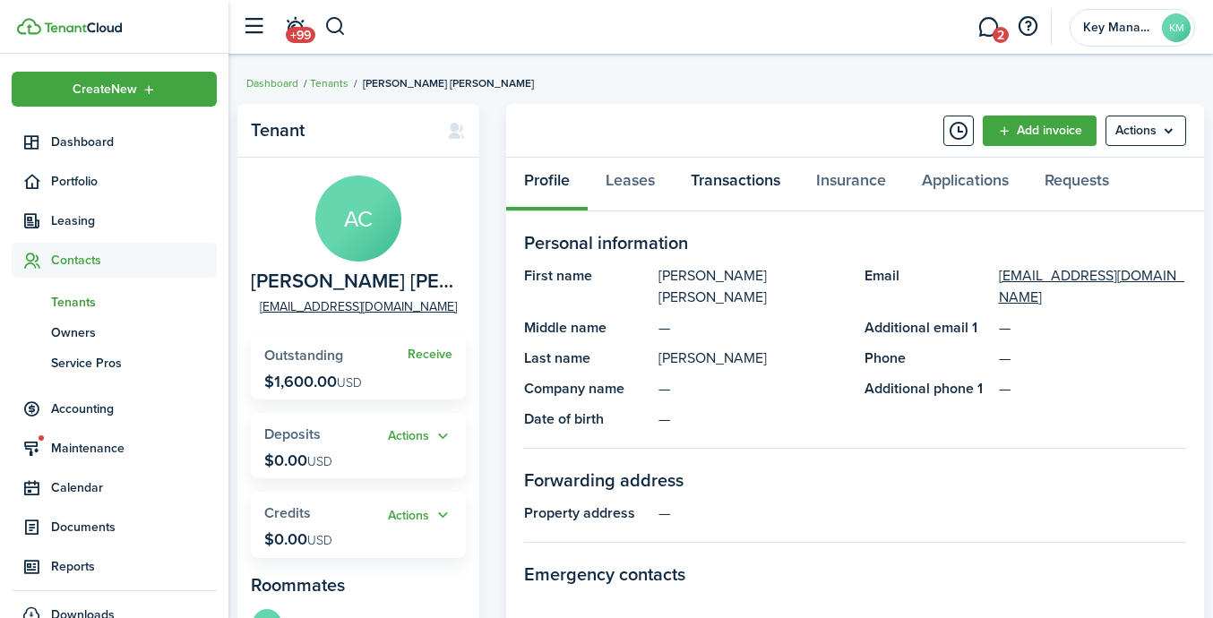
click at [761, 182] on link "Transactions" at bounding box center [735, 185] width 125 height 54
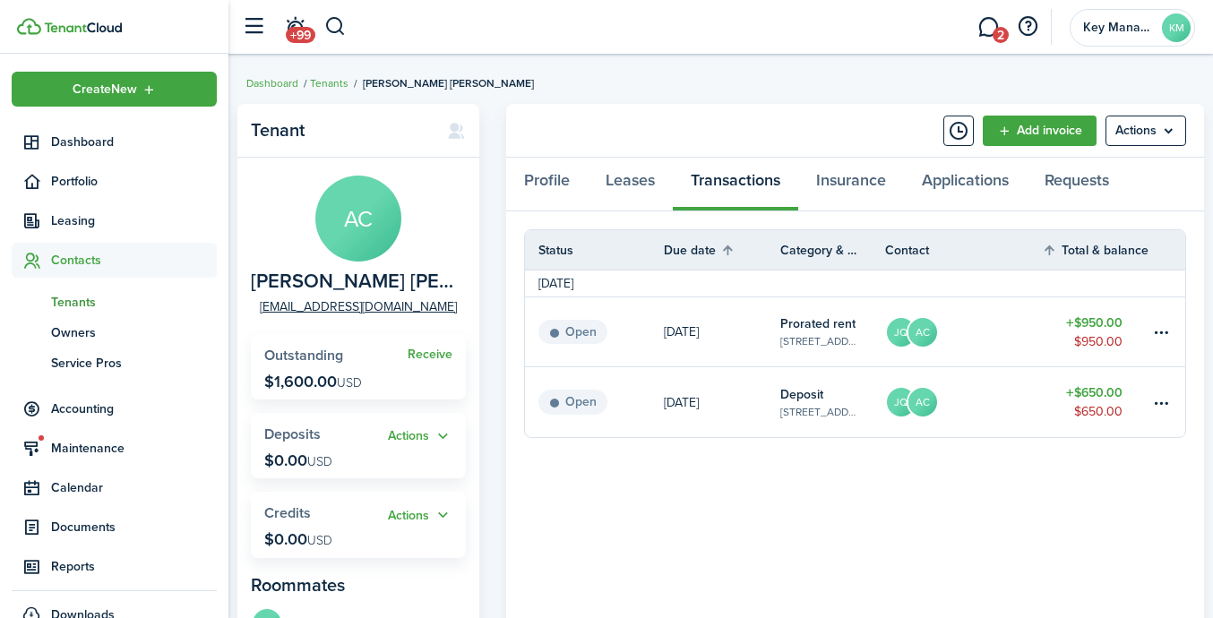
scroll to position [5, 0]
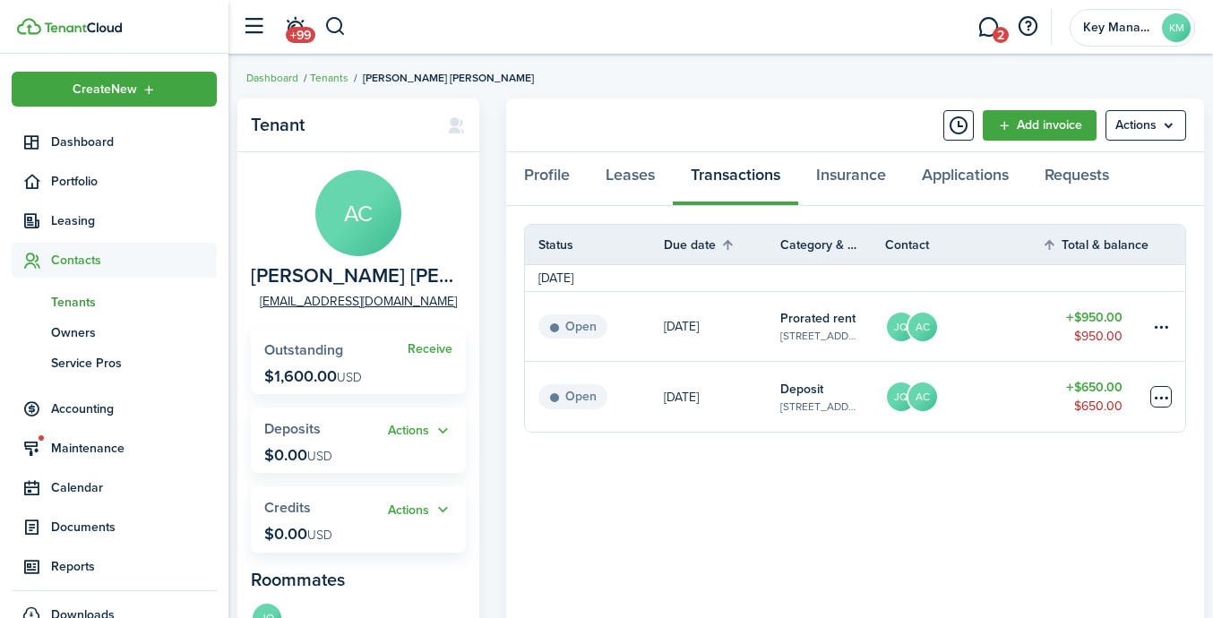
click at [1019, 398] on table-menu-btn-icon at bounding box center [1161, 397] width 22 height 22
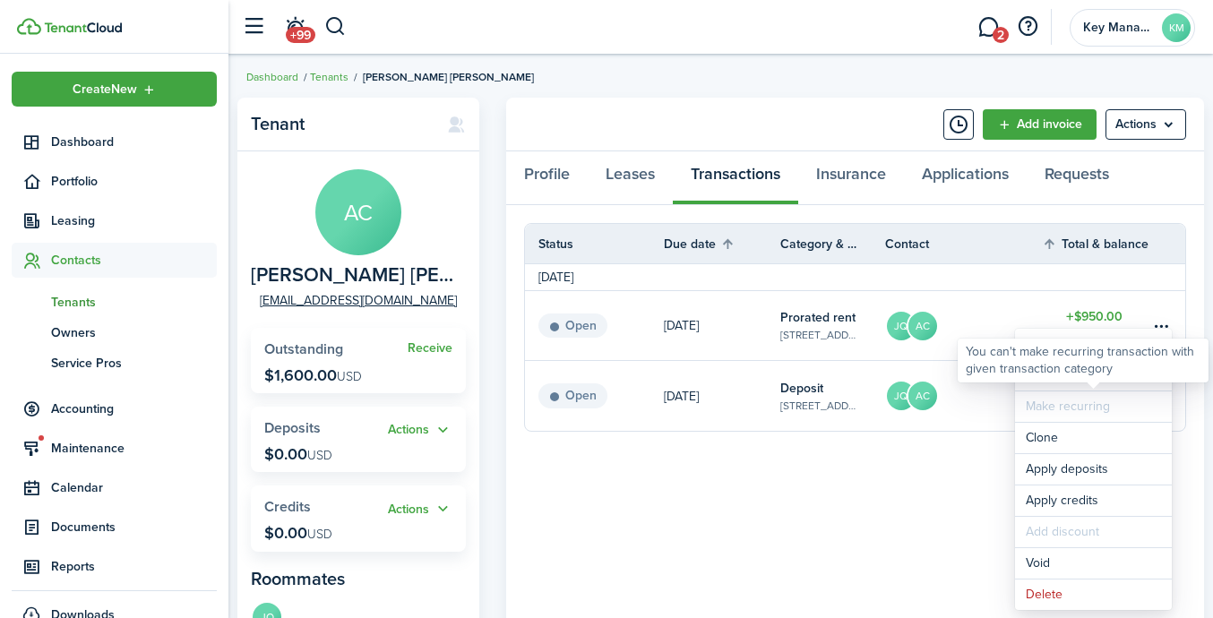
click at [1019, 379] on div "You can't make recurring transaction with given transaction category" at bounding box center [1083, 361] width 251 height 44
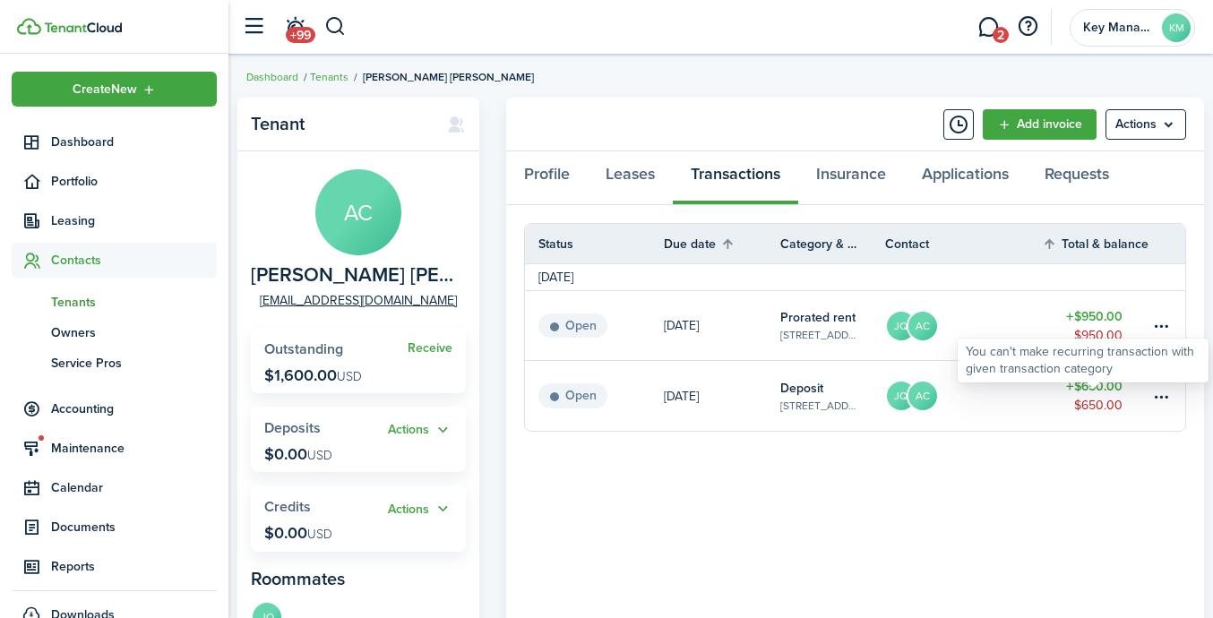
scroll to position [7, 0]
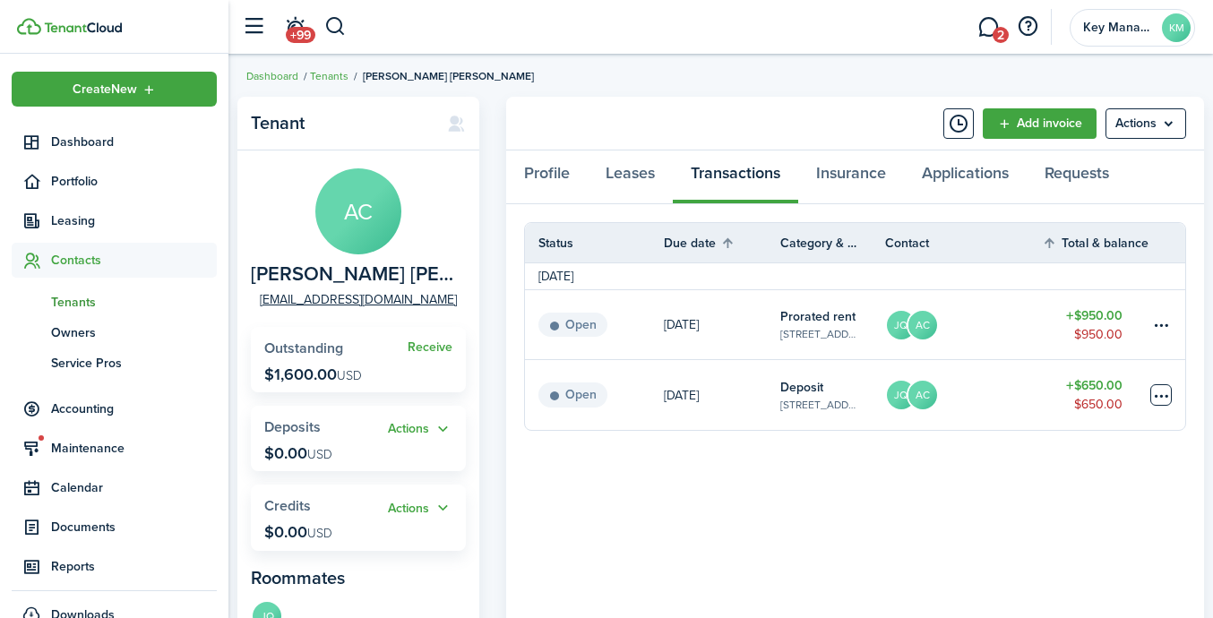
drag, startPoint x: 1152, startPoint y: 397, endPoint x: 1161, endPoint y: 396, distance: 9.0
click at [1019, 396] on table-menu-btn-icon "Open menu" at bounding box center [1161, 395] width 22 height 22
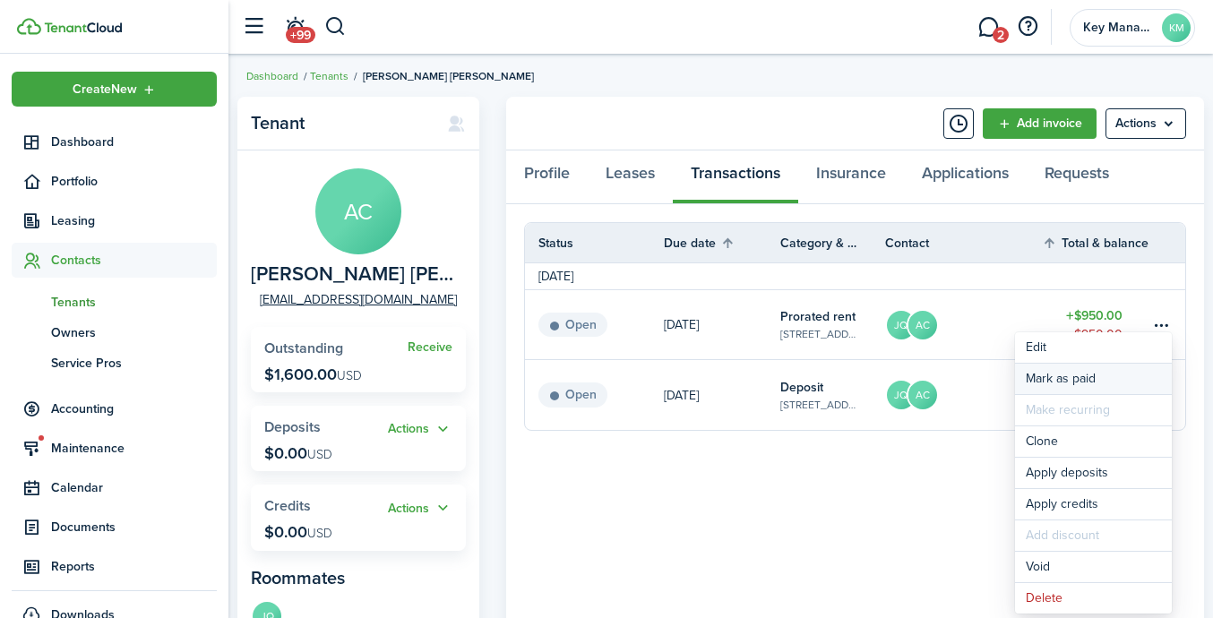
click at [1019, 382] on link "Mark as paid" at bounding box center [1093, 379] width 157 height 30
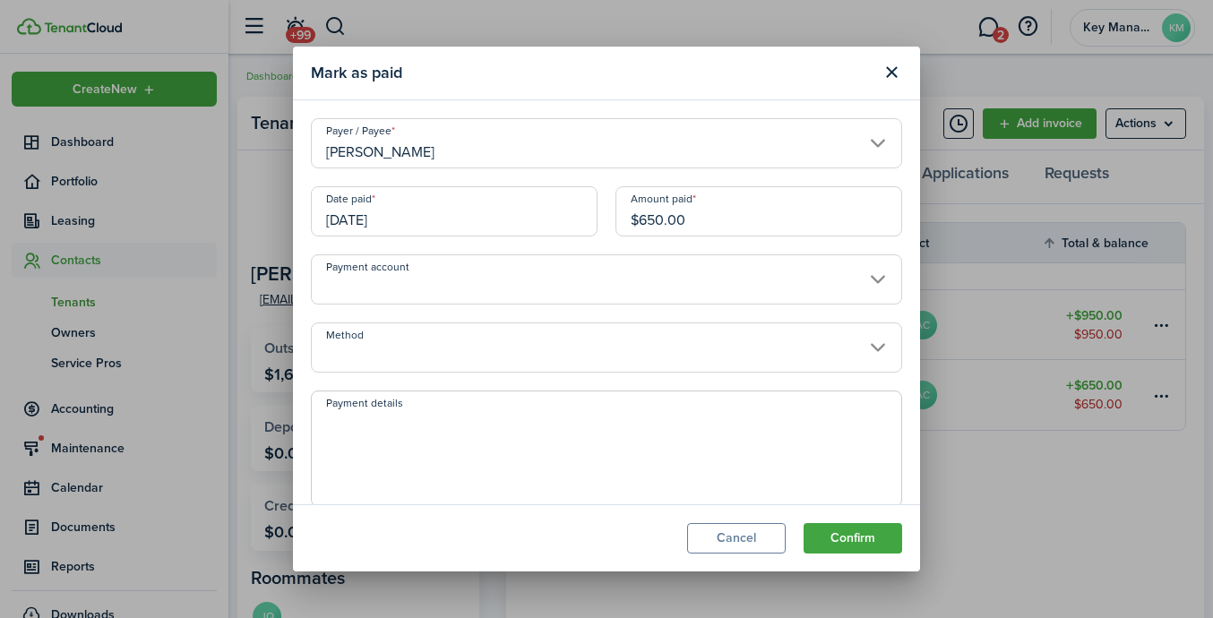
drag, startPoint x: 864, startPoint y: 538, endPoint x: 873, endPoint y: 529, distance: 12.7
click at [864, 538] on button "Confirm" at bounding box center [853, 538] width 99 height 30
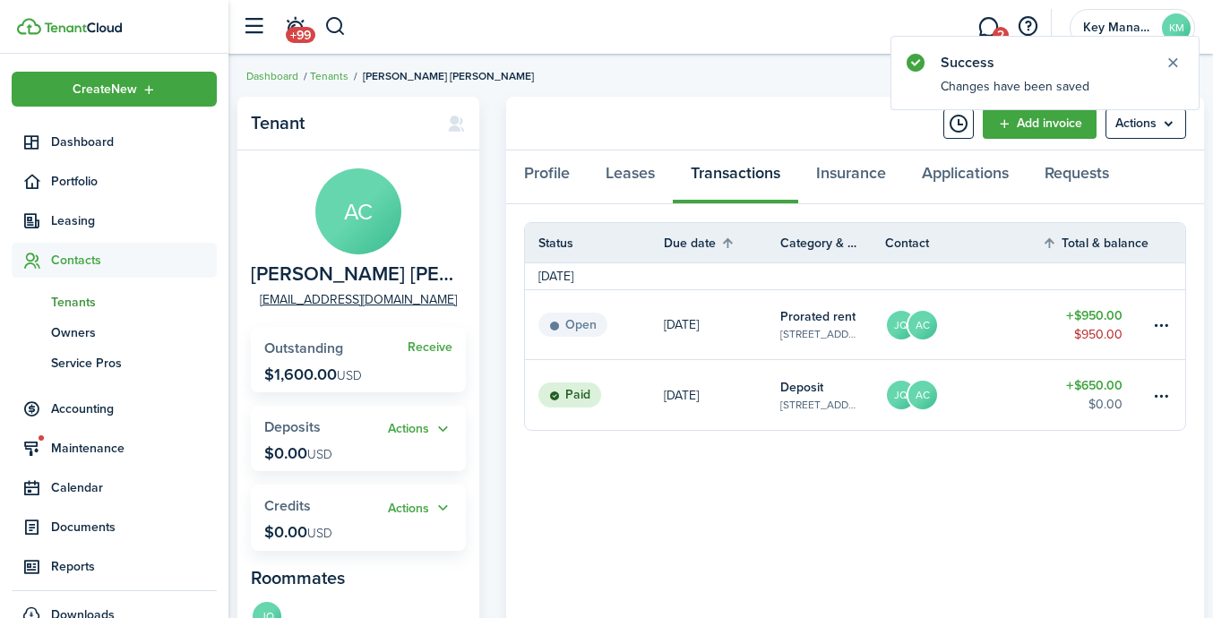
click at [1019, 327] on table-menu-btn-icon at bounding box center [1161, 325] width 22 height 22
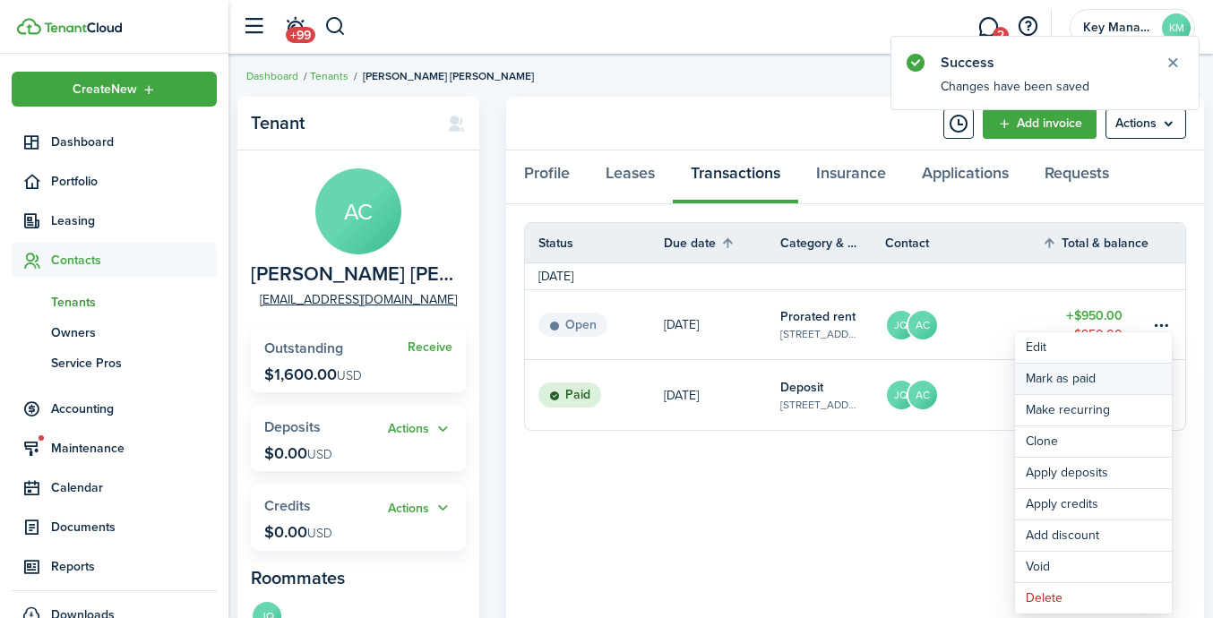
click at [1019, 374] on link "Mark as paid" at bounding box center [1093, 379] width 157 height 30
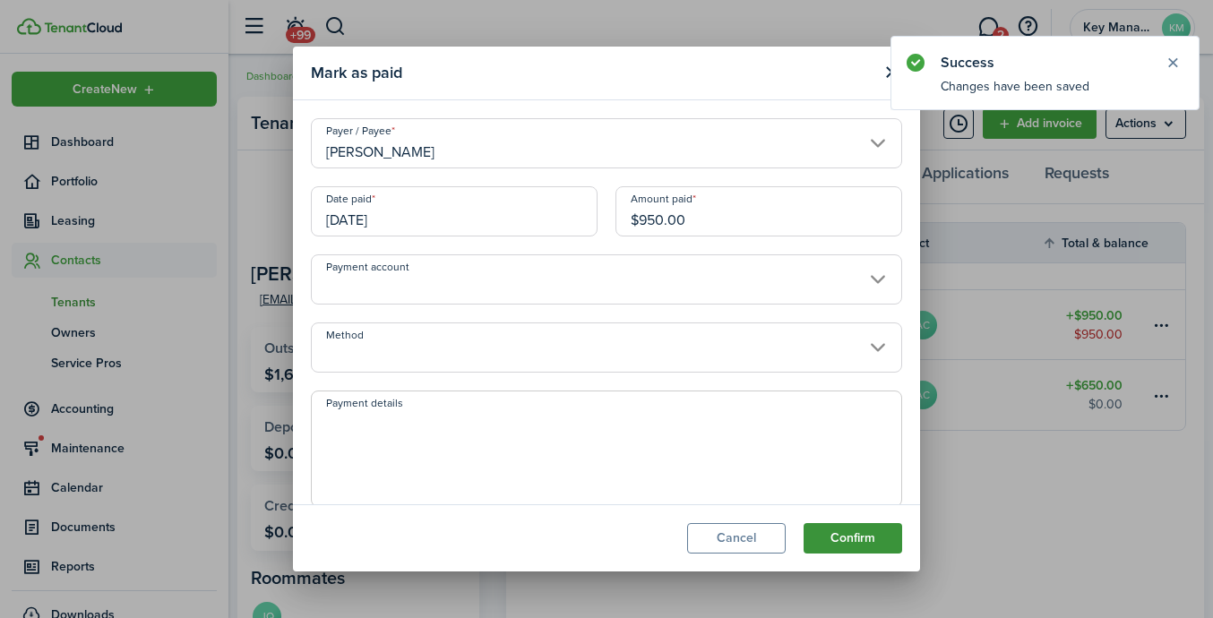
click at [882, 534] on button "Confirm" at bounding box center [853, 538] width 99 height 30
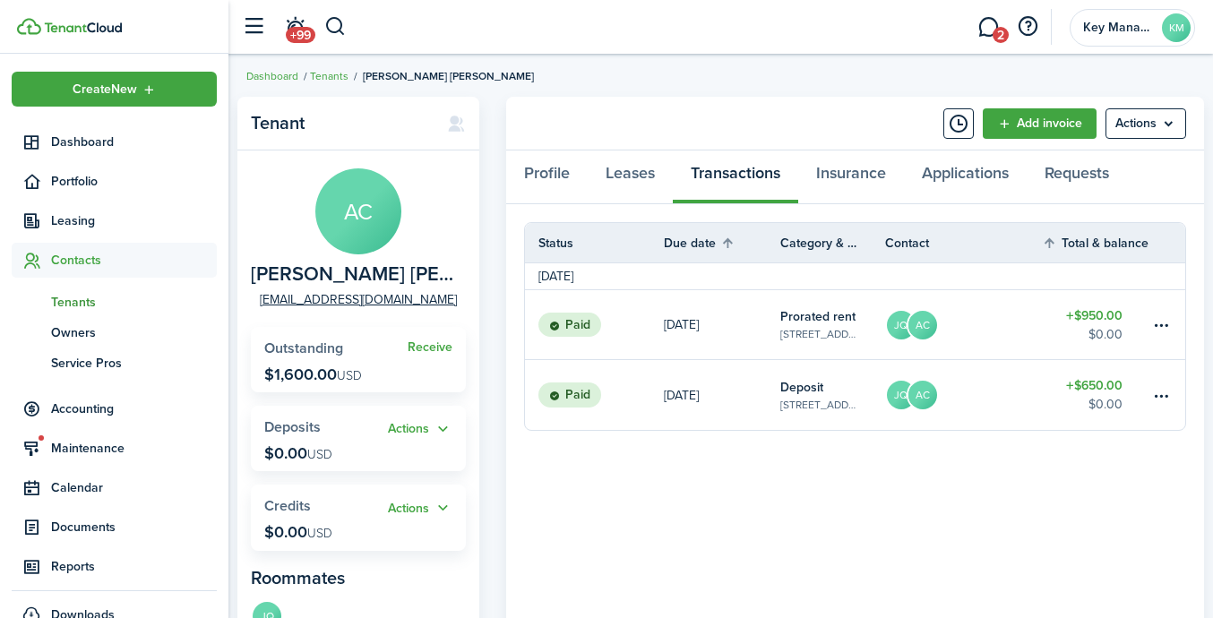
click at [88, 27] on img at bounding box center [83, 27] width 78 height 11
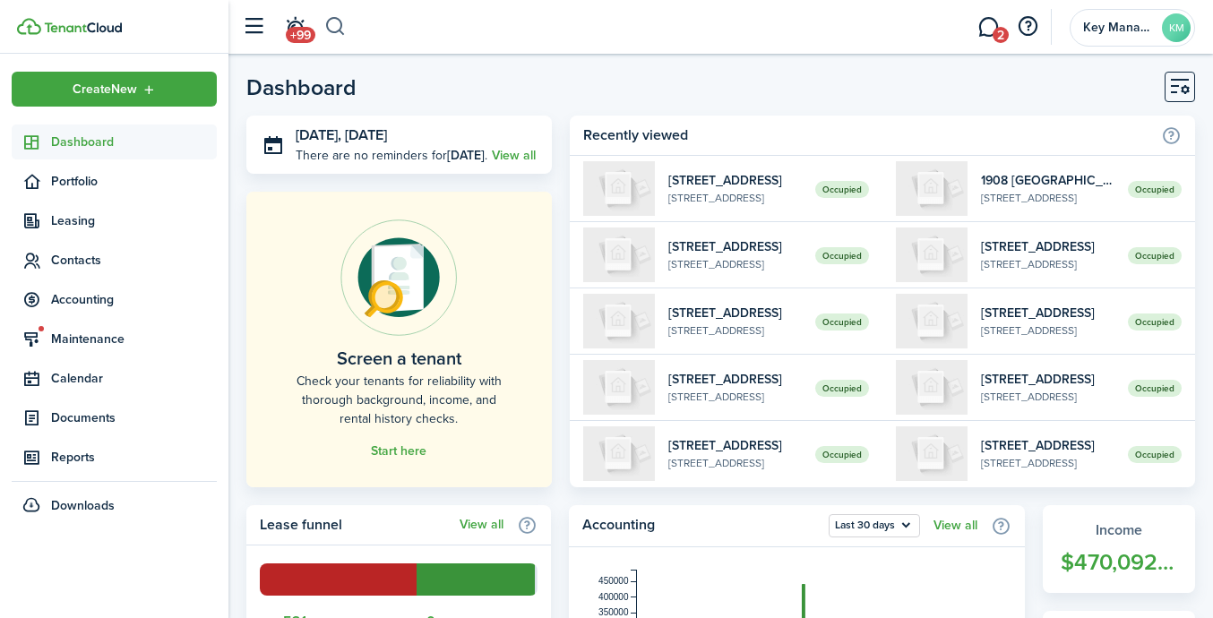
click at [336, 24] on button "button" at bounding box center [335, 27] width 22 height 30
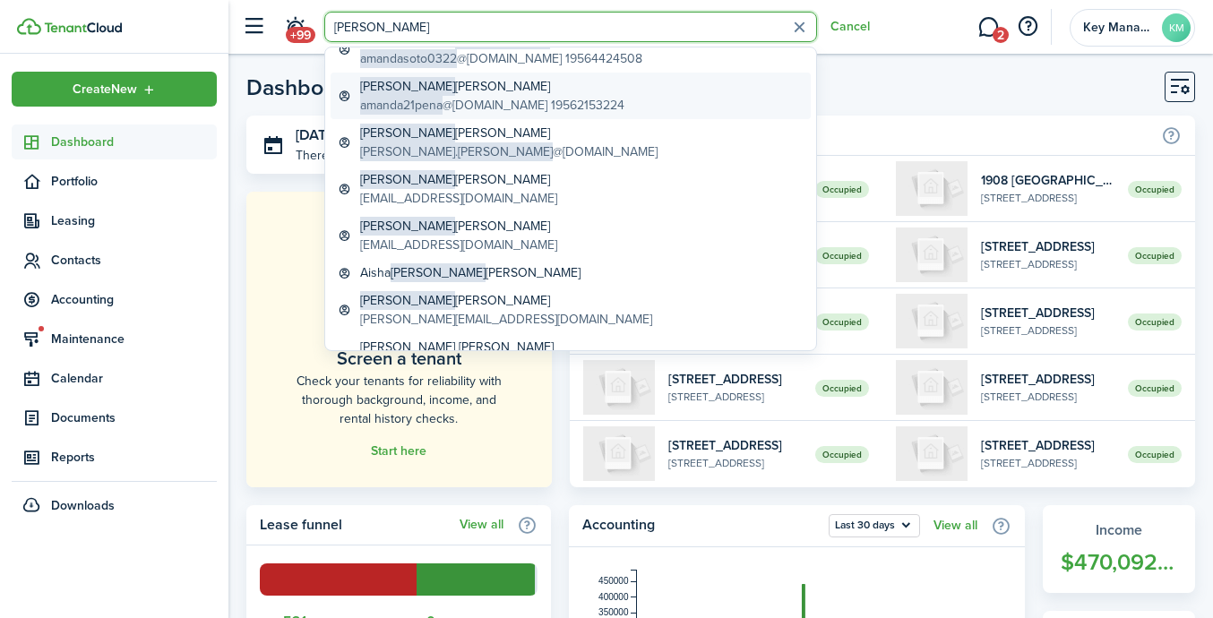
scroll to position [108, 0]
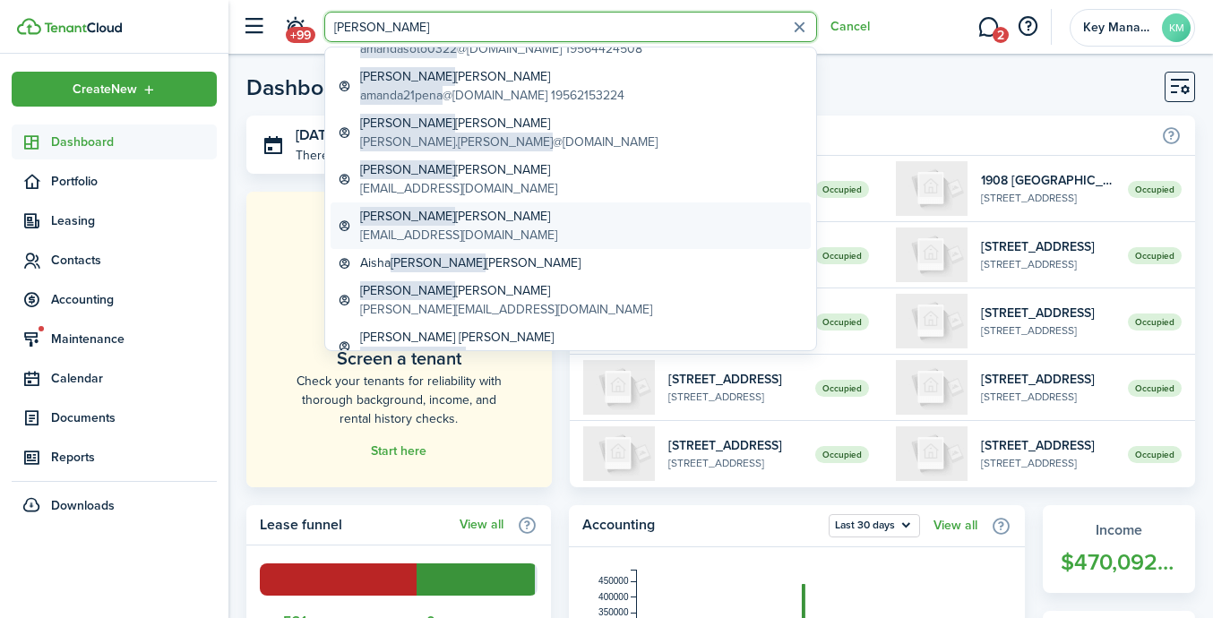
type input "[PERSON_NAME]"
click at [529, 222] on link "[PERSON_NAME] [EMAIL_ADDRESS][DOMAIN_NAME]" at bounding box center [571, 225] width 480 height 47
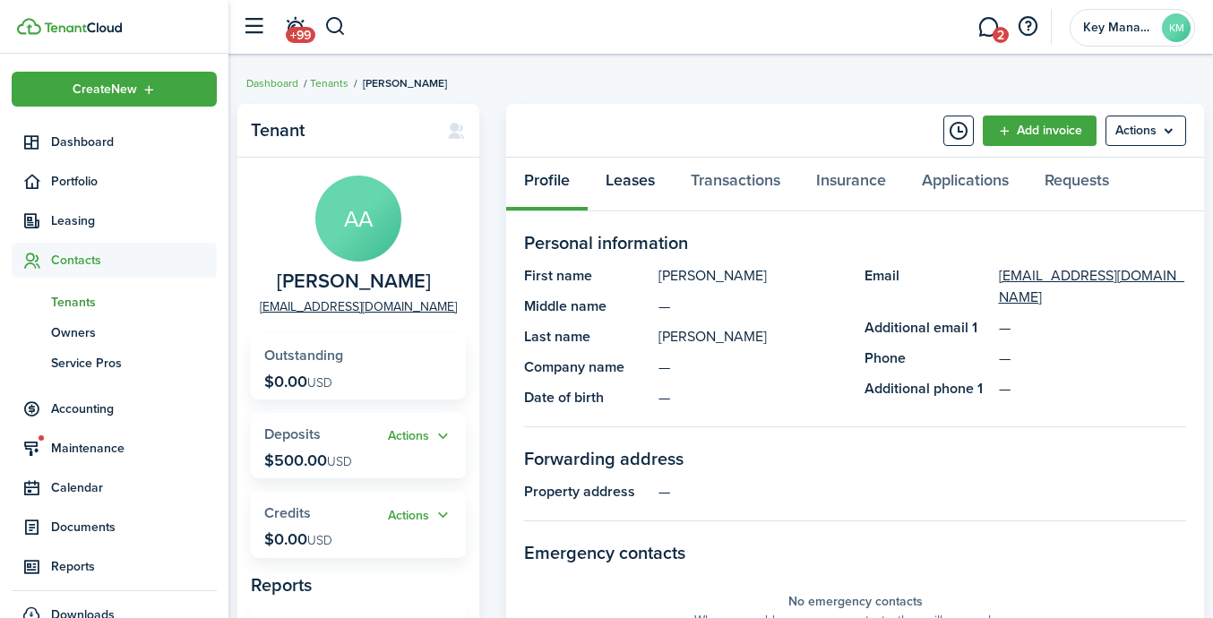
click at [643, 185] on link "Leases" at bounding box center [630, 185] width 85 height 54
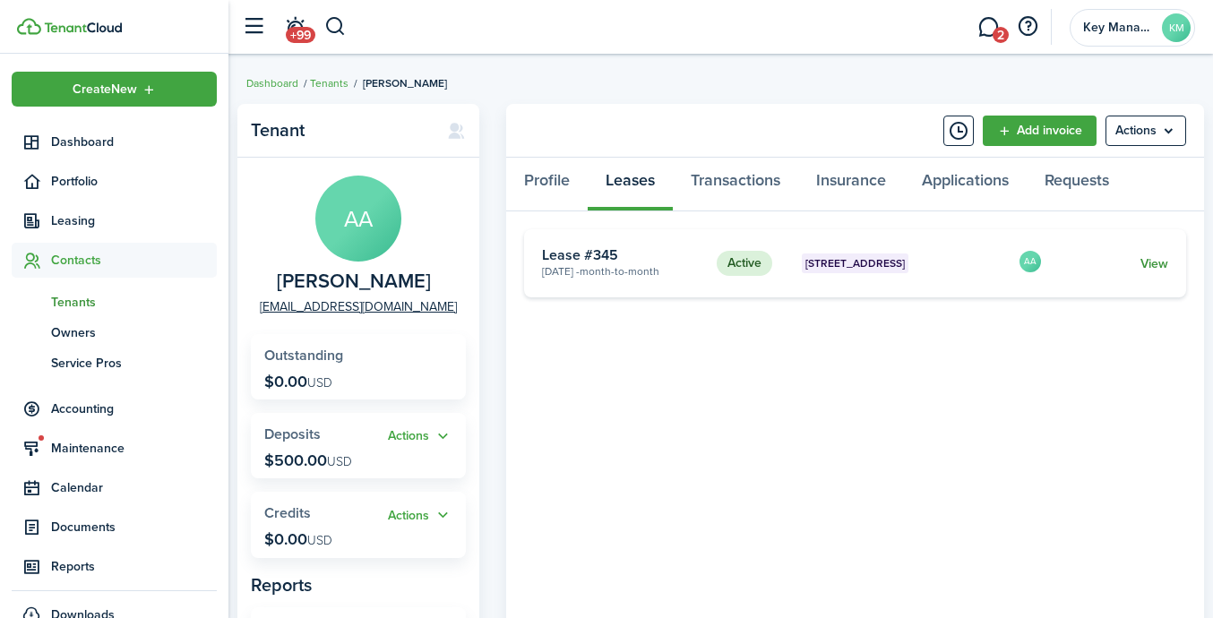
click at [1019, 268] on link "View" at bounding box center [1154, 263] width 28 height 19
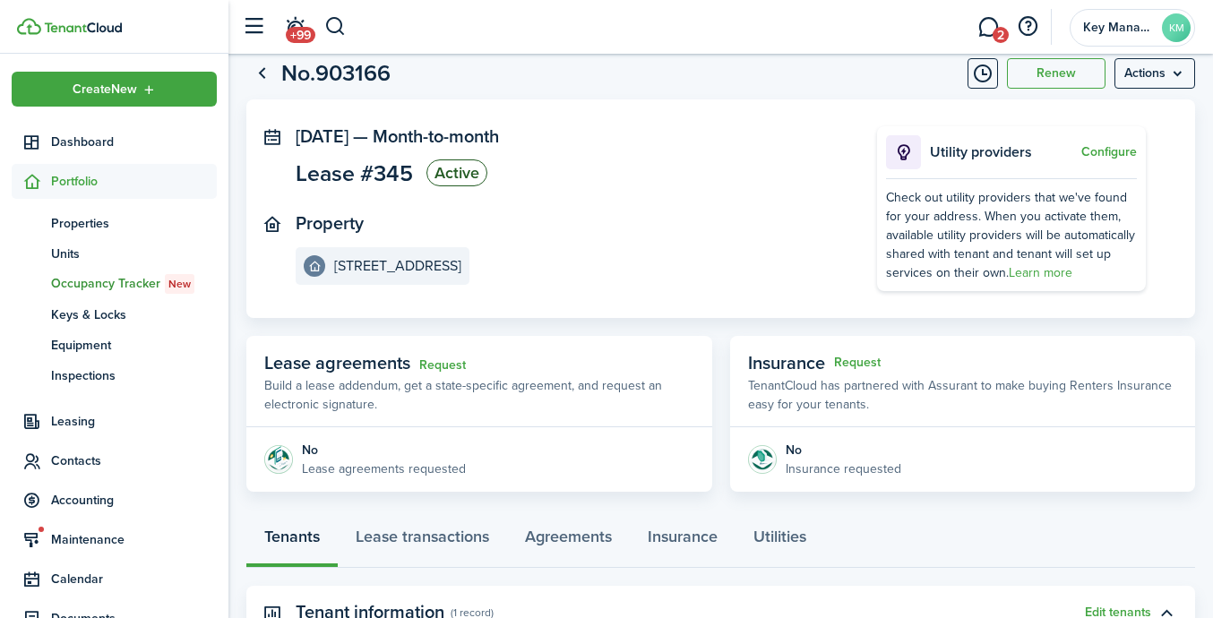
scroll to position [51, 0]
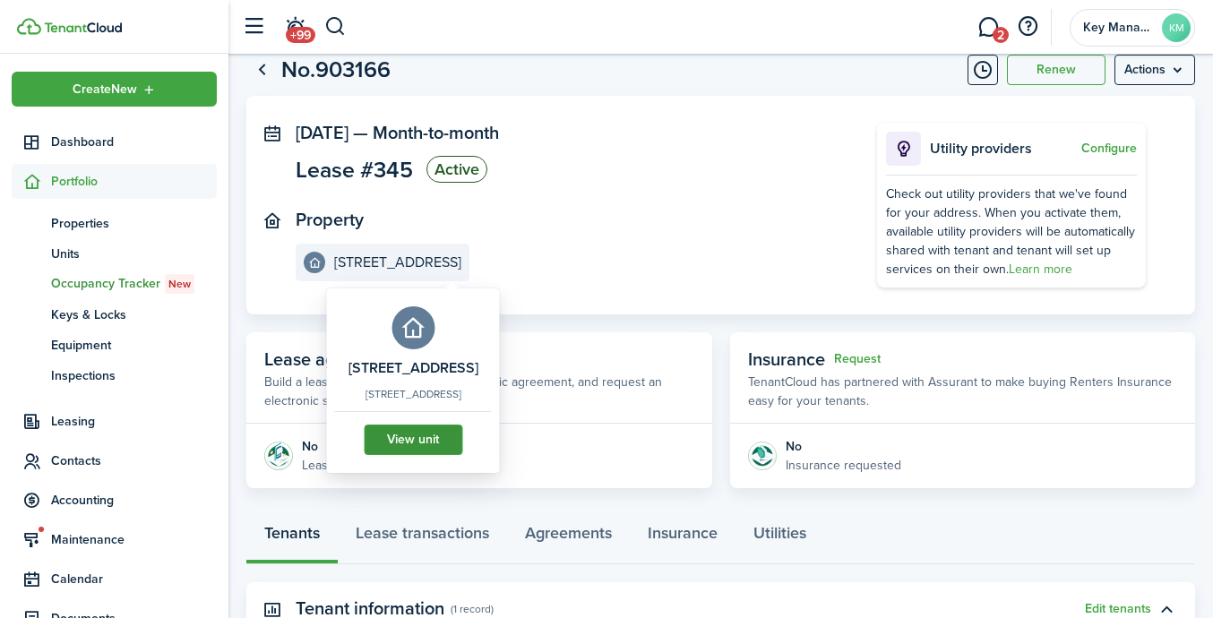
click at [432, 455] on link "View unit" at bounding box center [413, 440] width 99 height 30
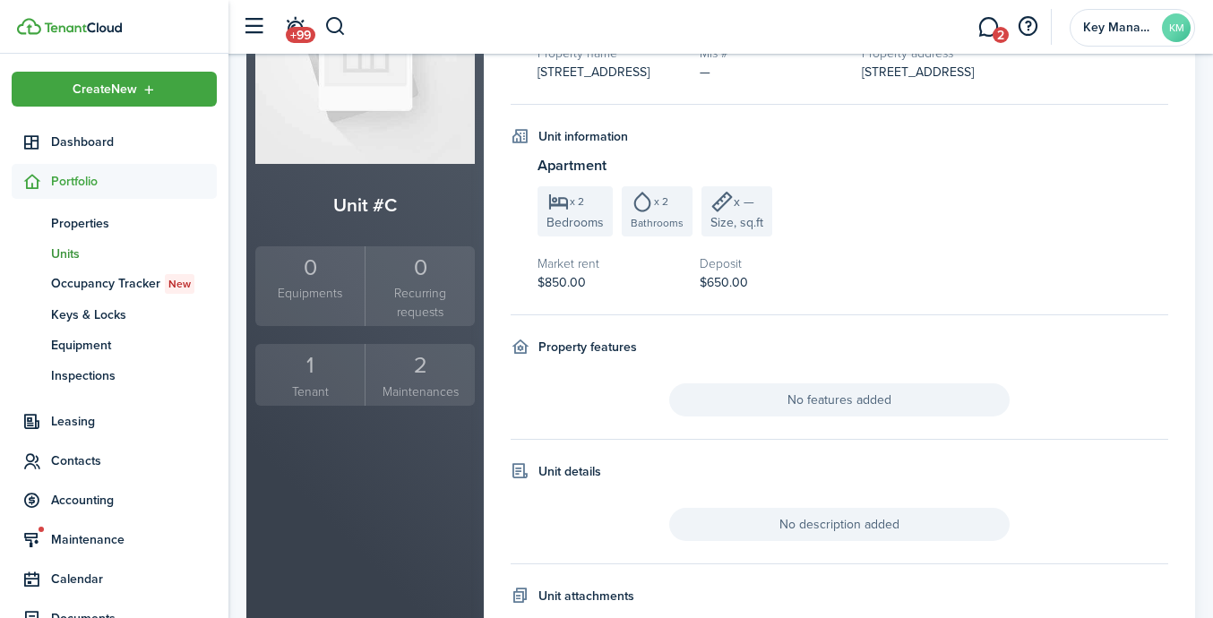
scroll to position [220, 0]
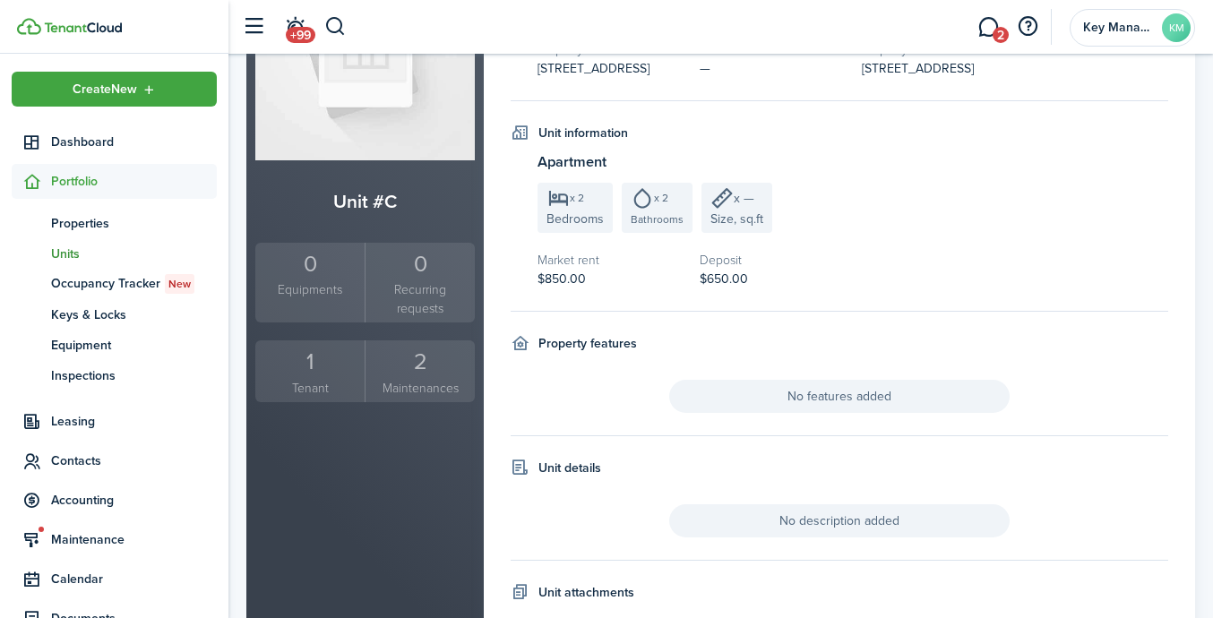
click at [305, 346] on div "1" at bounding box center [310, 362] width 100 height 34
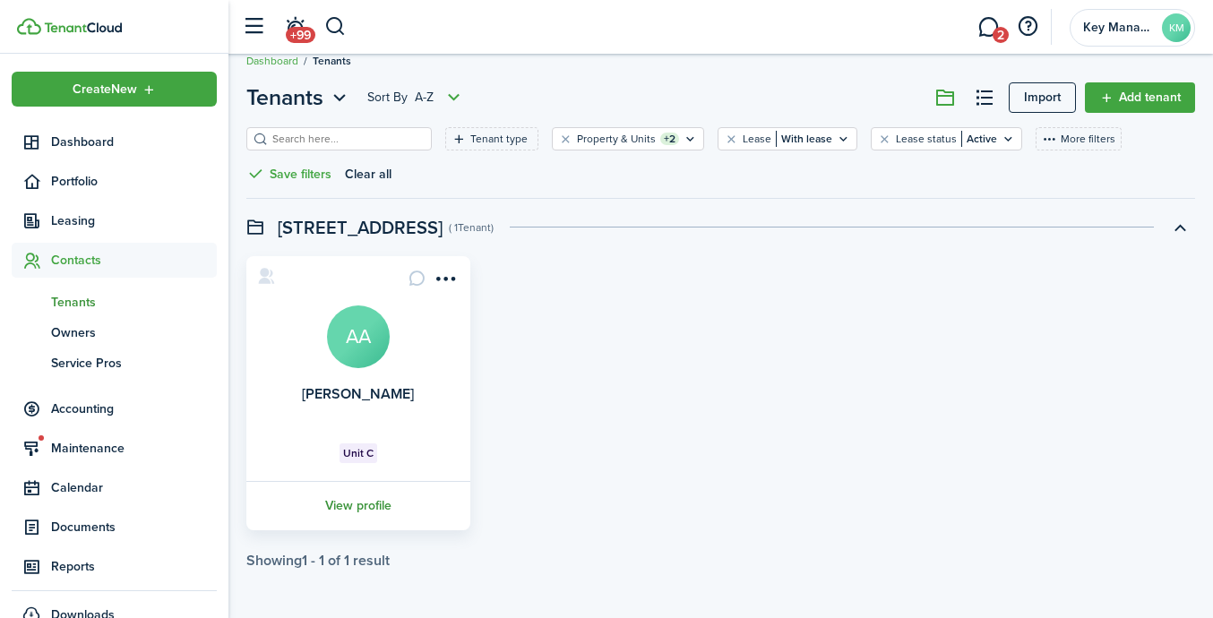
scroll to position [22, 0]
click at [378, 503] on link "View profile" at bounding box center [358, 506] width 229 height 49
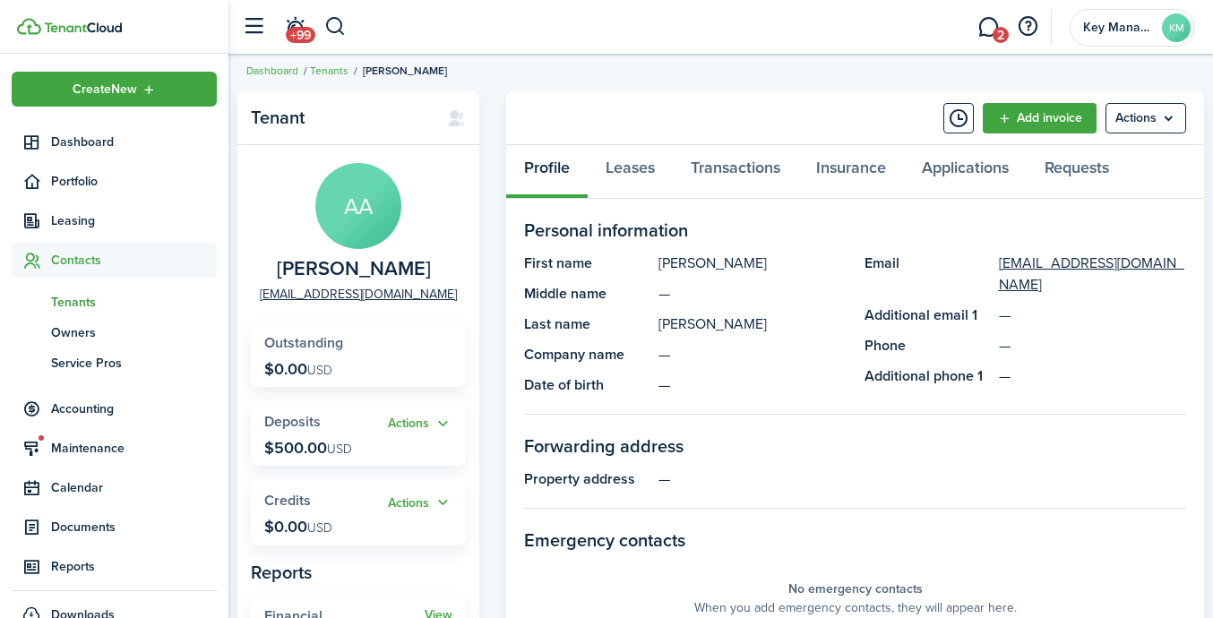
scroll to position [20, 0]
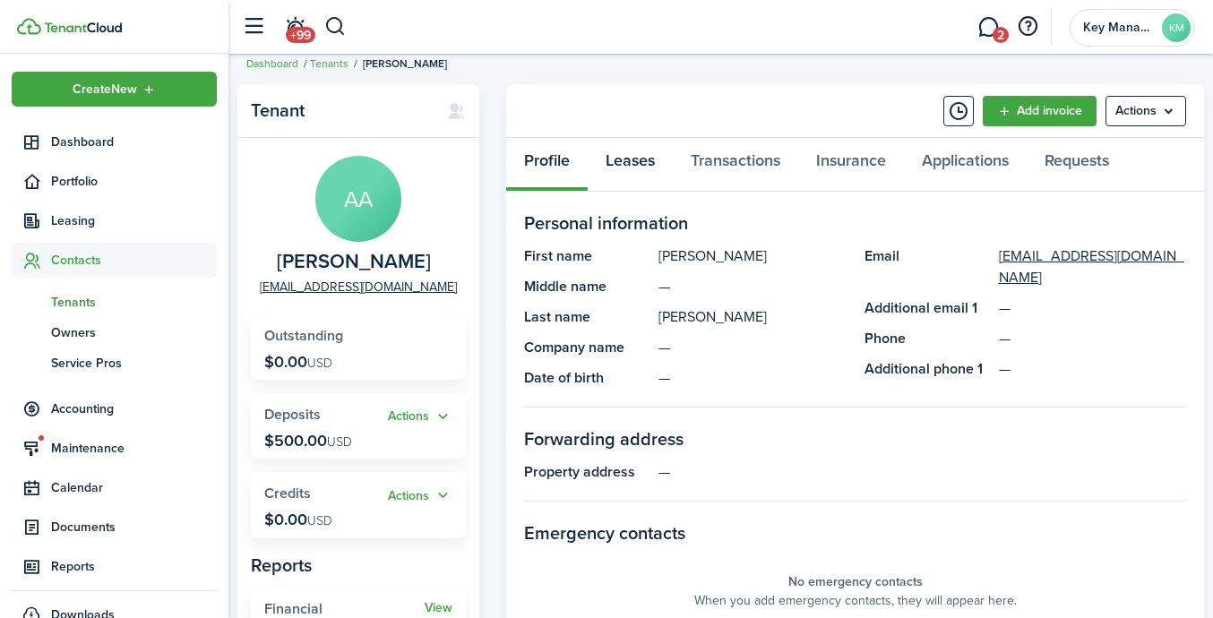
click at [661, 159] on link "Leases" at bounding box center [630, 165] width 85 height 54
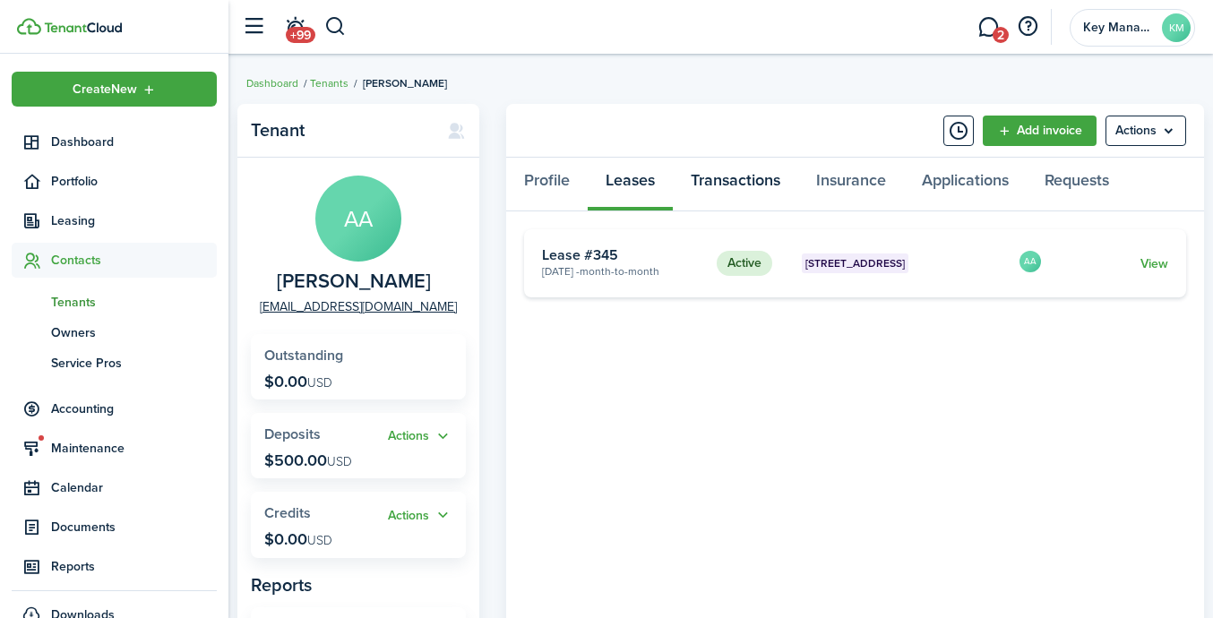
click at [756, 171] on link "Transactions" at bounding box center [735, 185] width 125 height 54
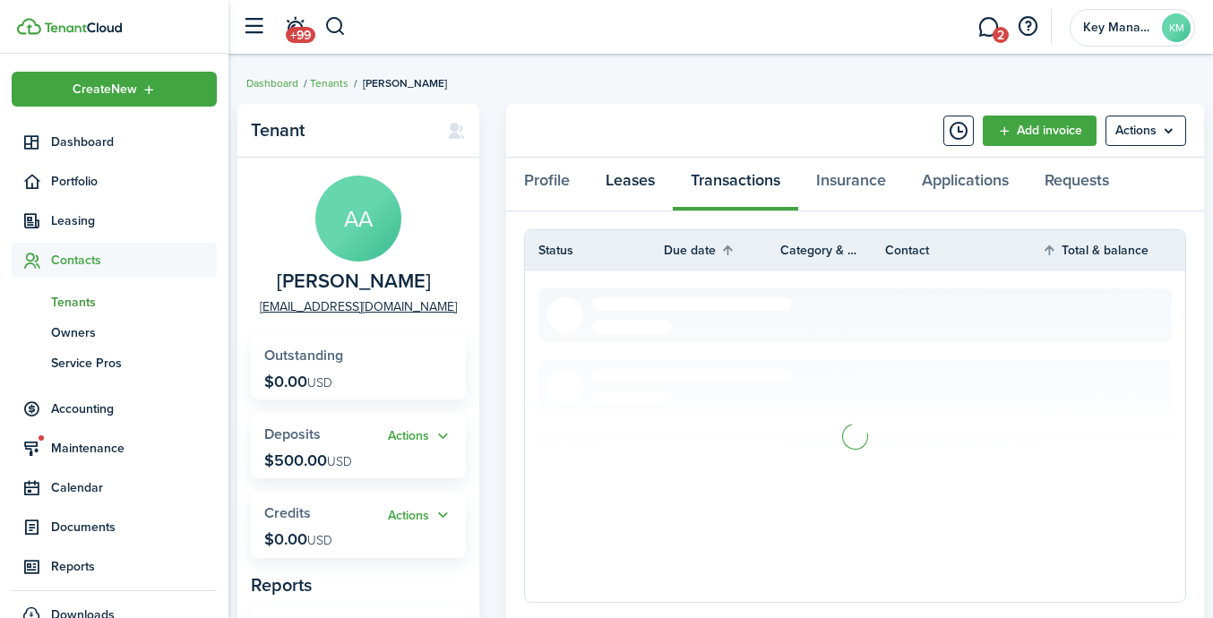
drag, startPoint x: 636, startPoint y: 175, endPoint x: 661, endPoint y: 151, distance: 34.2
click at [639, 171] on link "Leases" at bounding box center [630, 185] width 85 height 54
